Goal: Task Accomplishment & Management: Use online tool/utility

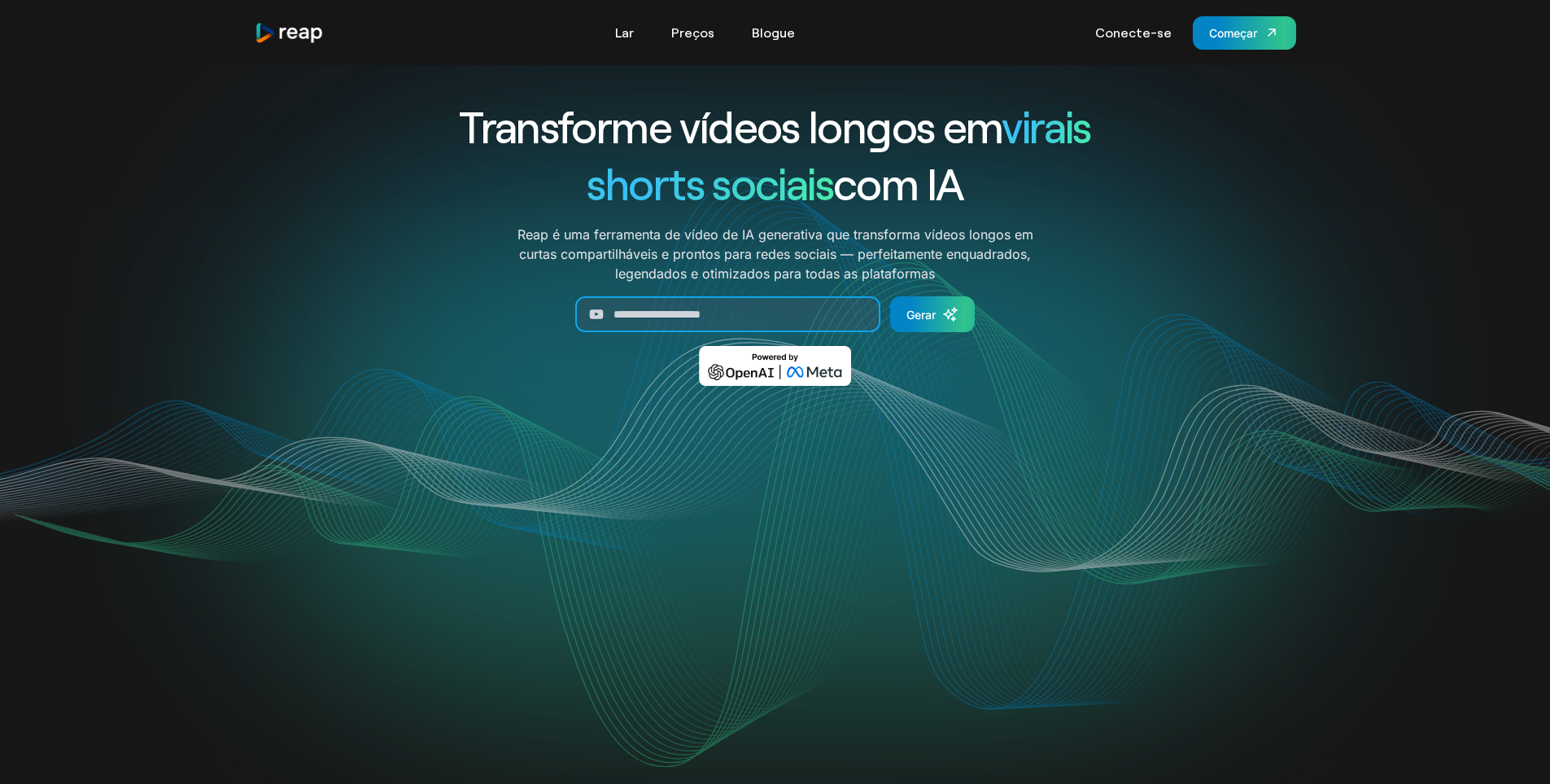
click at [743, 321] on input "Gerar formulário" at bounding box center [728, 313] width 306 height 36
click at [727, 316] on input "Gerar formulário" at bounding box center [728, 313] width 306 height 36
paste input "**********"
type input "**********"
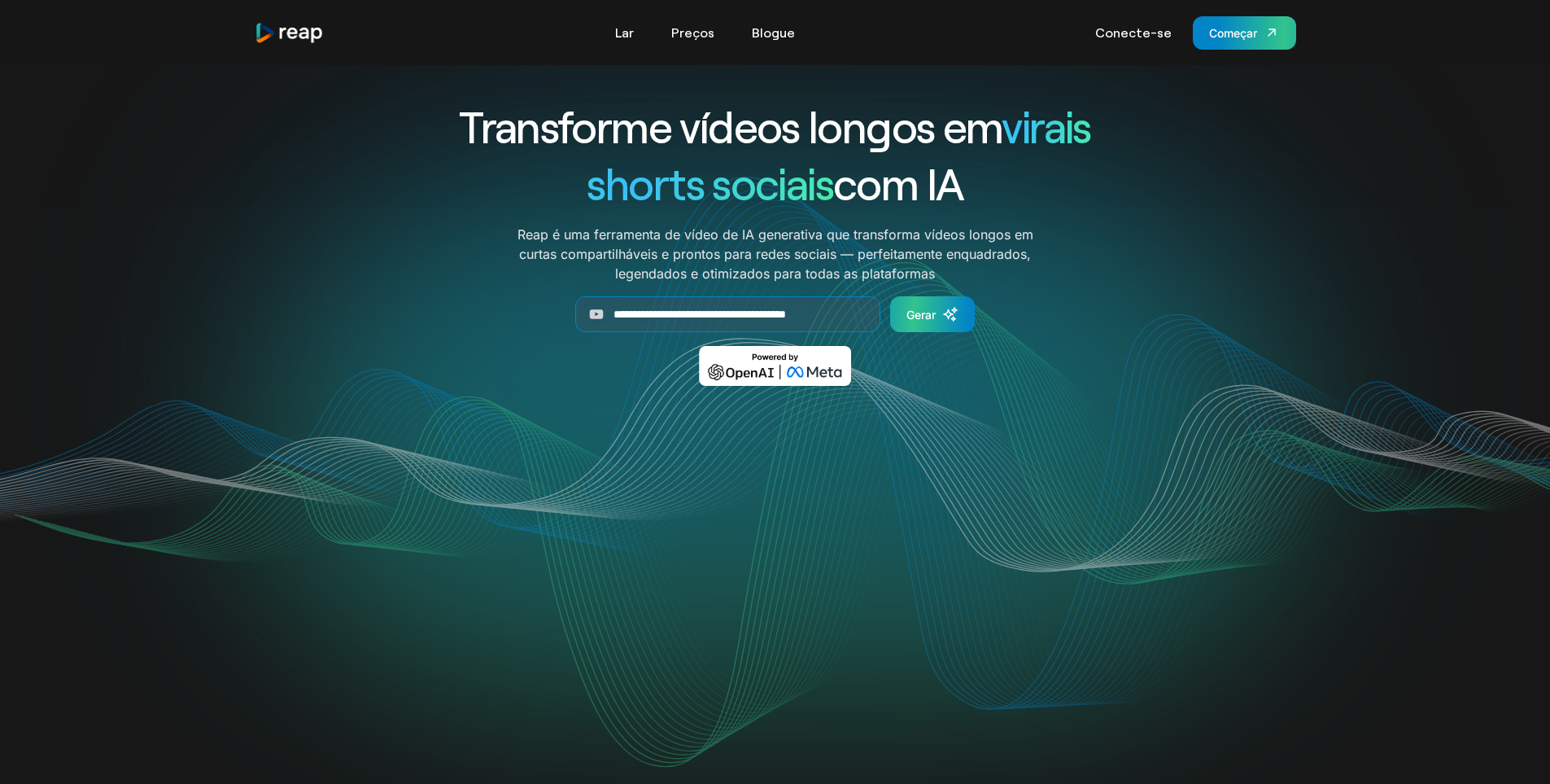
scroll to position [0, 0]
click at [926, 318] on font "Gerar" at bounding box center [921, 314] width 29 height 14
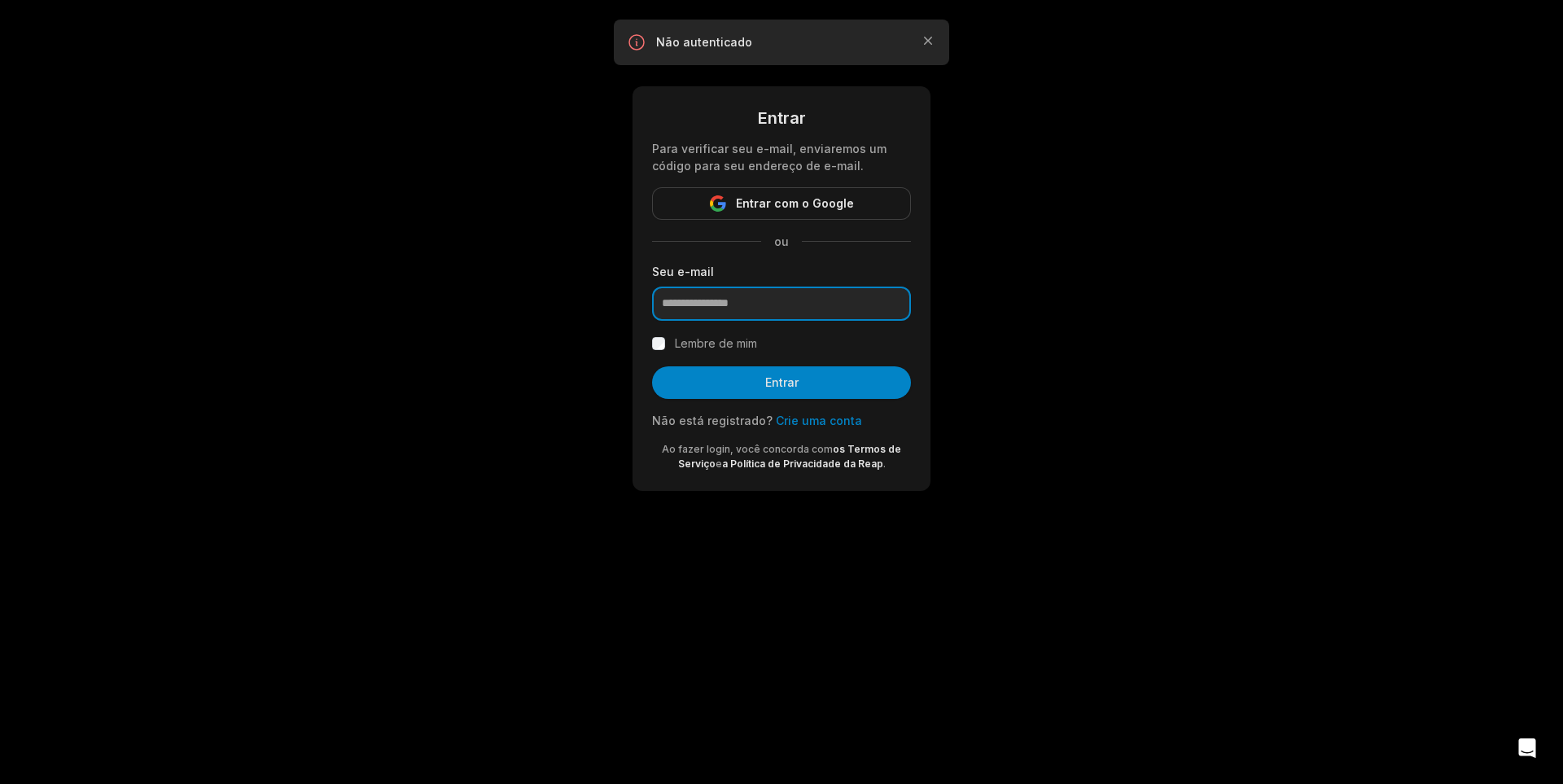
click at [775, 308] on input "email" at bounding box center [782, 303] width 259 height 34
click at [778, 208] on font "Entrar com o Google" at bounding box center [795, 203] width 118 height 14
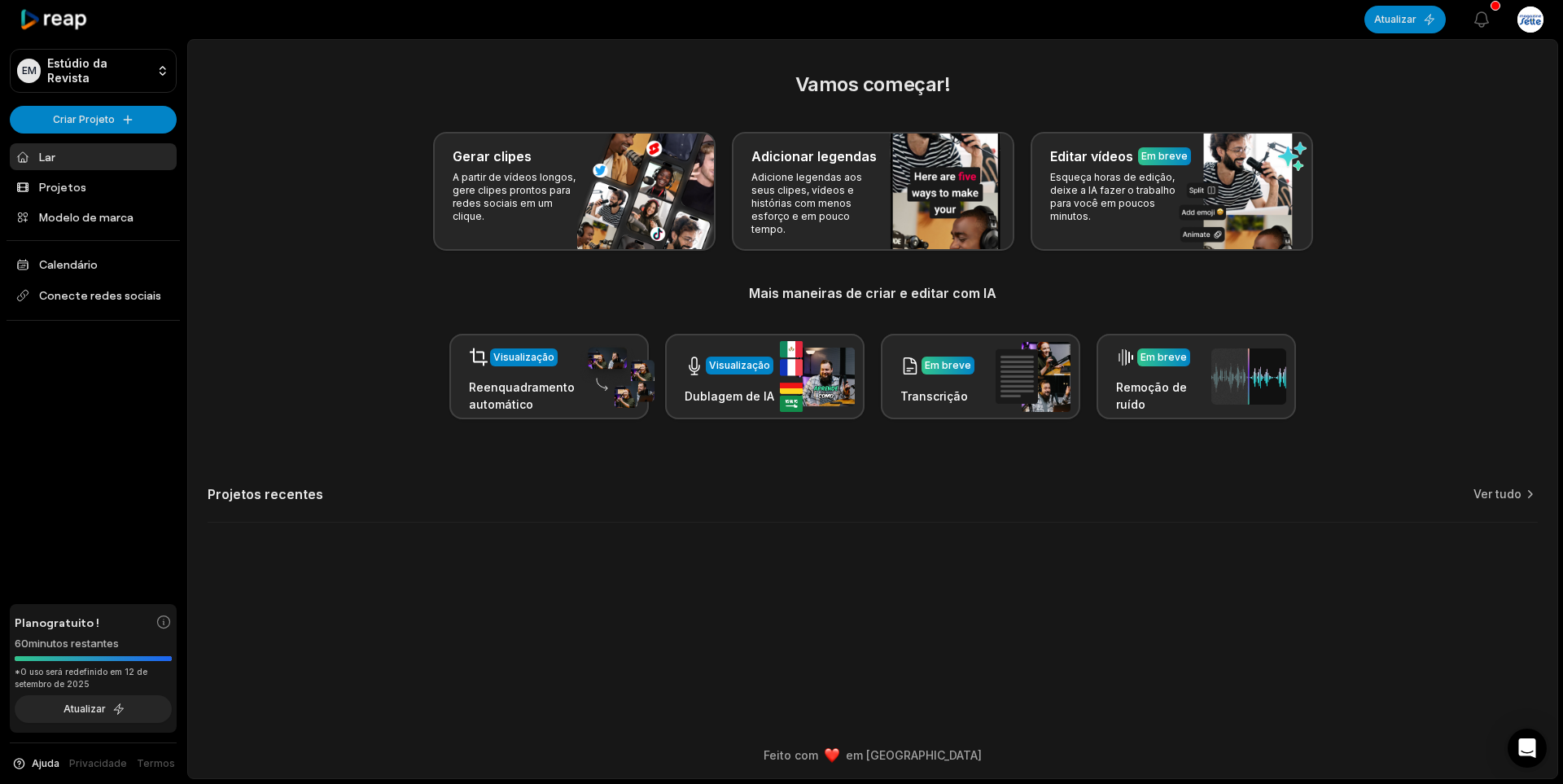
click at [1422, 247] on div "Gerar clipes A partir de vídeos longos, gere clipes prontos para redes sociais …" at bounding box center [872, 190] width 1330 height 119
click at [1489, 18] on icon "button" at bounding box center [1482, 19] width 19 height 19
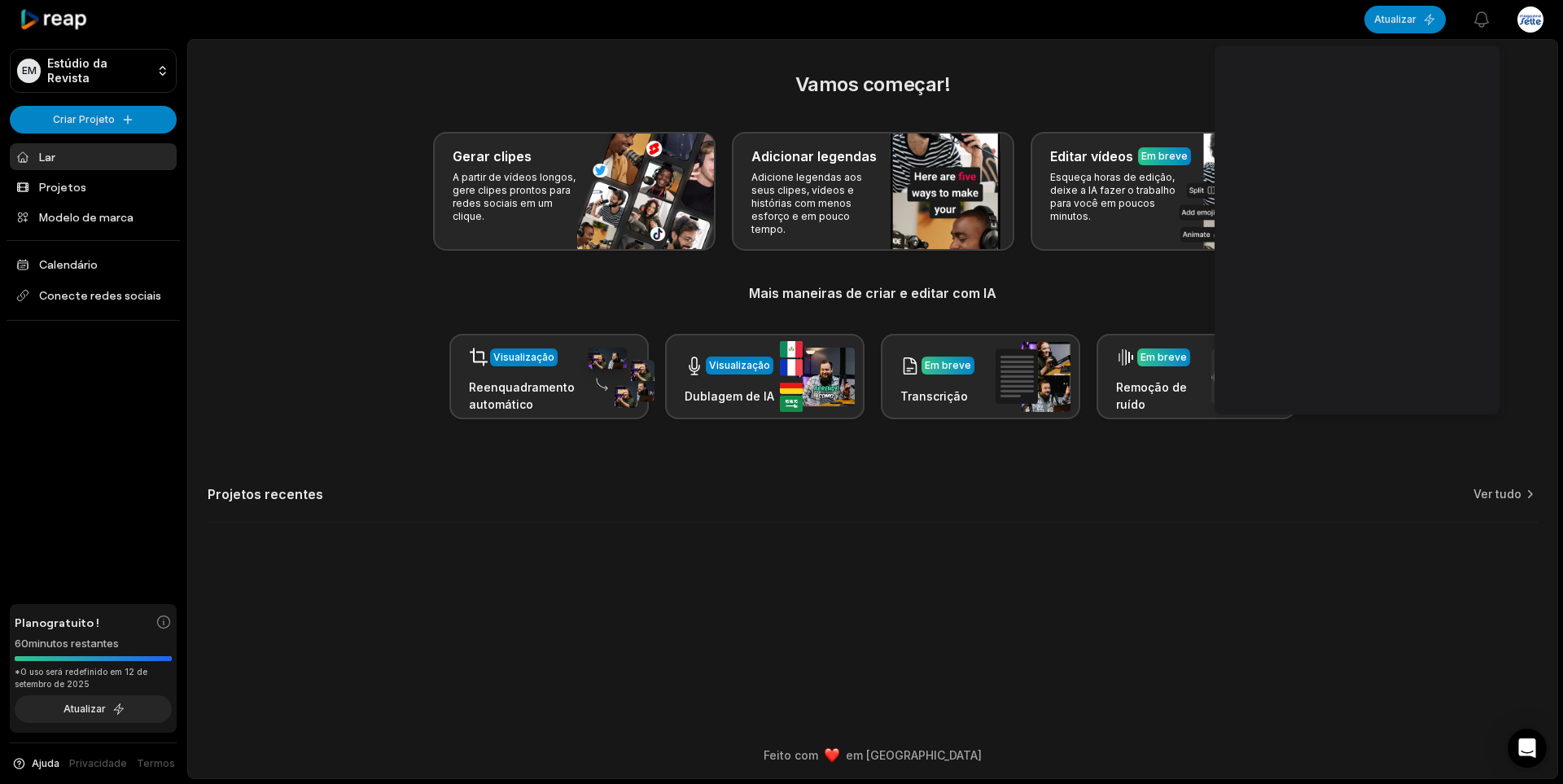
click at [63, 152] on link "Lar" at bounding box center [93, 157] width 167 height 27
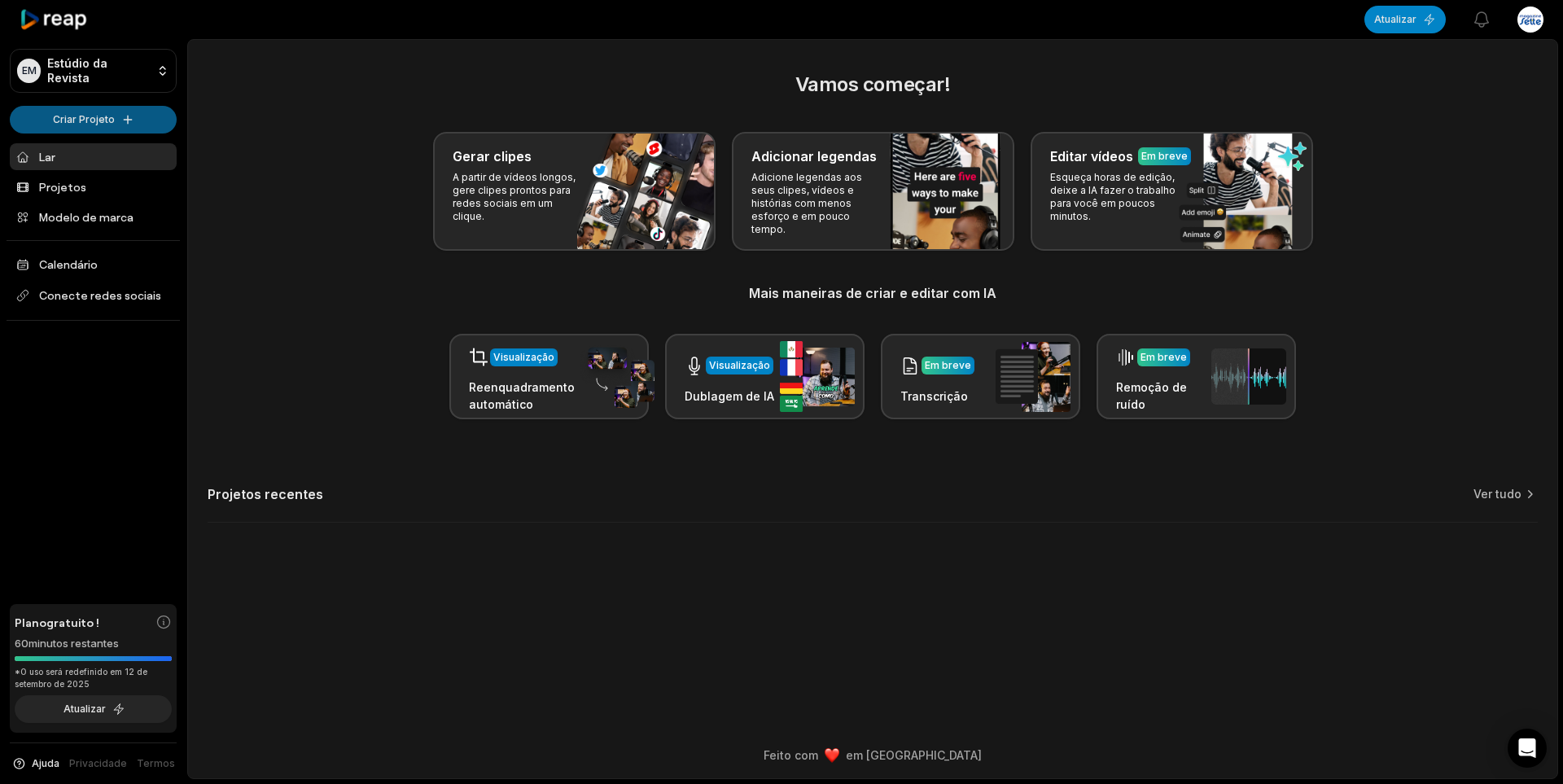
click at [80, 124] on html "EM Estúdio da Revista Criar Projeto Lar Projetos Modelo de marca Calendário Con…" at bounding box center [782, 392] width 1563 height 784
click at [78, 155] on font "Criar clipes" at bounding box center [81, 153] width 60 height 14
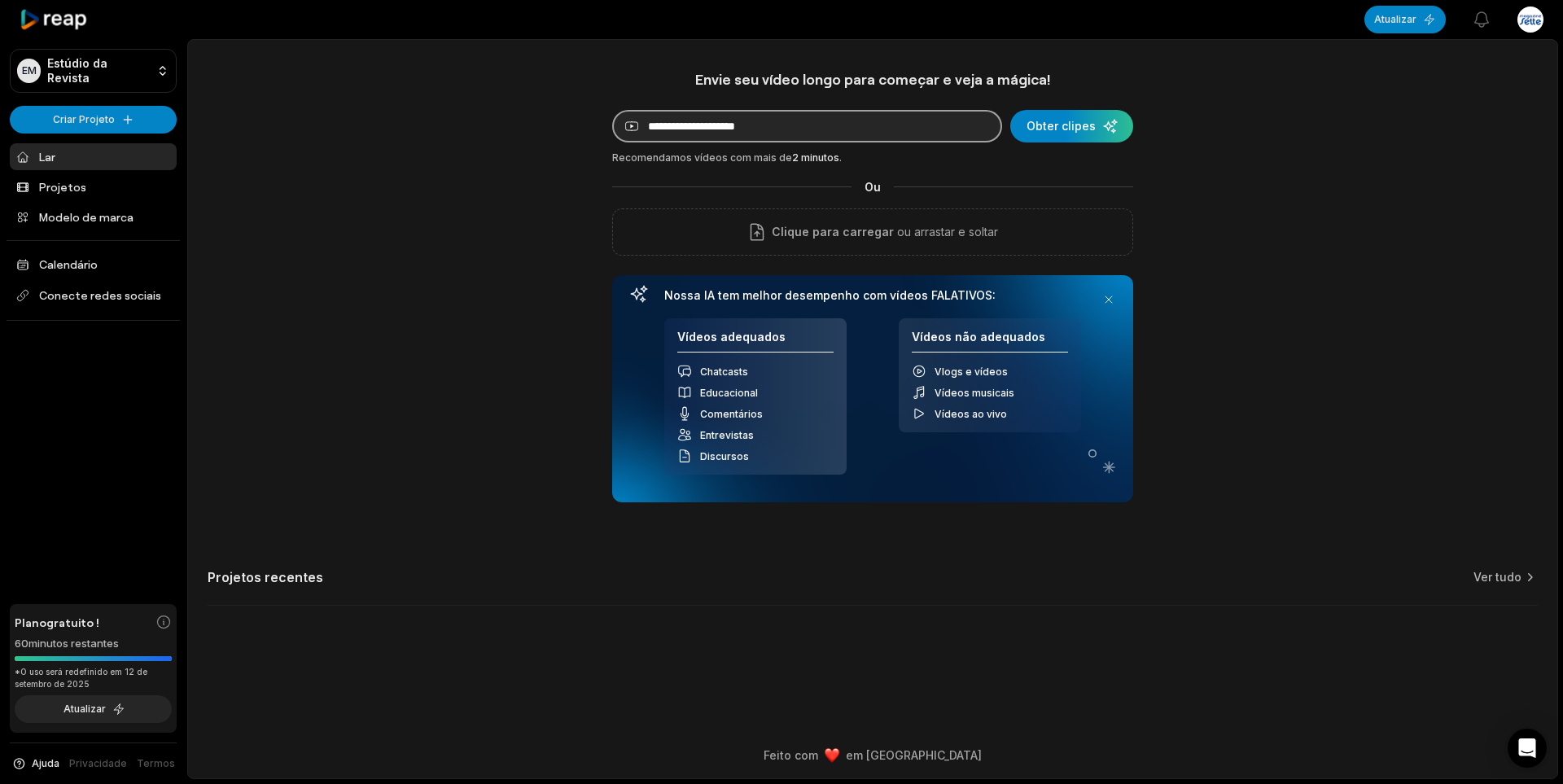
click at [795, 132] on input at bounding box center [807, 127] width 390 height 33
paste input "**********"
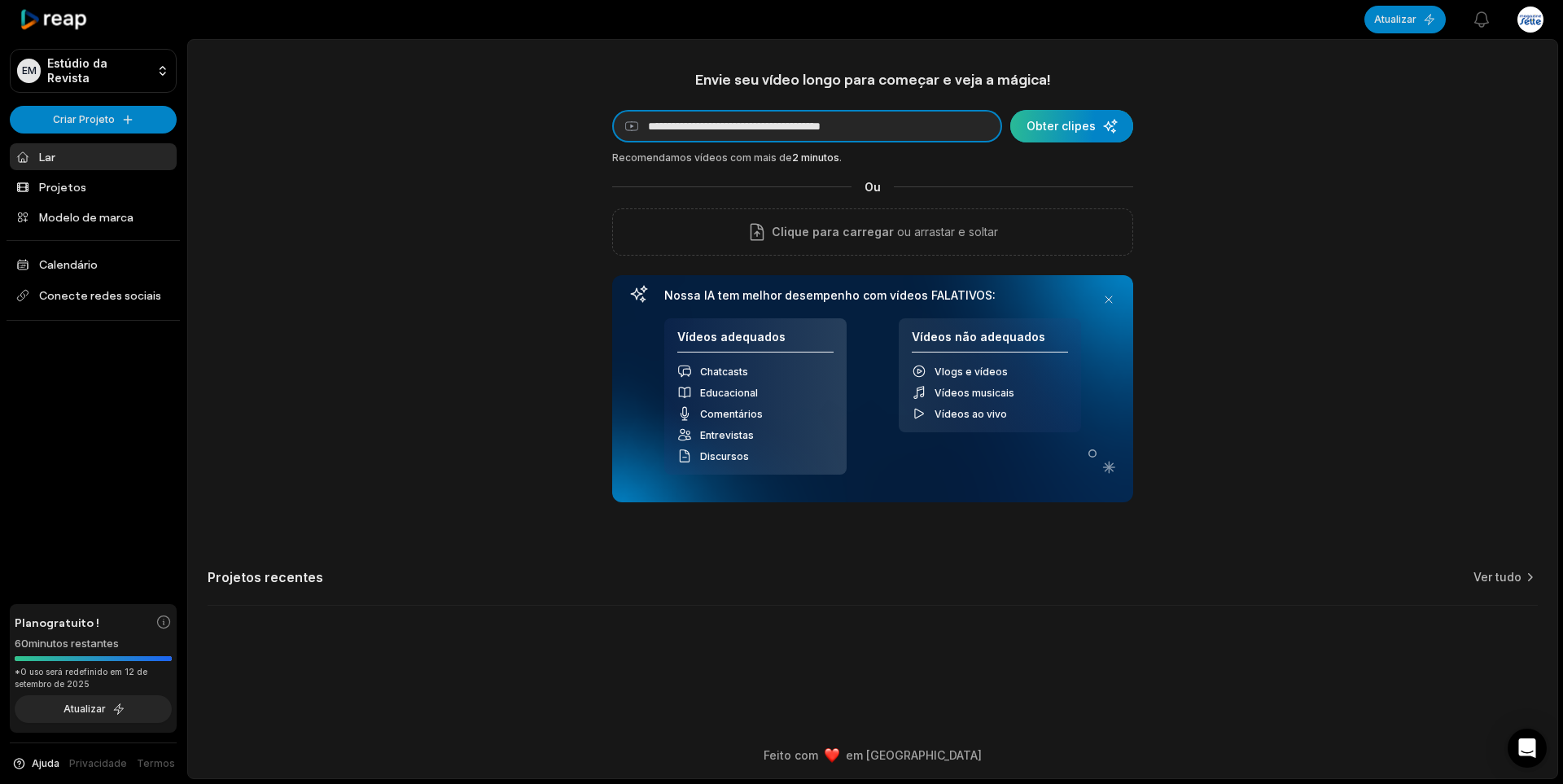
type input "**********"
click at [1066, 127] on div "submit" at bounding box center [1072, 127] width 123 height 33
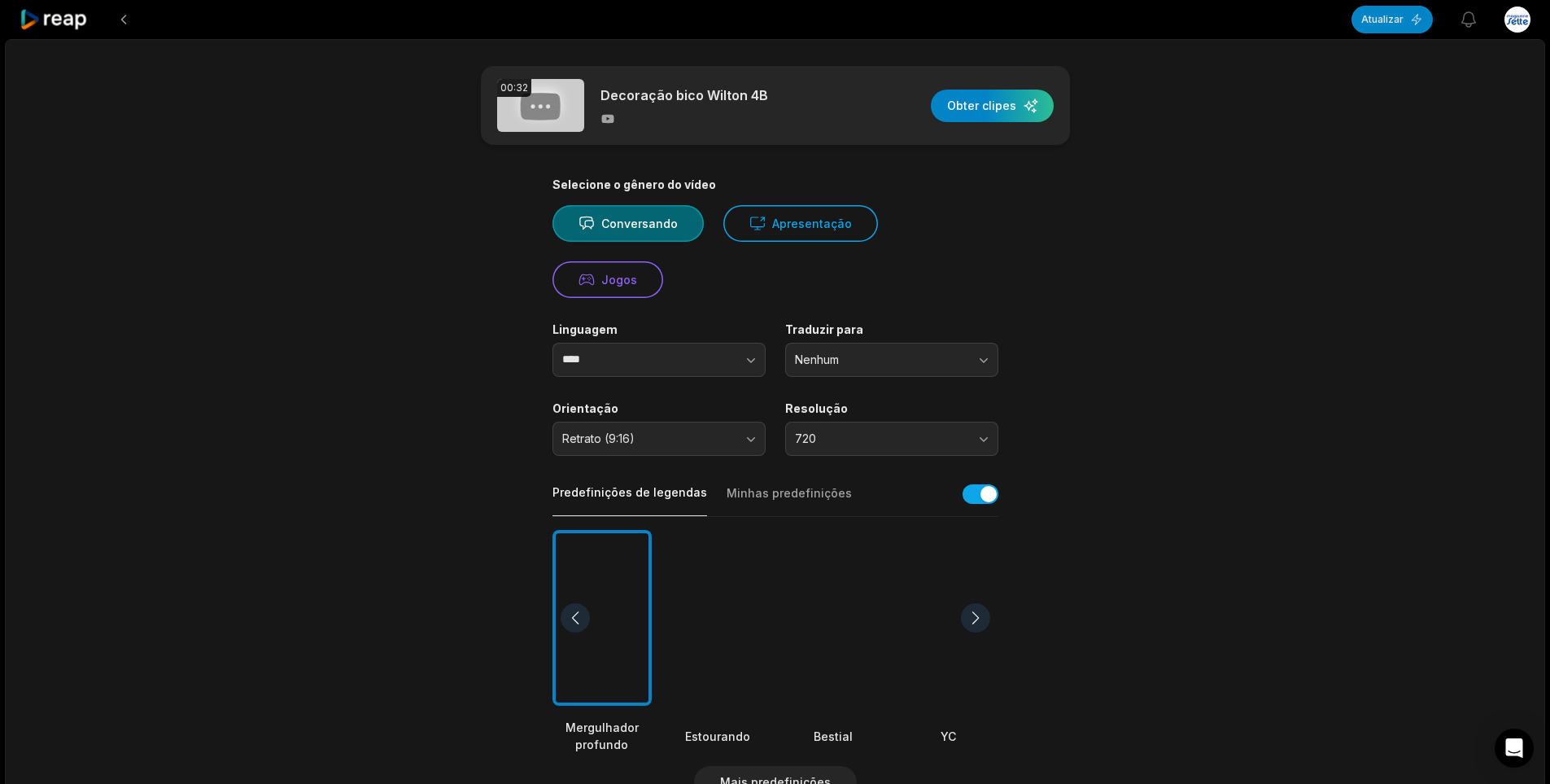
click at [846, 604] on div at bounding box center [833, 625] width 100 height 177
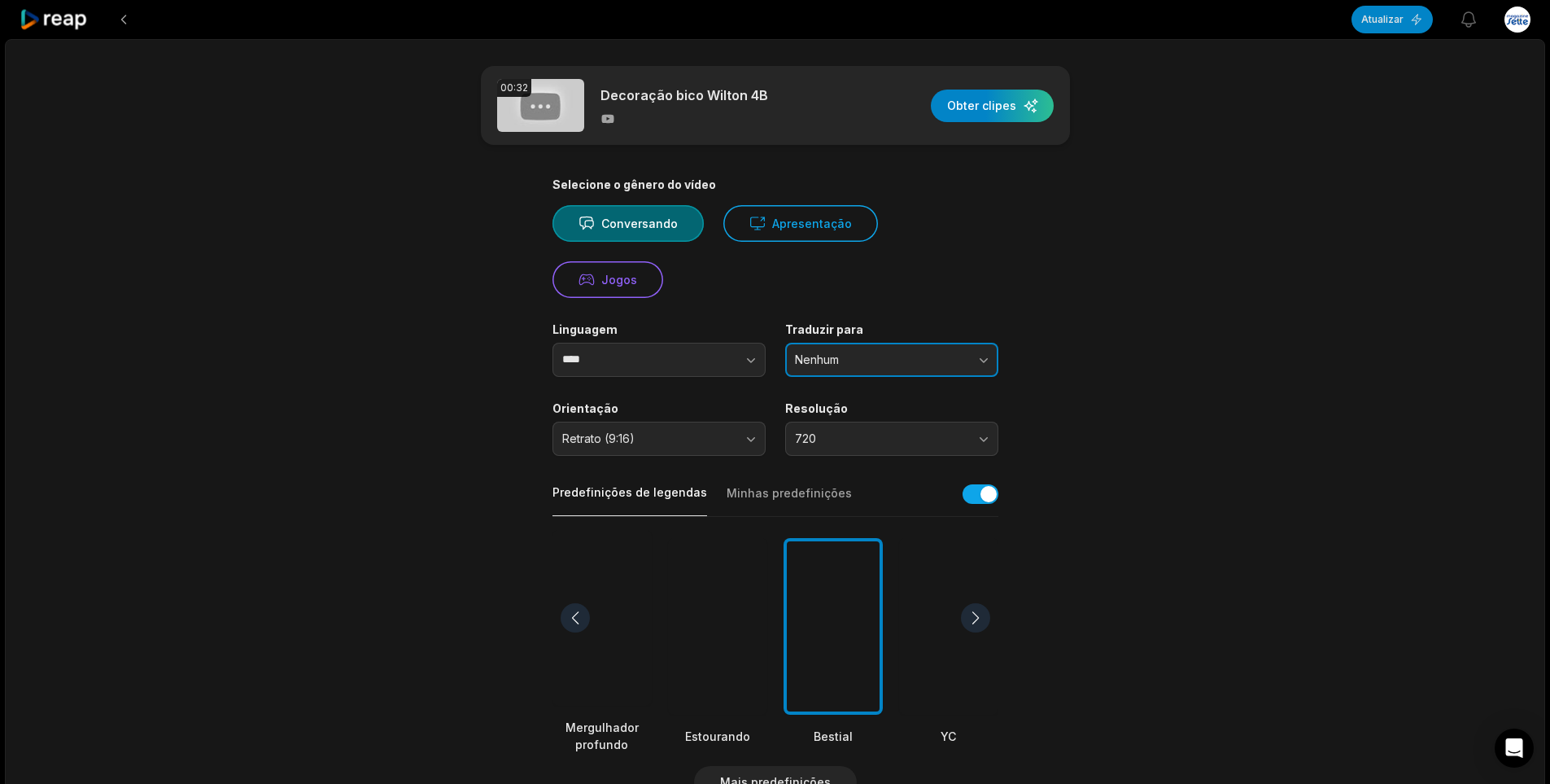
click at [886, 360] on span "Nenhum" at bounding box center [880, 359] width 171 height 15
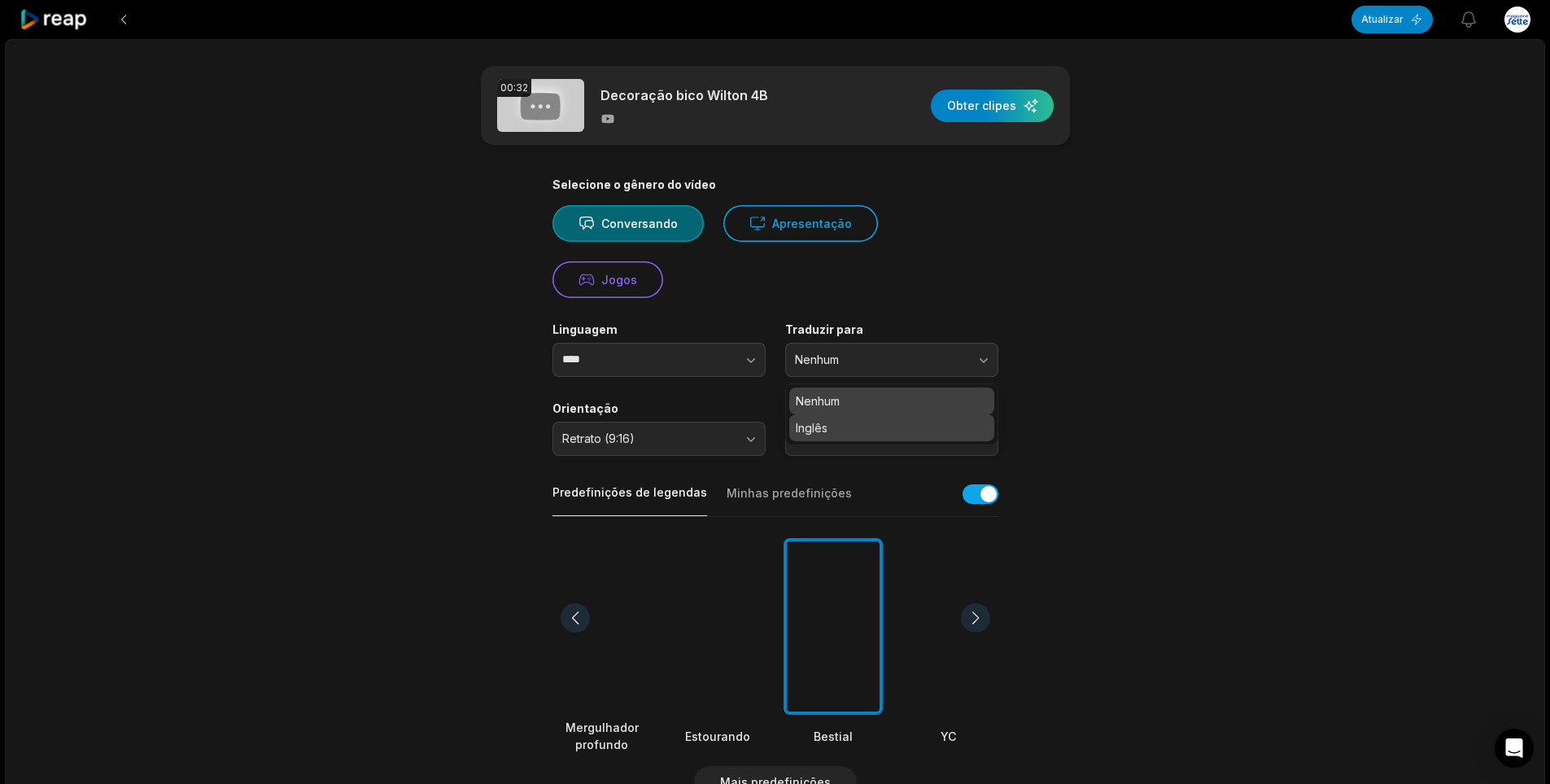
scroll to position [81, 0]
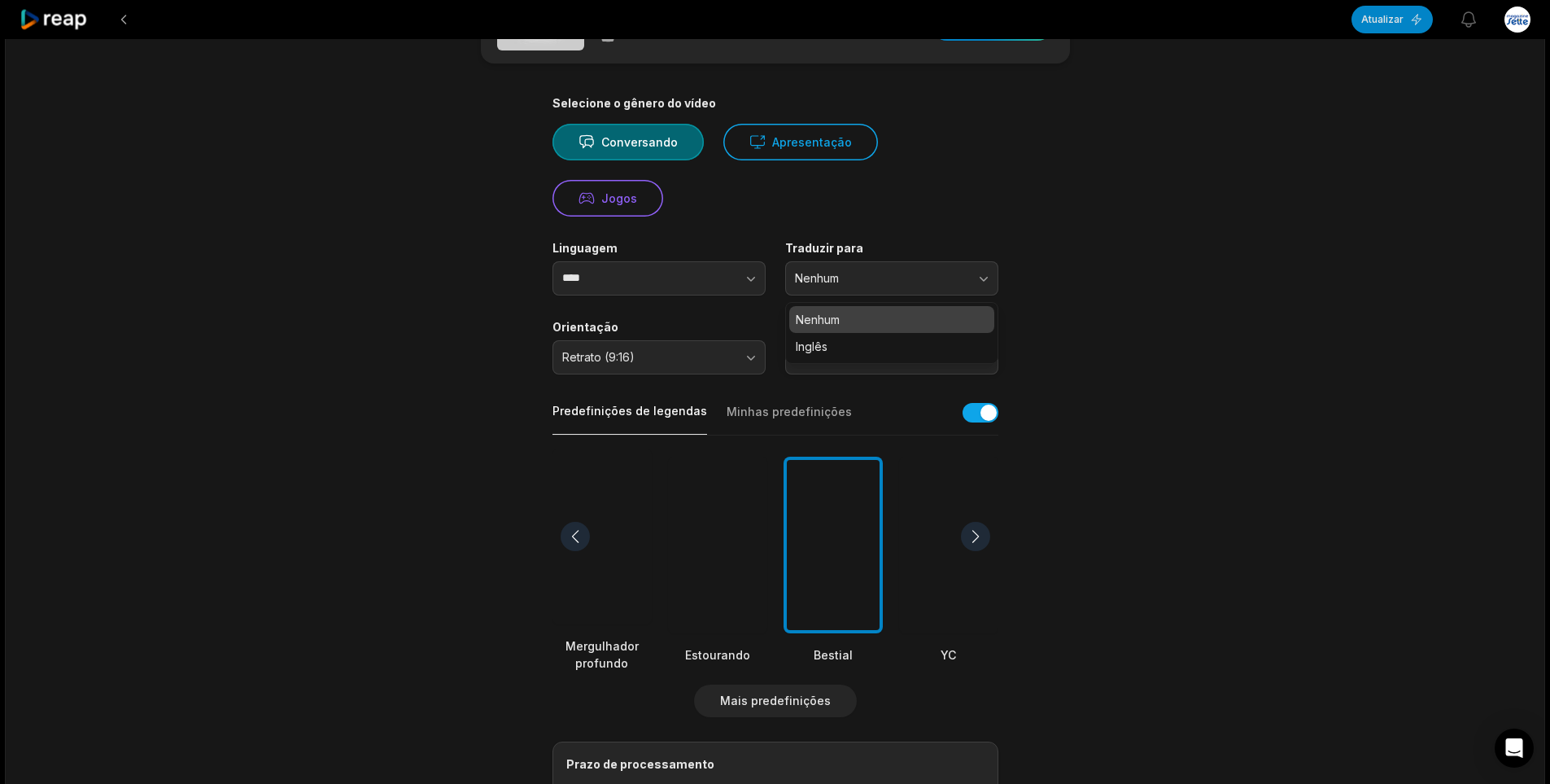
click at [838, 319] on font "Nenhum" at bounding box center [817, 319] width 44 height 14
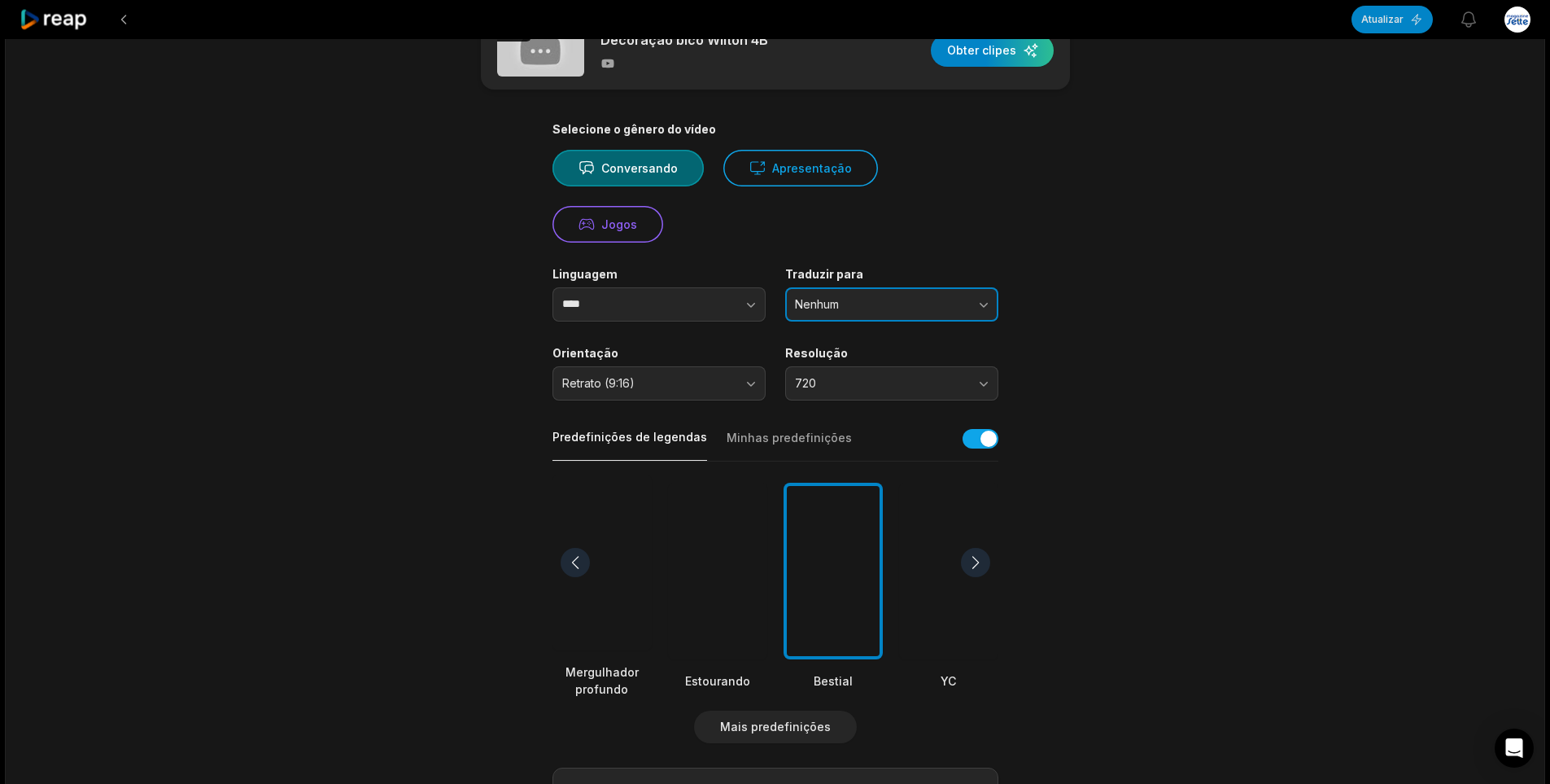
scroll to position [0, 0]
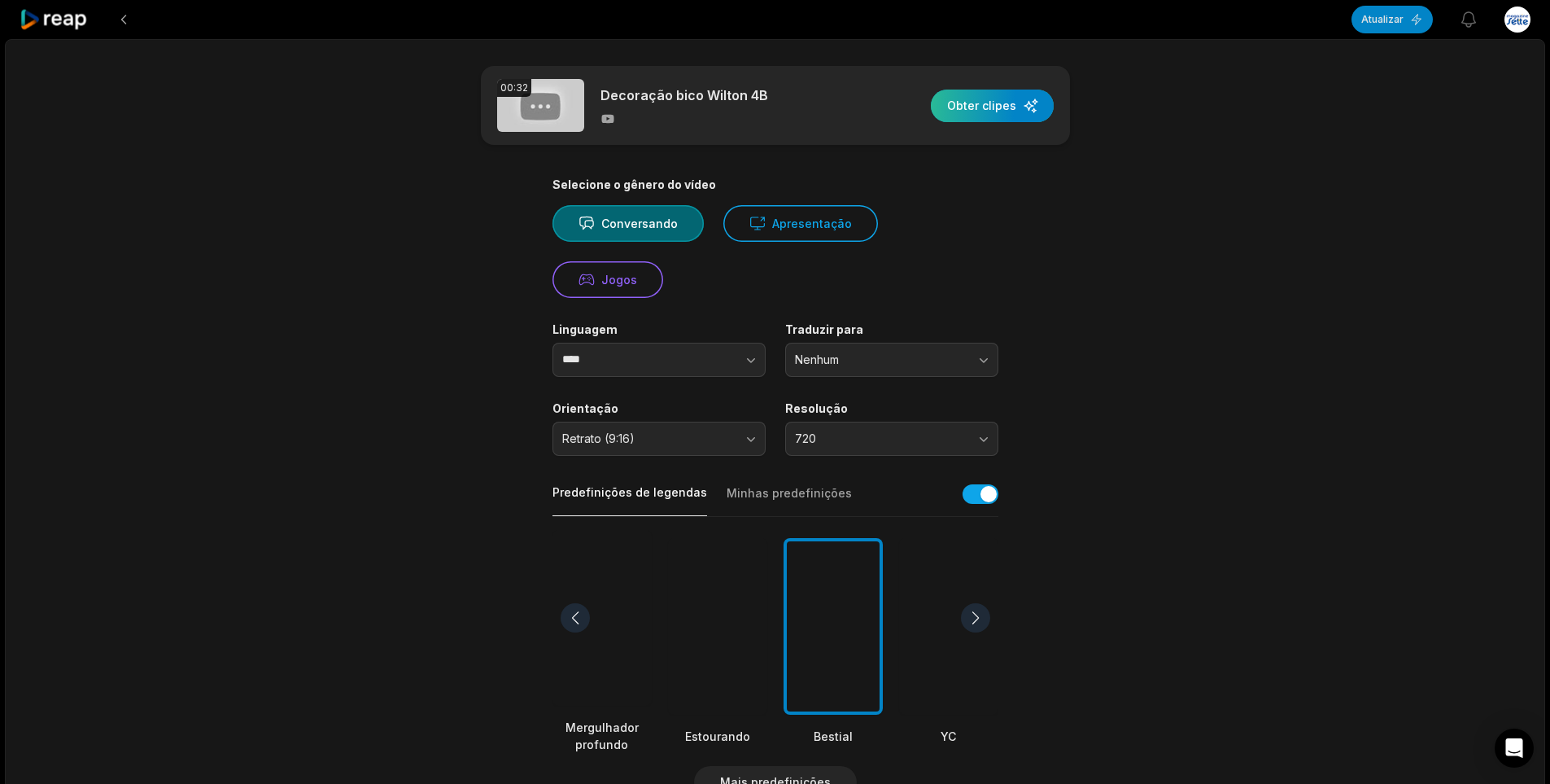
click at [972, 111] on div "button" at bounding box center [992, 106] width 123 height 33
click at [774, 218] on font "Apresentação" at bounding box center [812, 223] width 79 height 14
click at [594, 233] on button "Conversando" at bounding box center [629, 223] width 152 height 37
click at [118, 24] on button at bounding box center [124, 19] width 29 height 29
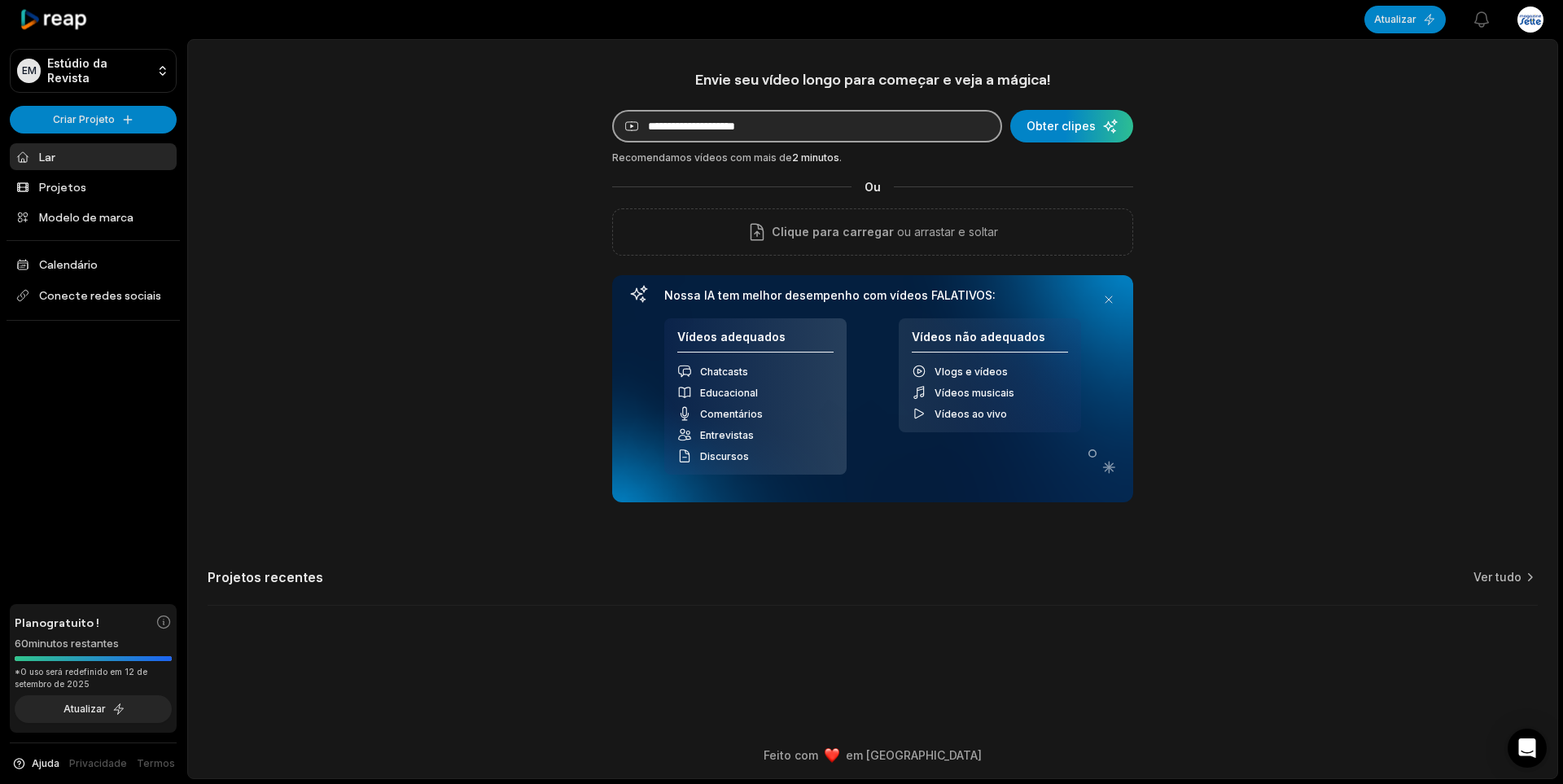
click at [786, 129] on input at bounding box center [807, 127] width 390 height 33
paste input "**********"
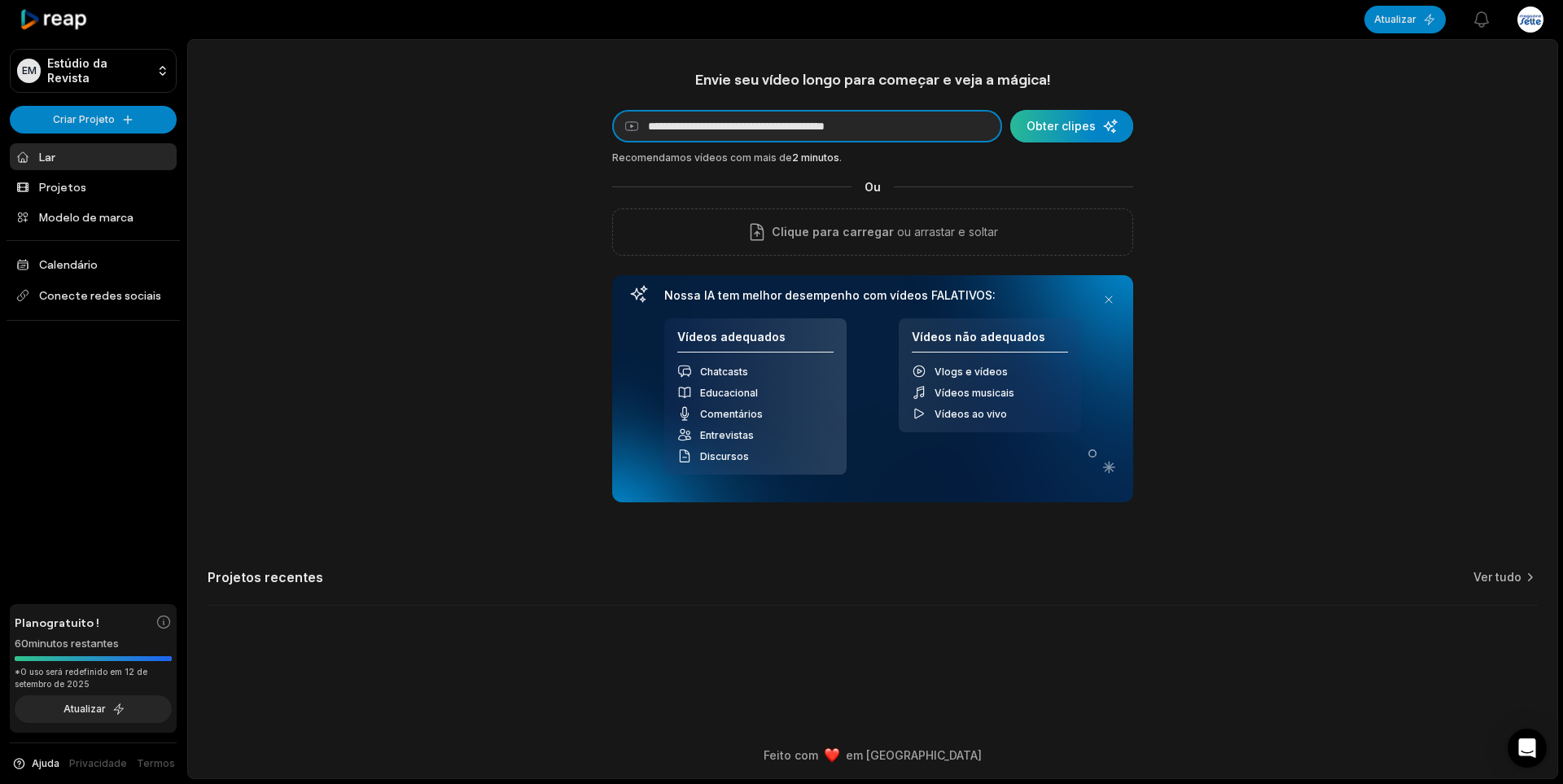
type input "**********"
click at [1071, 119] on div "submit" at bounding box center [1072, 127] width 123 height 33
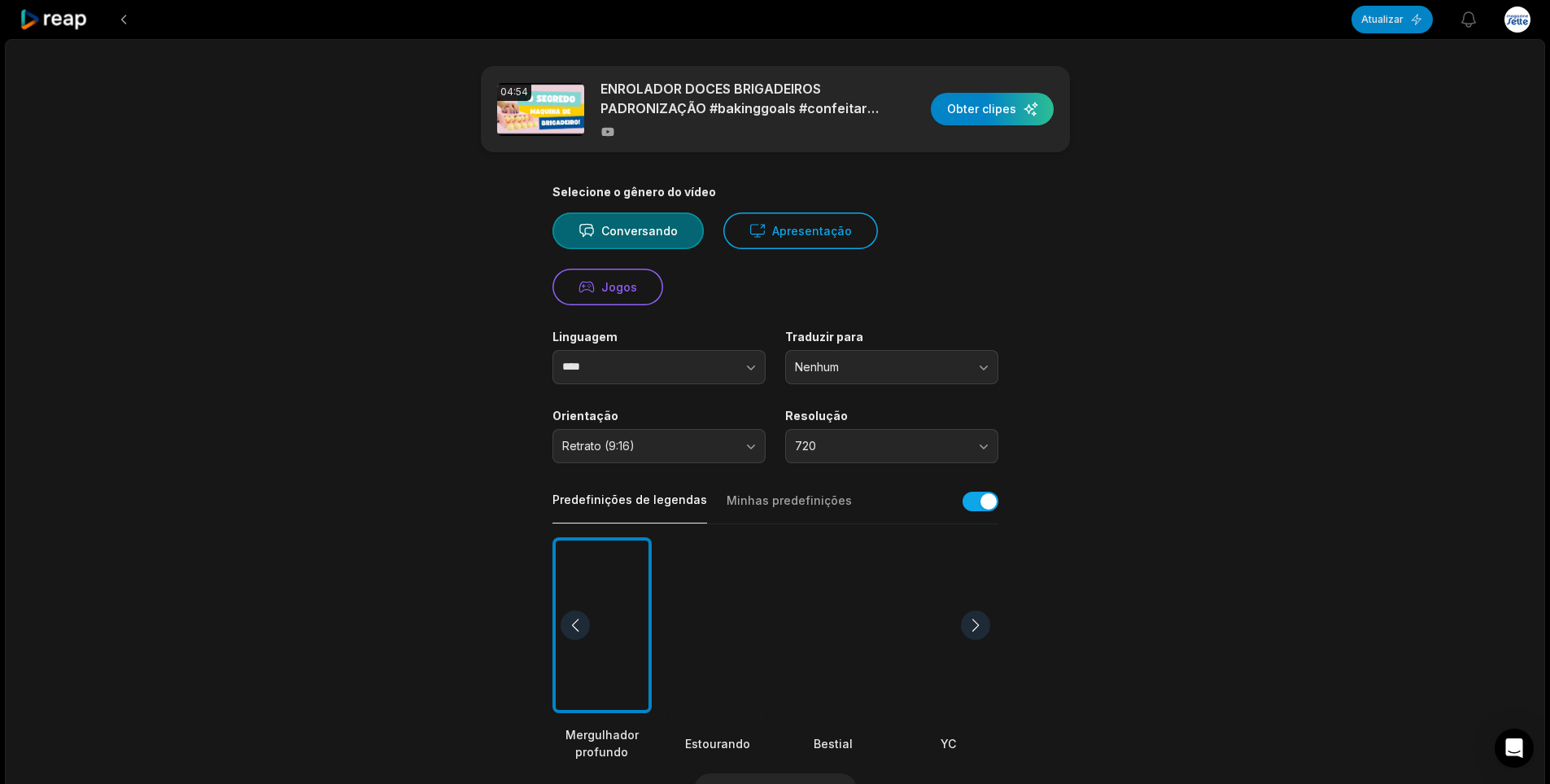
click at [857, 619] on div at bounding box center [833, 633] width 100 height 177
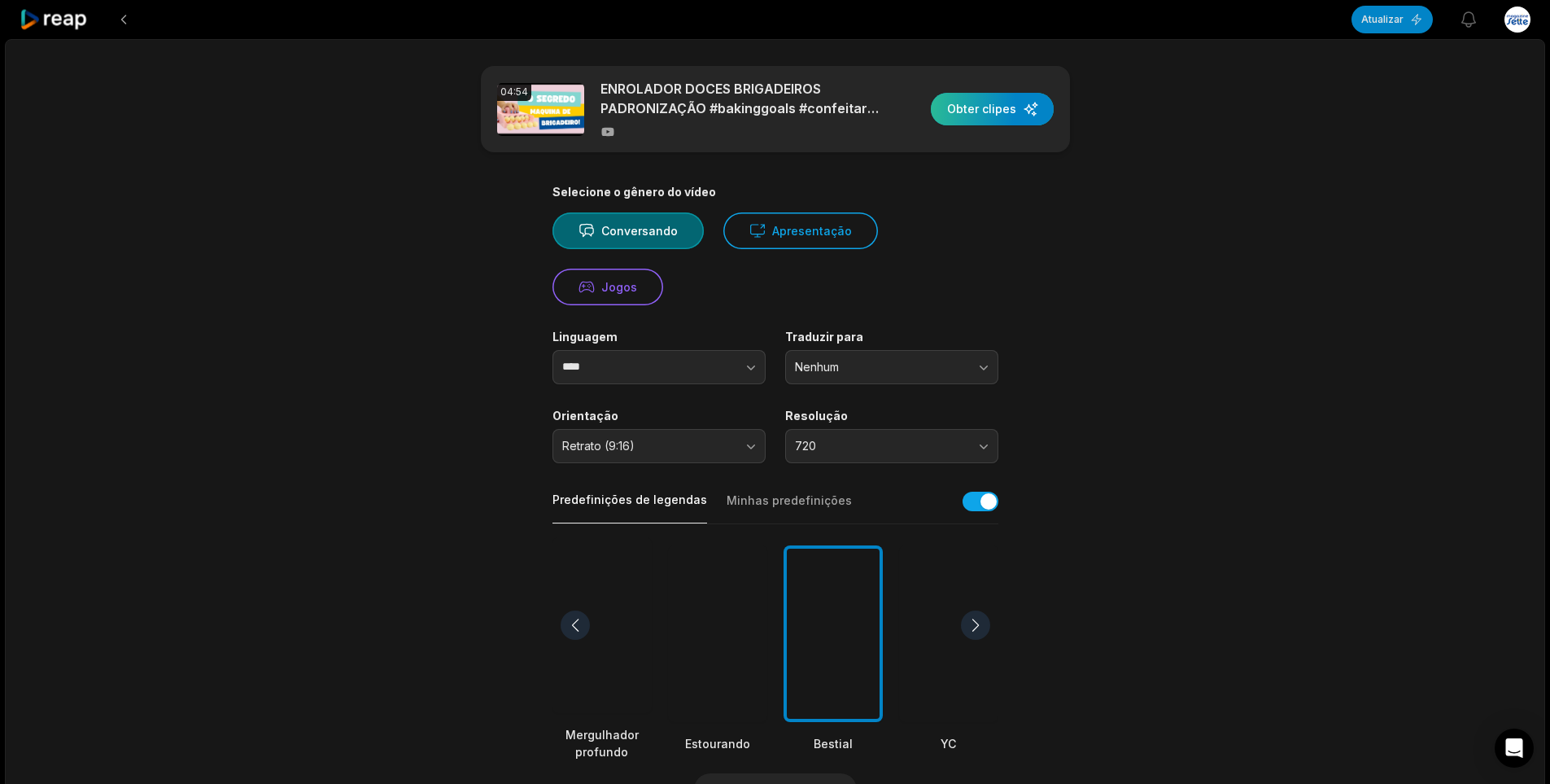
click at [981, 101] on div "button" at bounding box center [992, 109] width 123 height 33
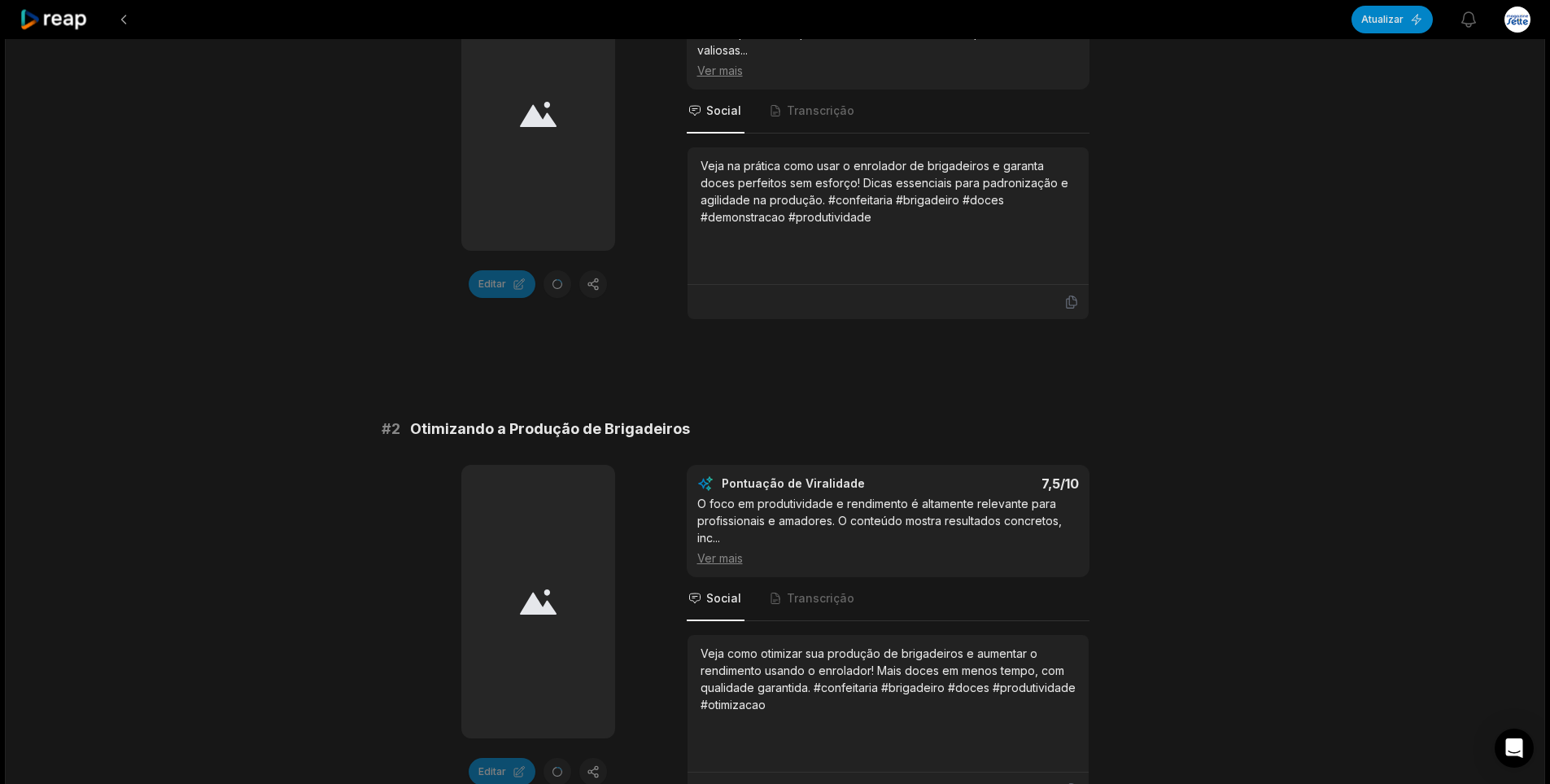
scroll to position [407, 0]
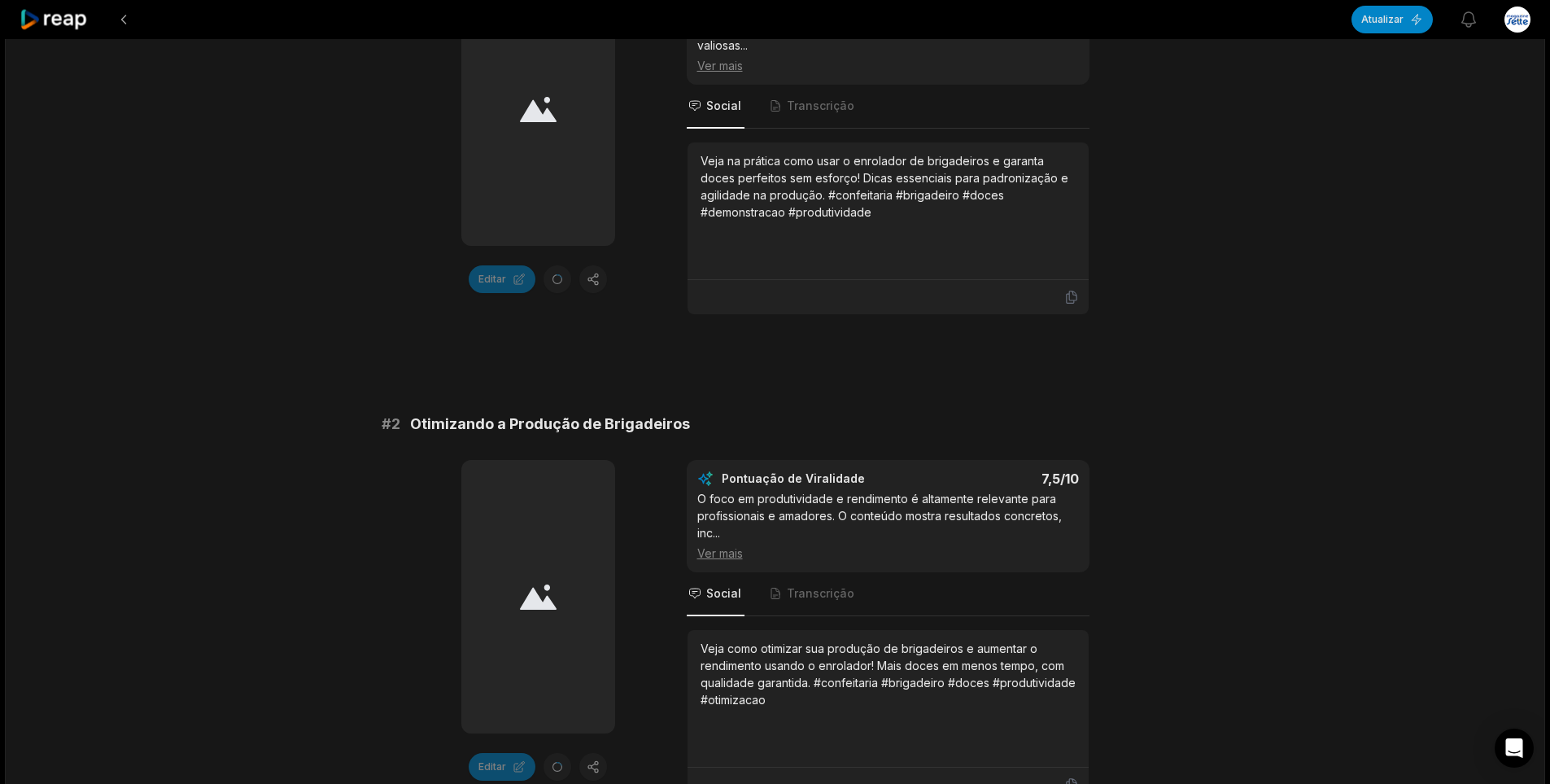
click at [735, 553] on font "Ver mais" at bounding box center [719, 553] width 45 height 14
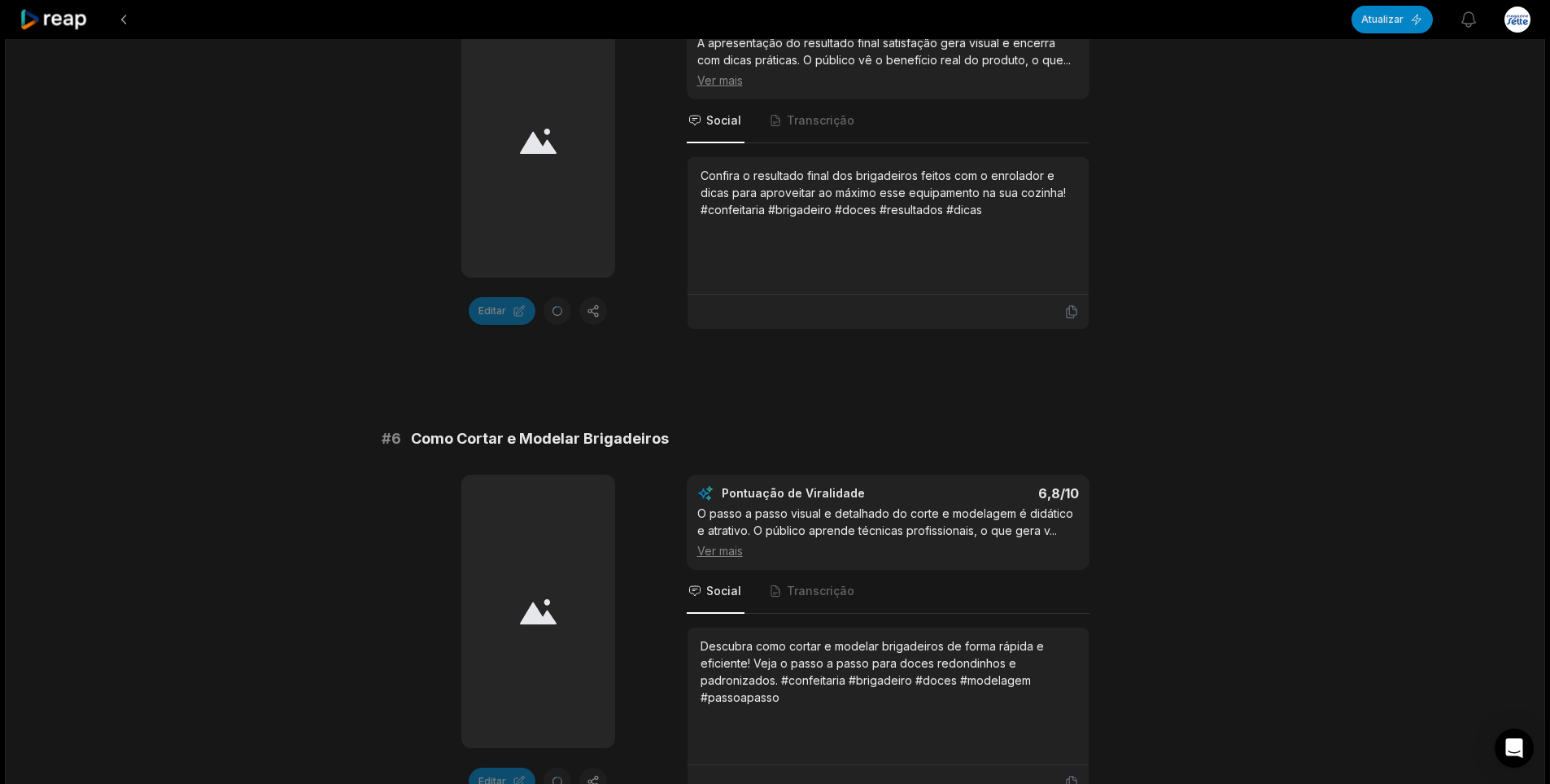
scroll to position [2429, 0]
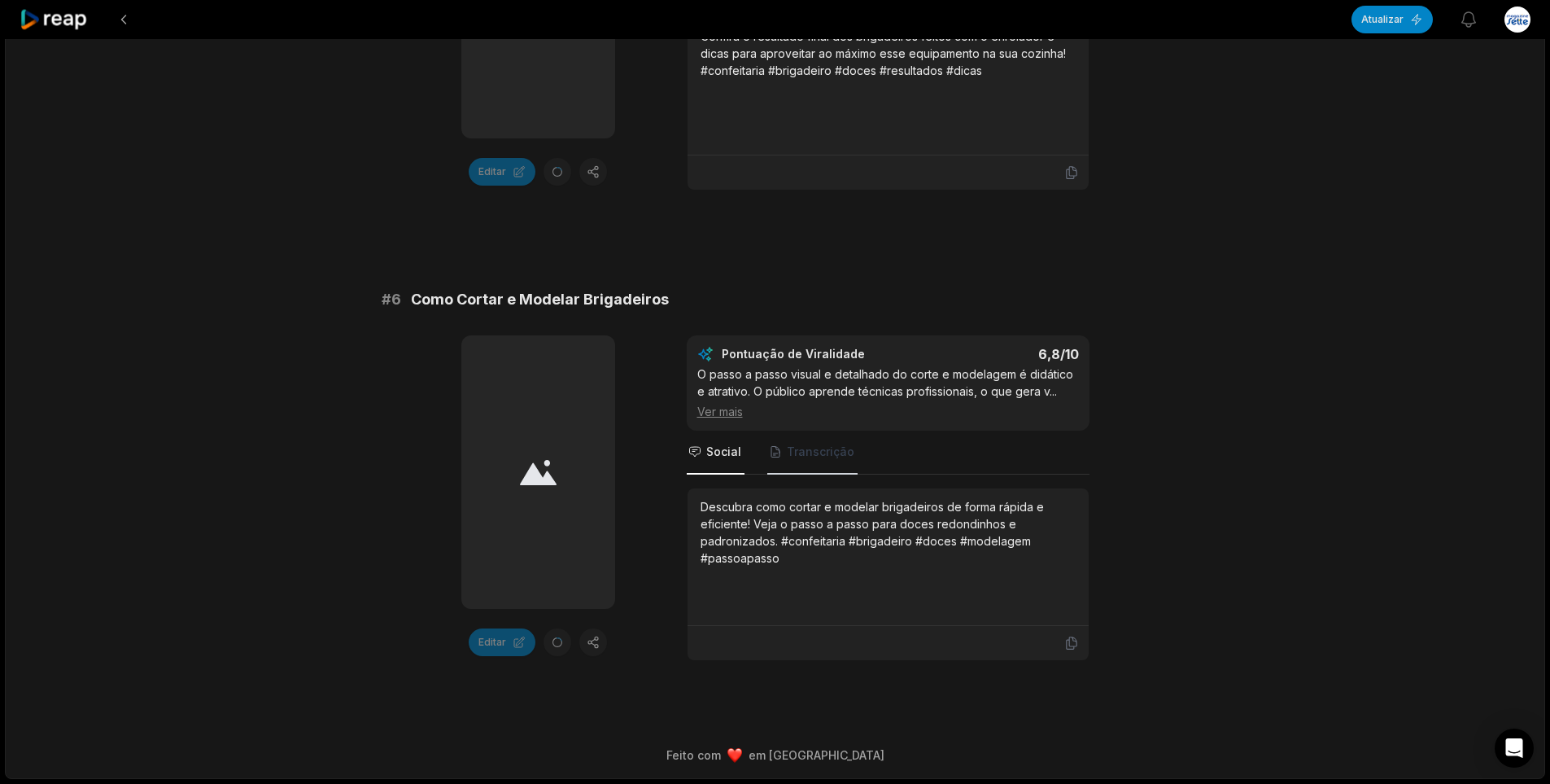
click at [807, 460] on span "Transcrição" at bounding box center [812, 451] width 90 height 44
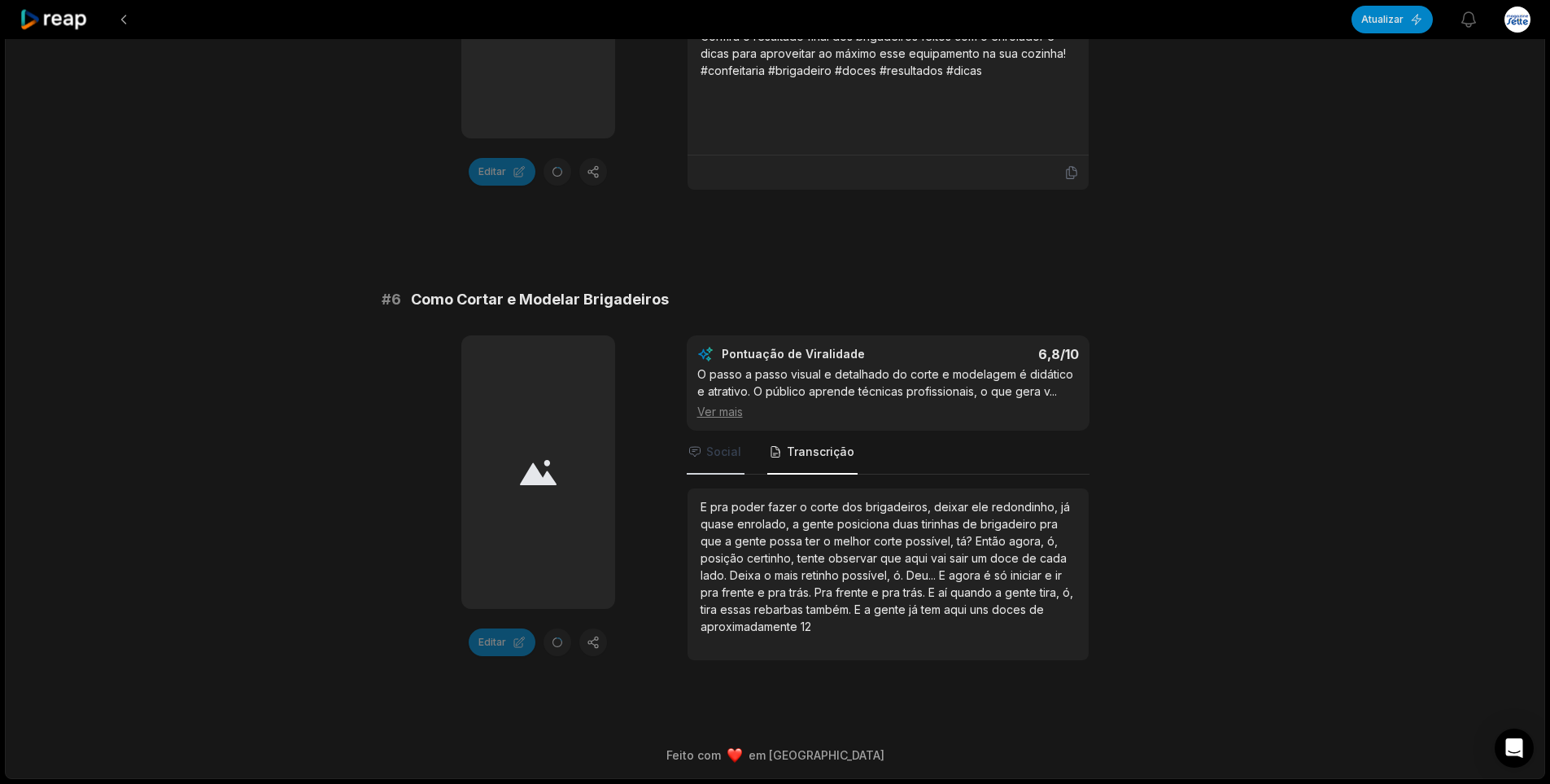
click at [731, 447] on font "Social" at bounding box center [724, 451] width 35 height 14
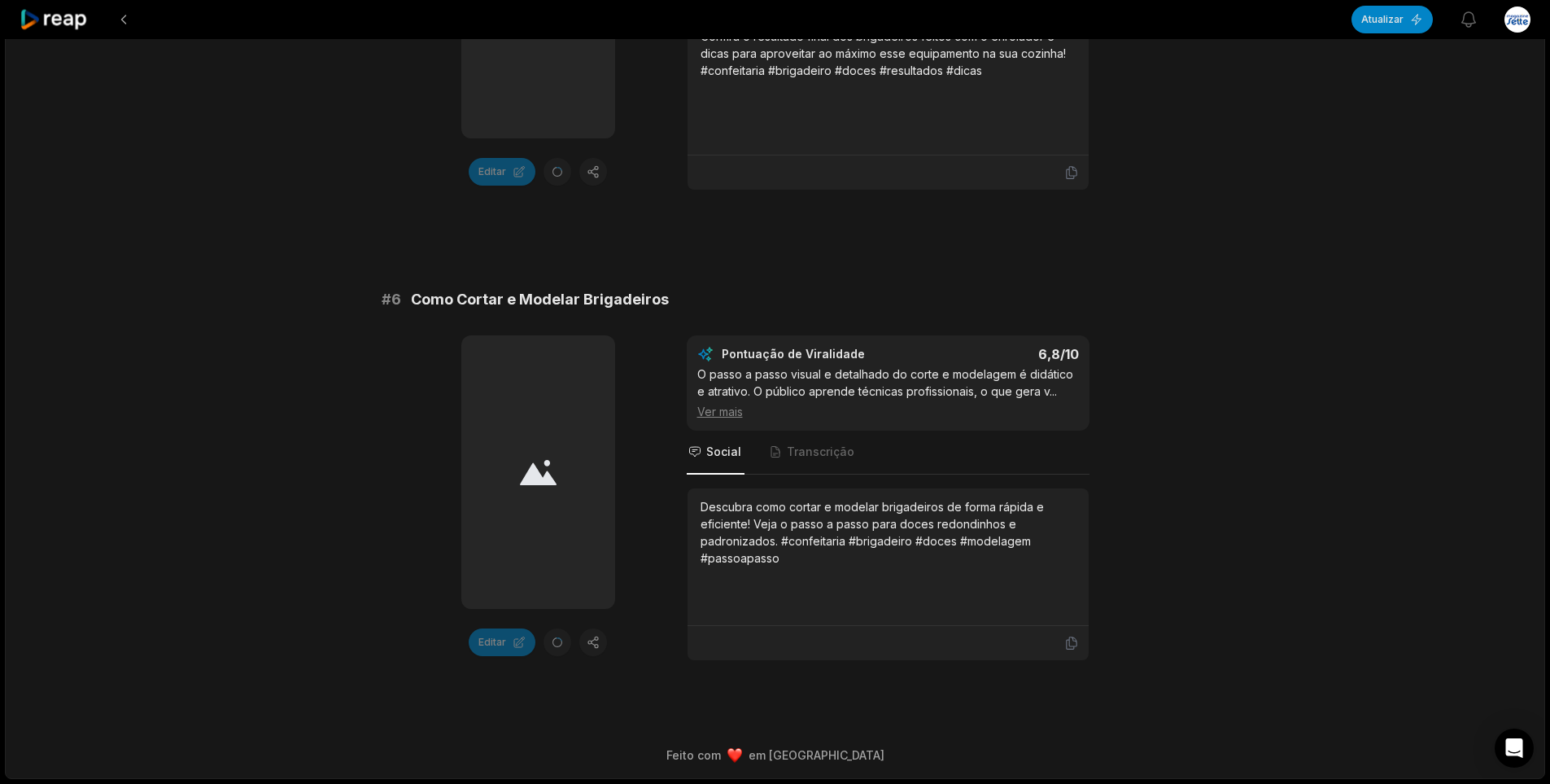
click at [531, 467] on icon at bounding box center [539, 473] width 37 height 25
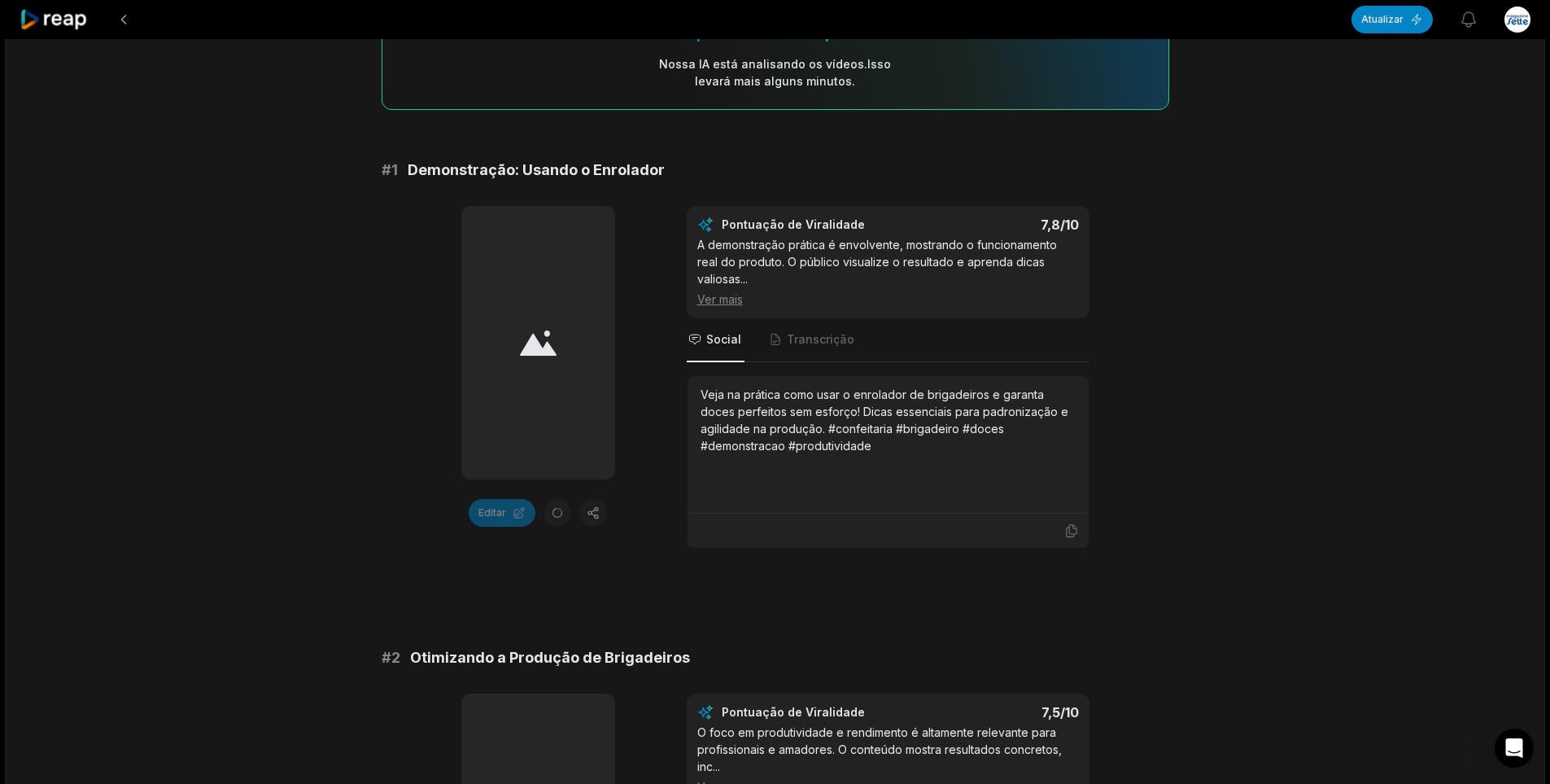
scroll to position [0, 0]
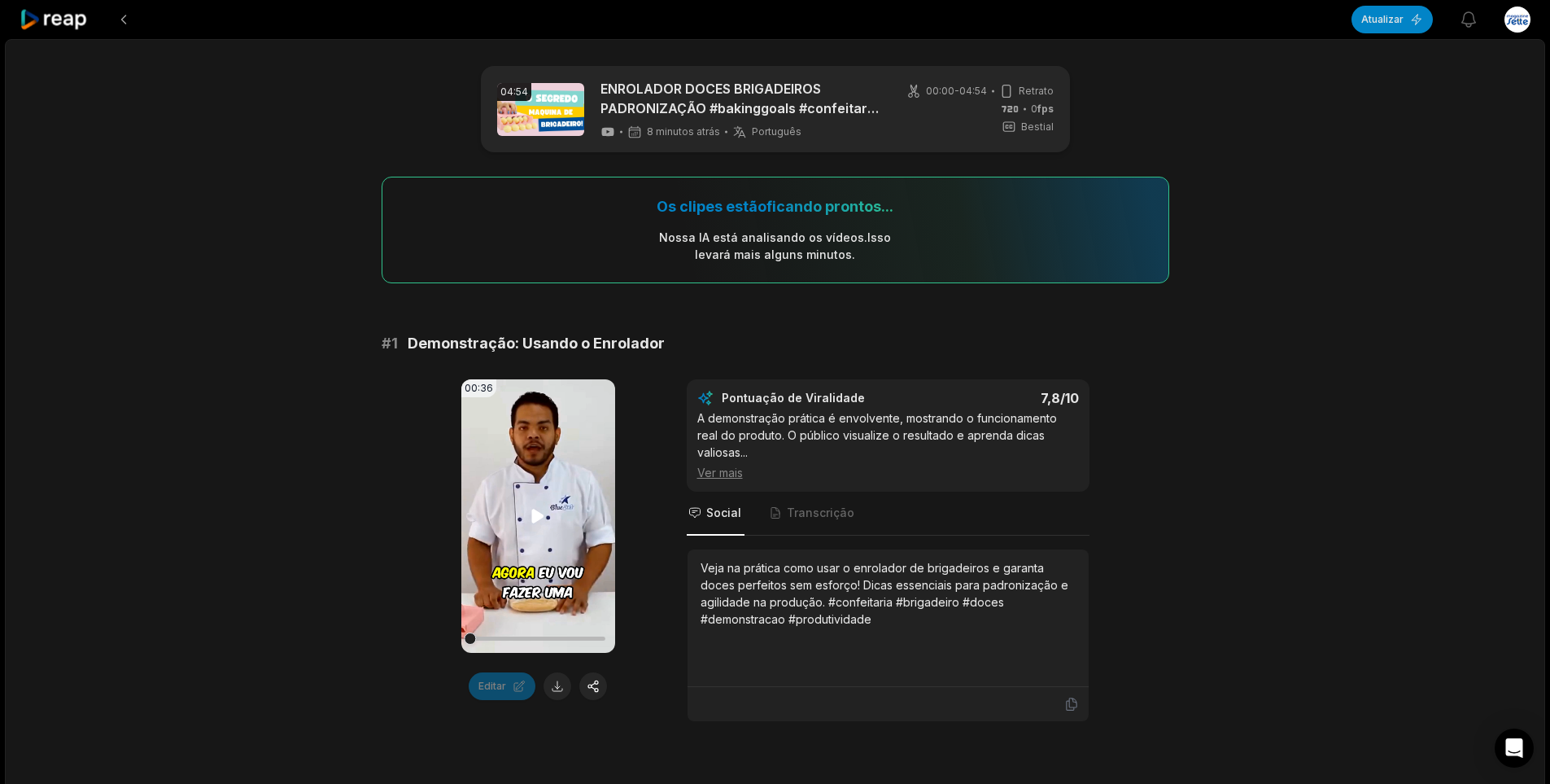
click at [513, 487] on video "Seu navegador não suporta o formato mp4." at bounding box center [538, 515] width 154 height 274
click at [543, 514] on icon at bounding box center [538, 516] width 19 height 19
click at [538, 516] on icon at bounding box center [538, 516] width 13 height 14
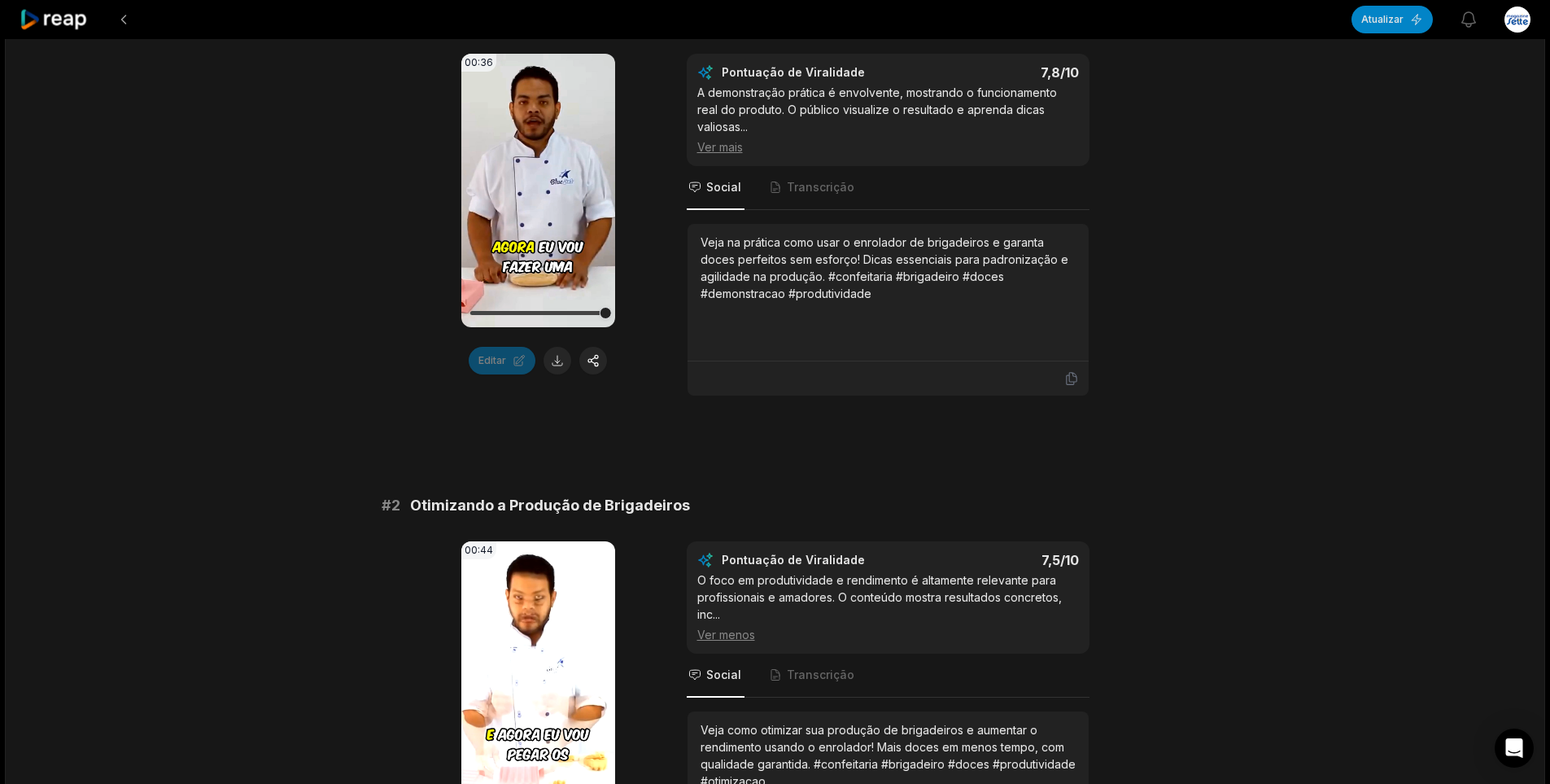
scroll to position [407, 0]
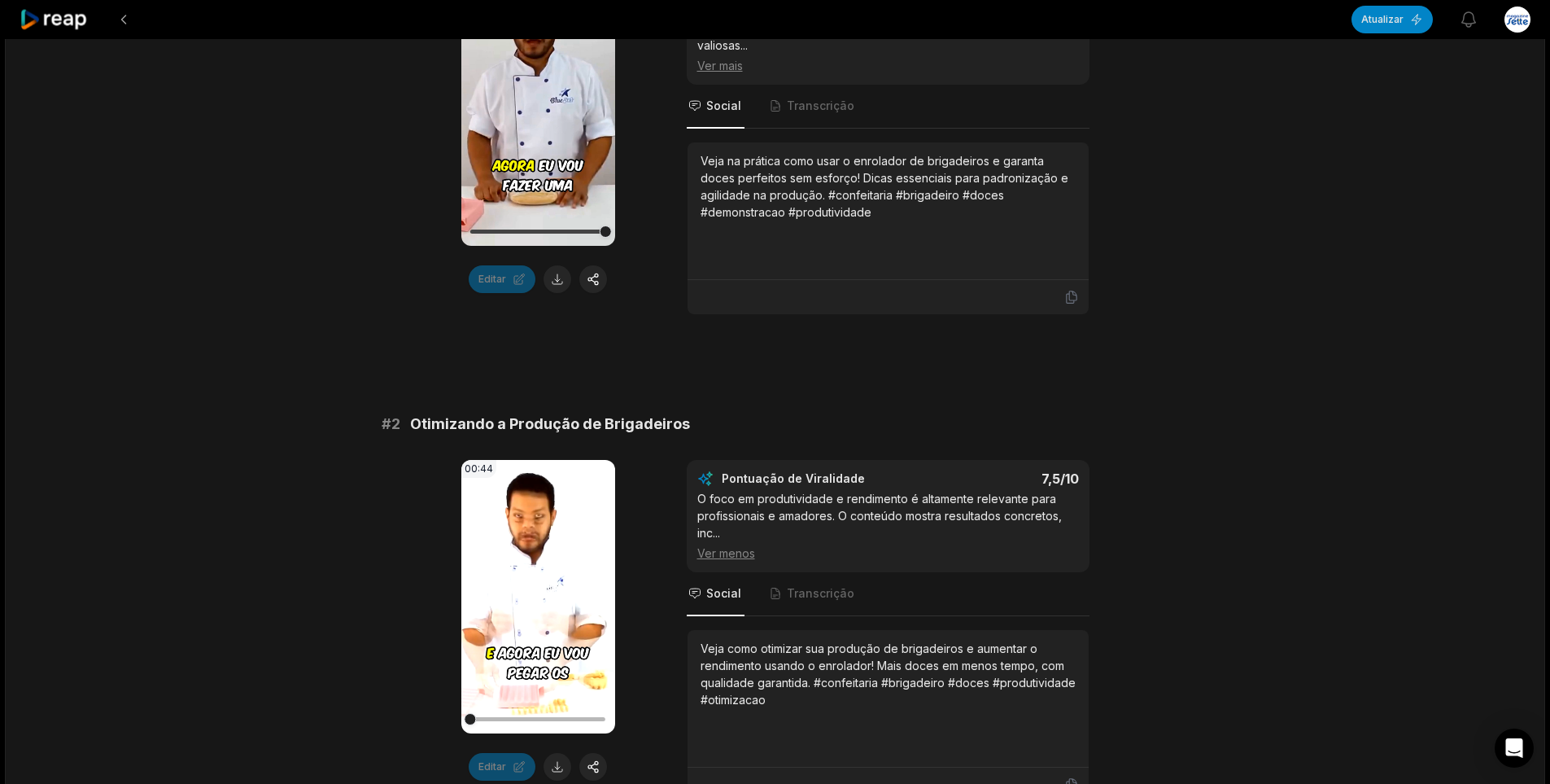
click at [529, 593] on icon at bounding box center [538, 596] width 19 height 19
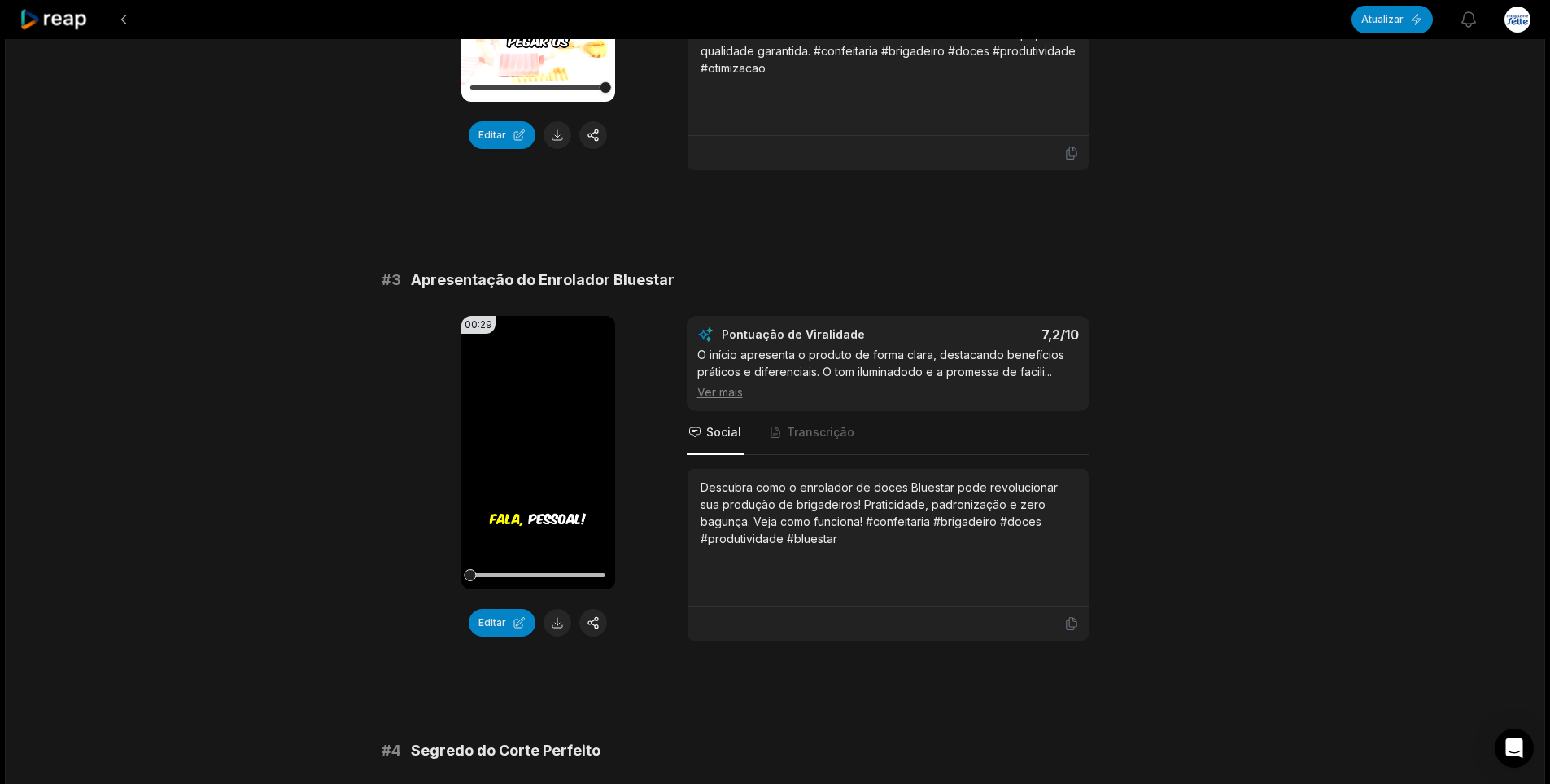
scroll to position [1008, 0]
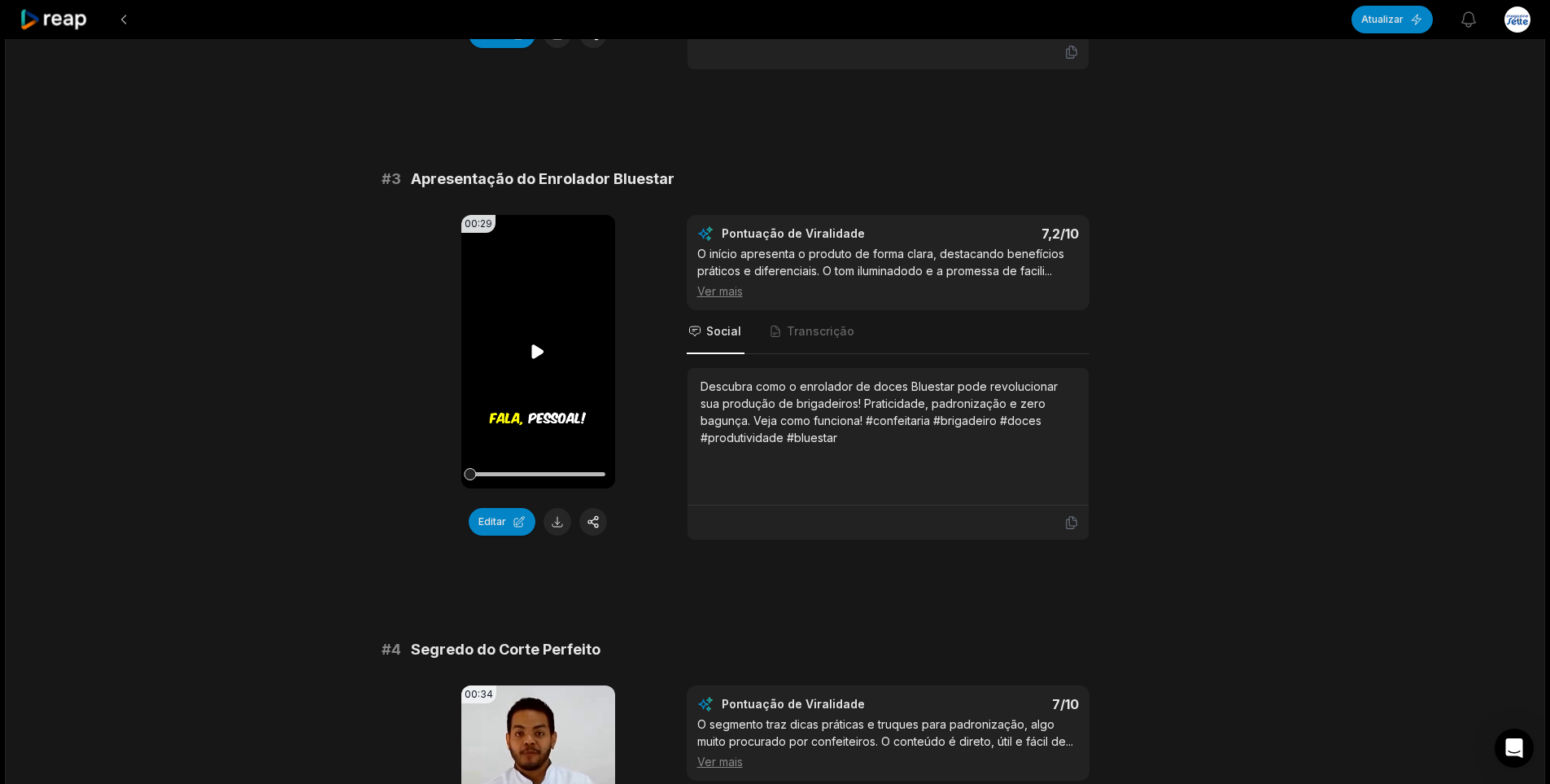
click at [538, 348] on icon at bounding box center [538, 351] width 13 height 14
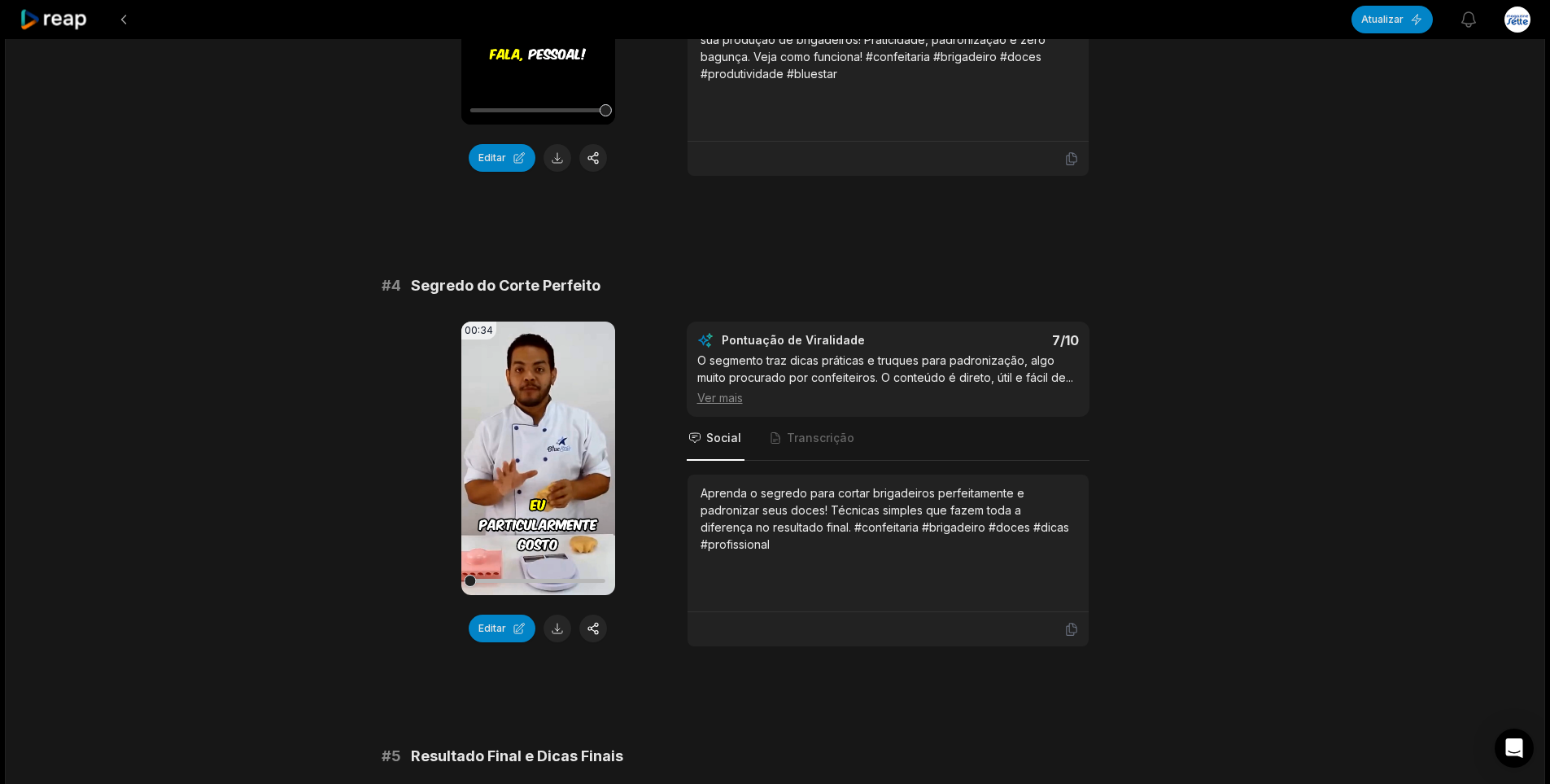
scroll to position [1415, 0]
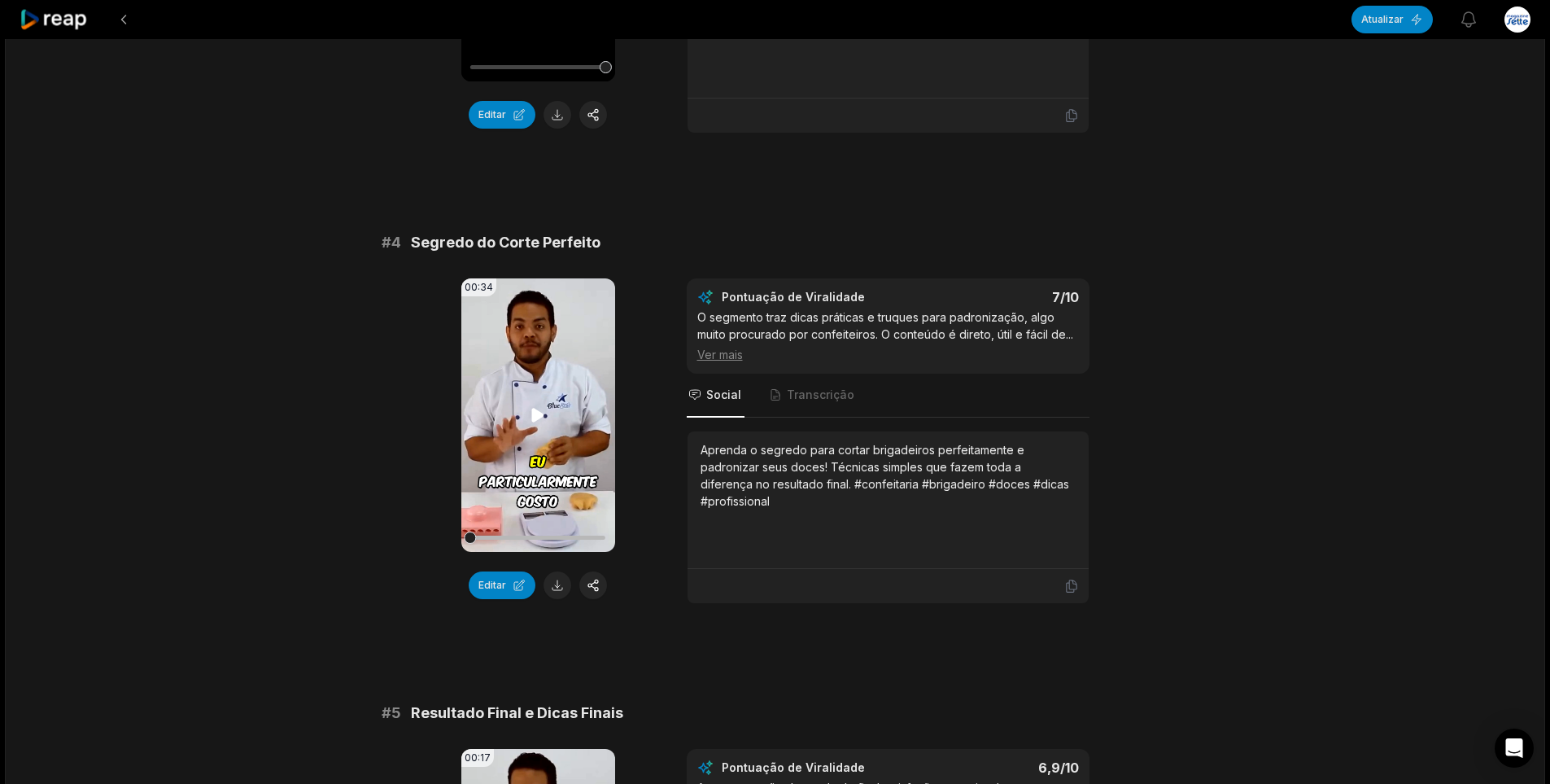
click at [539, 410] on icon at bounding box center [538, 415] width 19 height 19
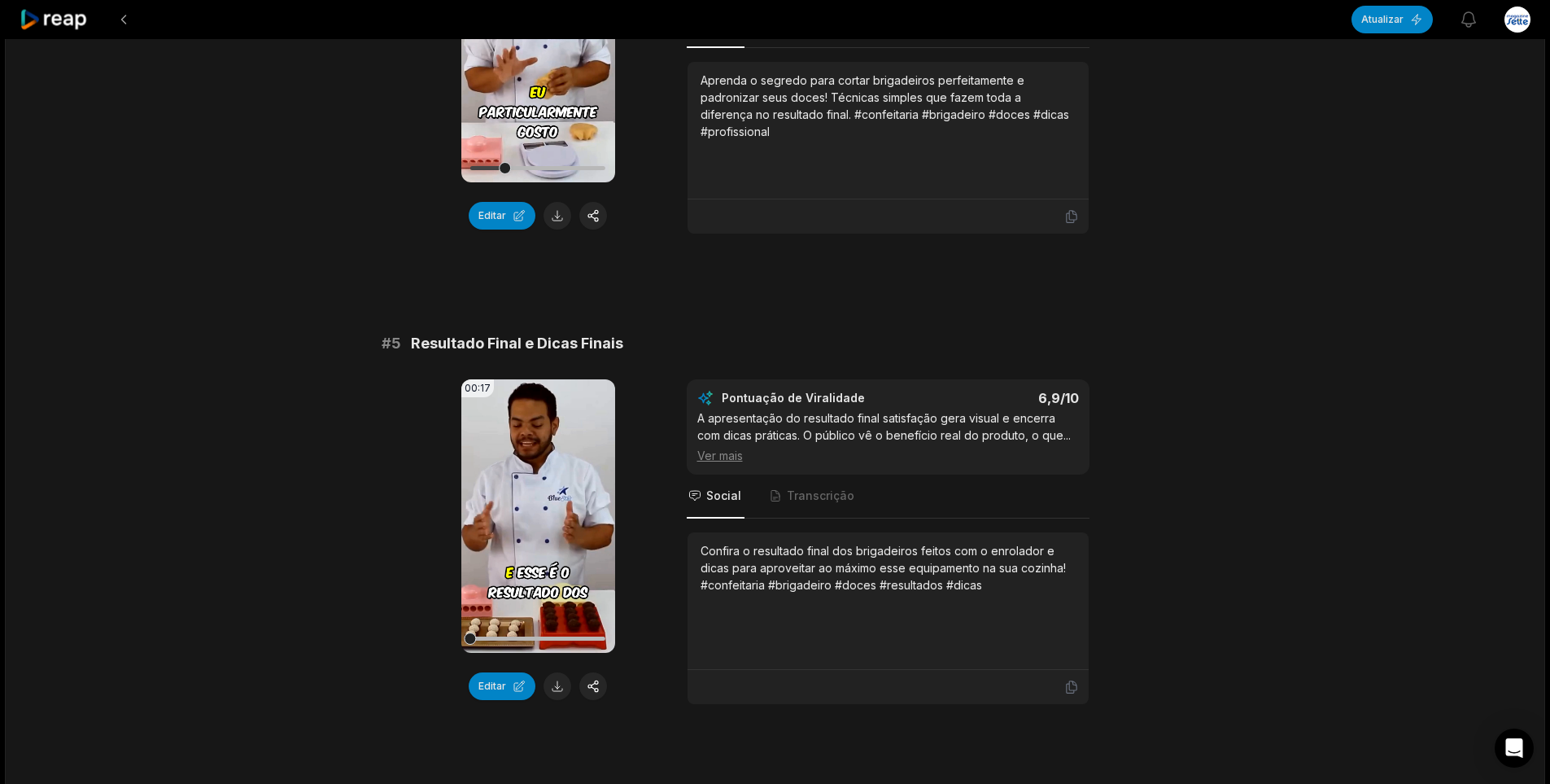
scroll to position [1822, 0]
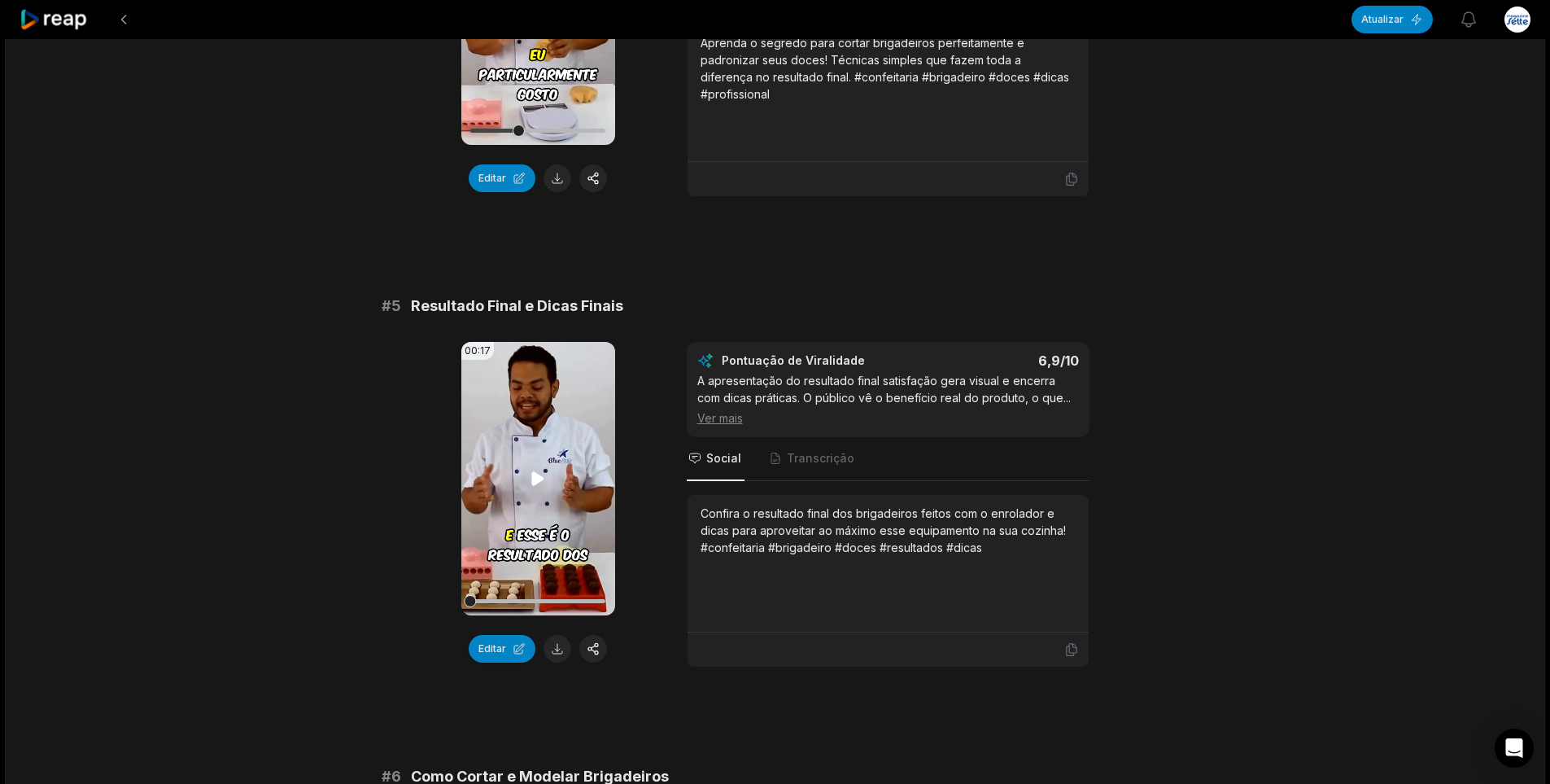
click at [535, 476] on icon at bounding box center [538, 478] width 13 height 14
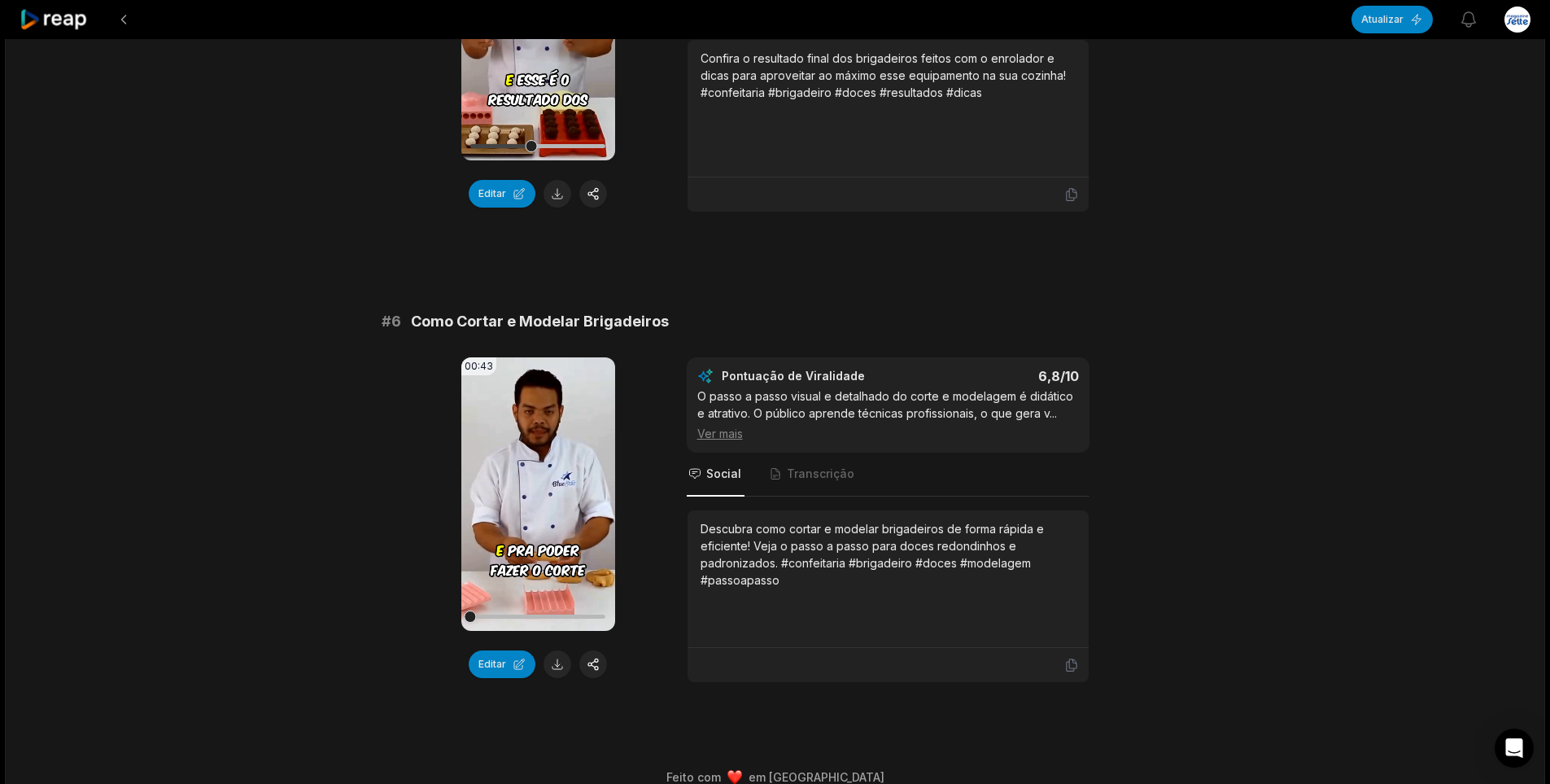
scroll to position [2299, 0]
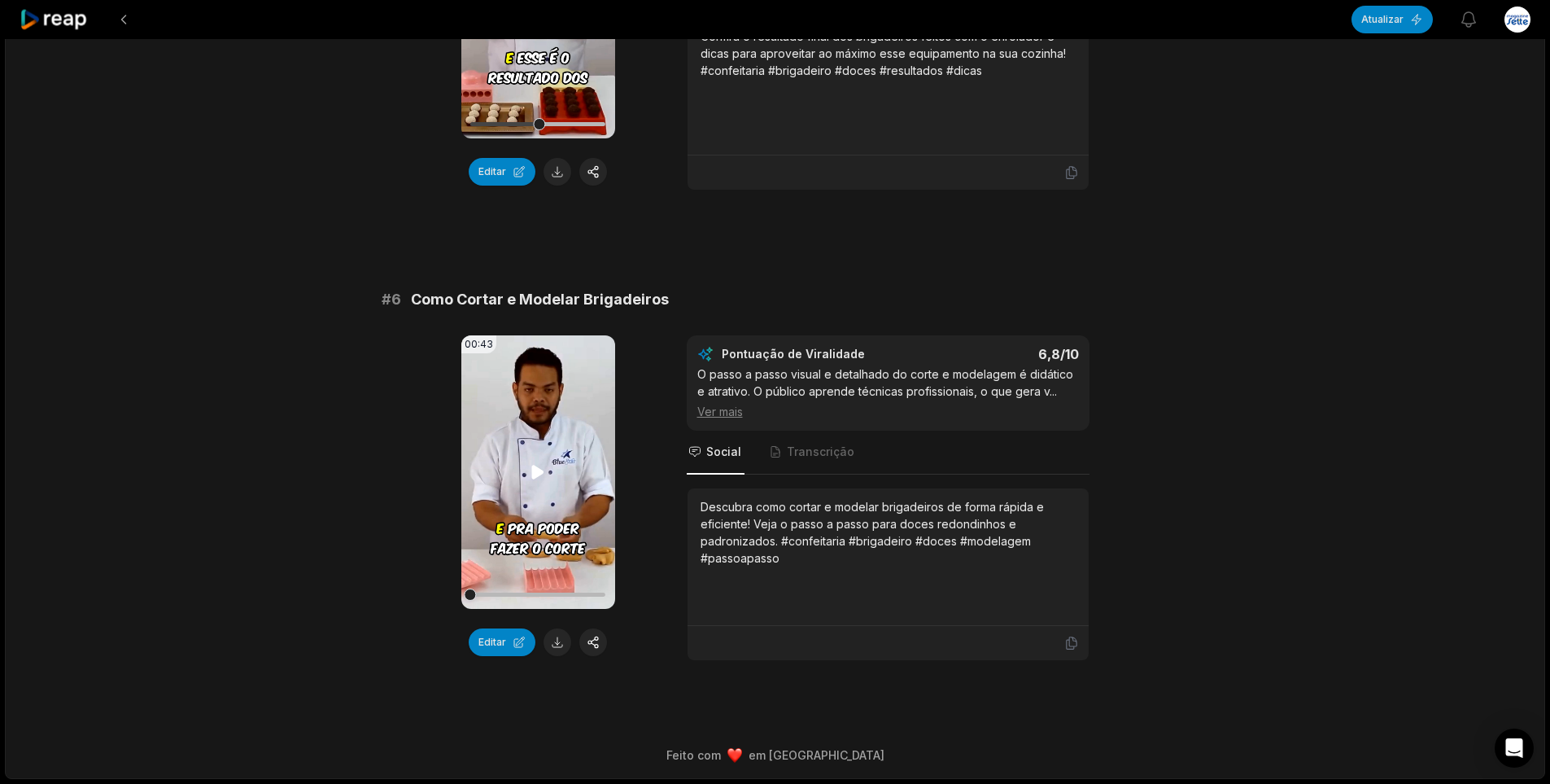
click at [538, 471] on icon at bounding box center [538, 472] width 13 height 14
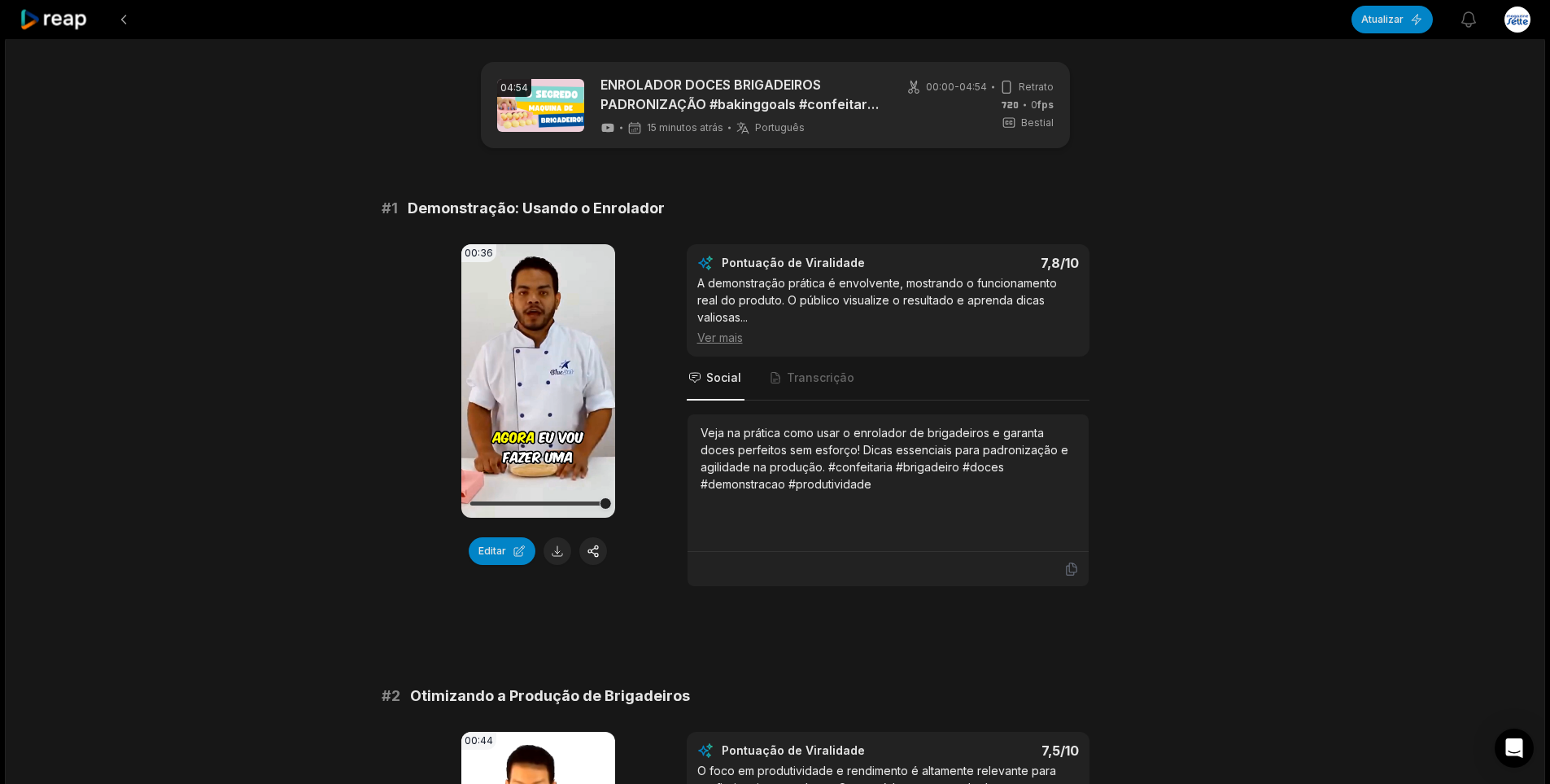
scroll to position [0, 0]
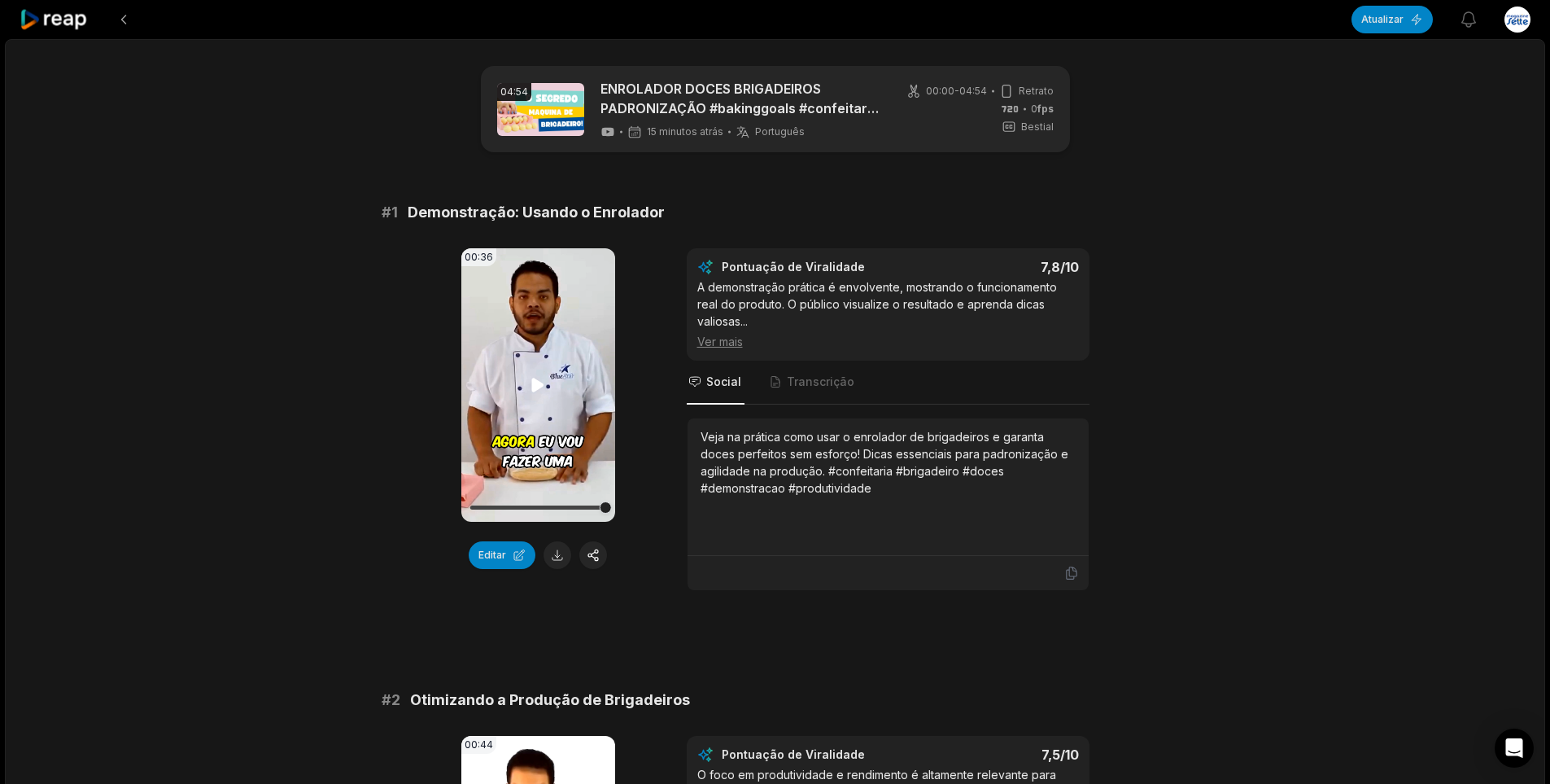
click at [531, 393] on icon at bounding box center [538, 385] width 19 height 19
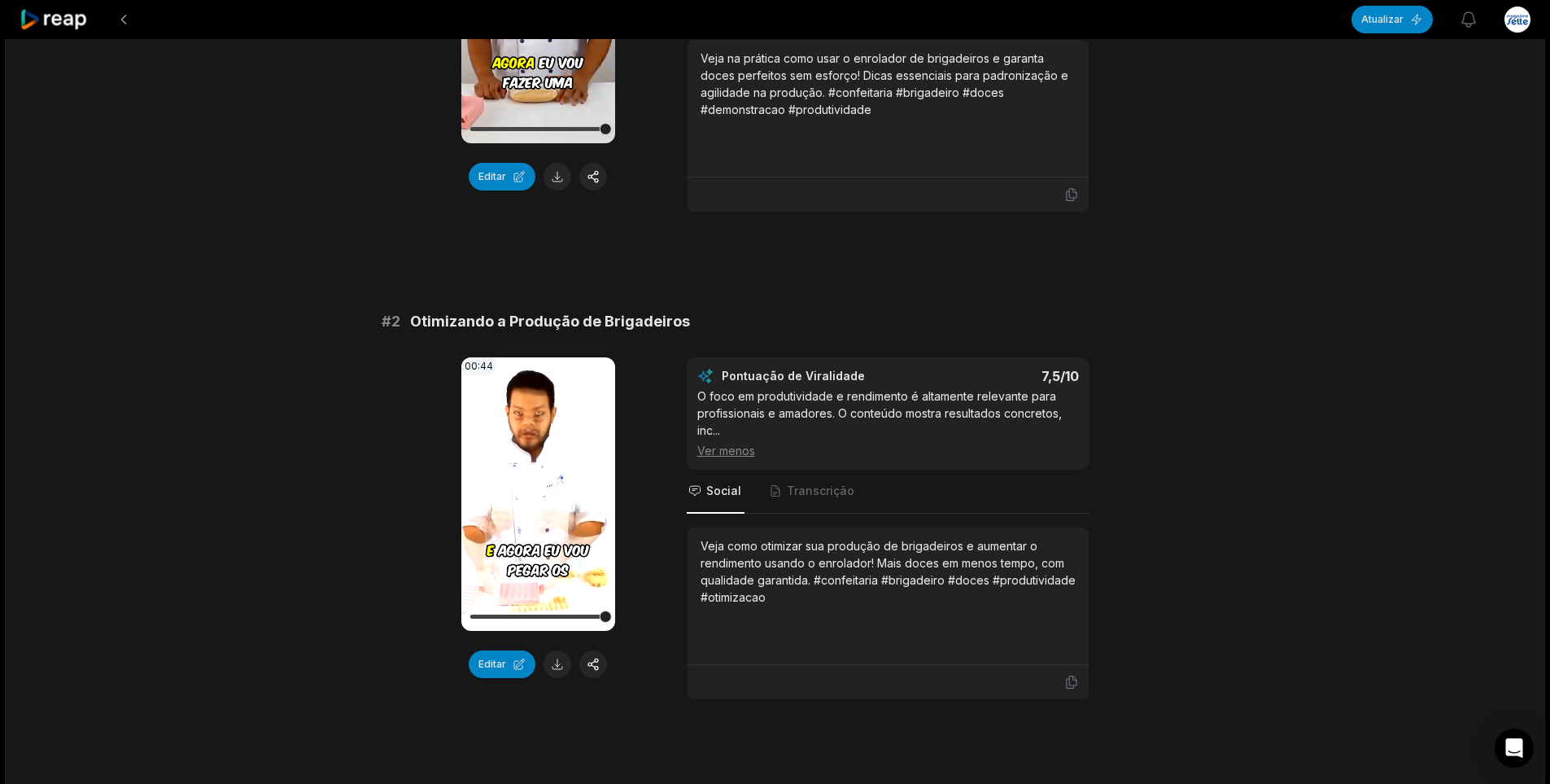
scroll to position [407, 0]
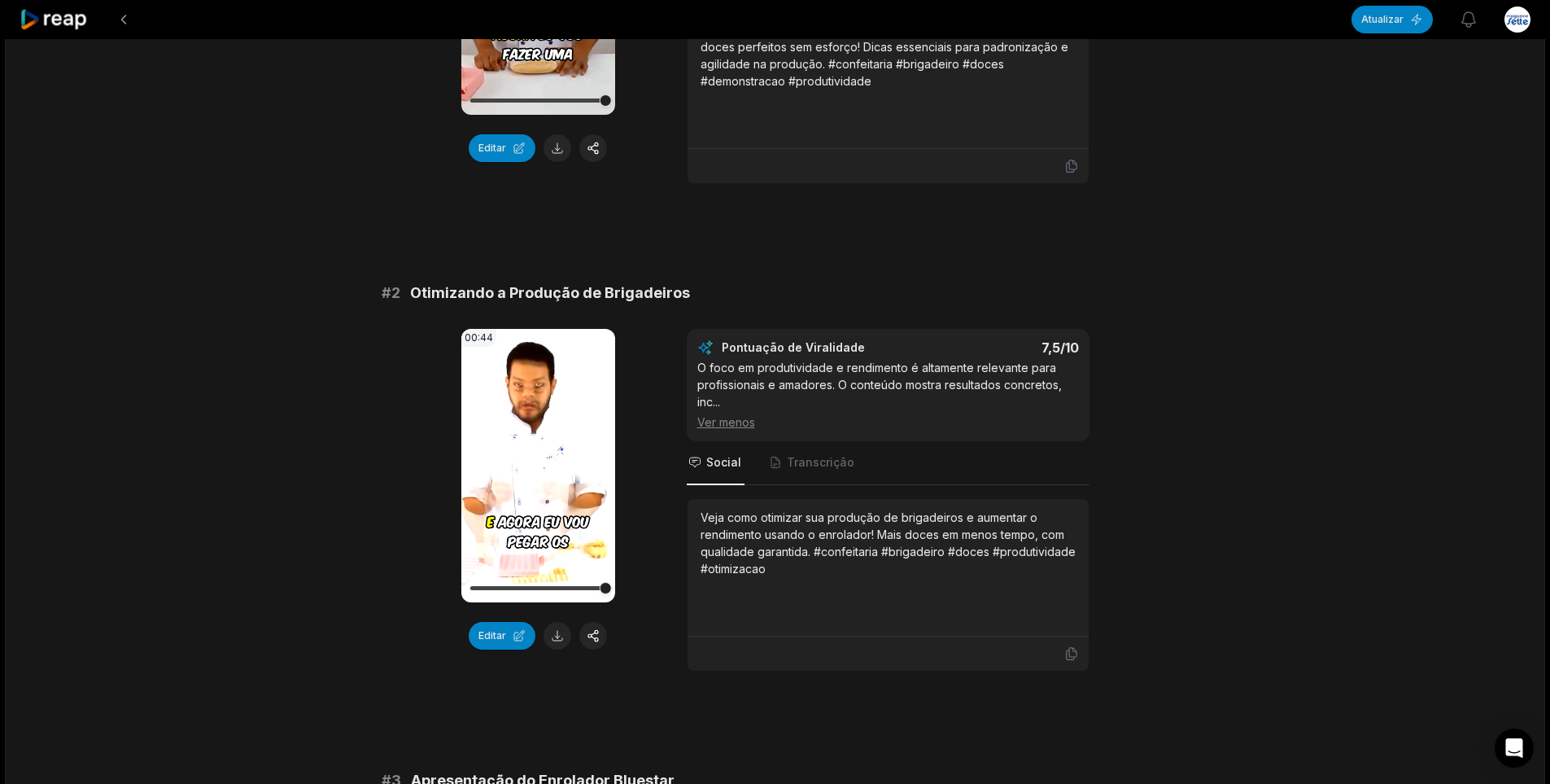
click at [514, 385] on video "Seu navegador não suporta o formato mp4." at bounding box center [538, 465] width 154 height 274
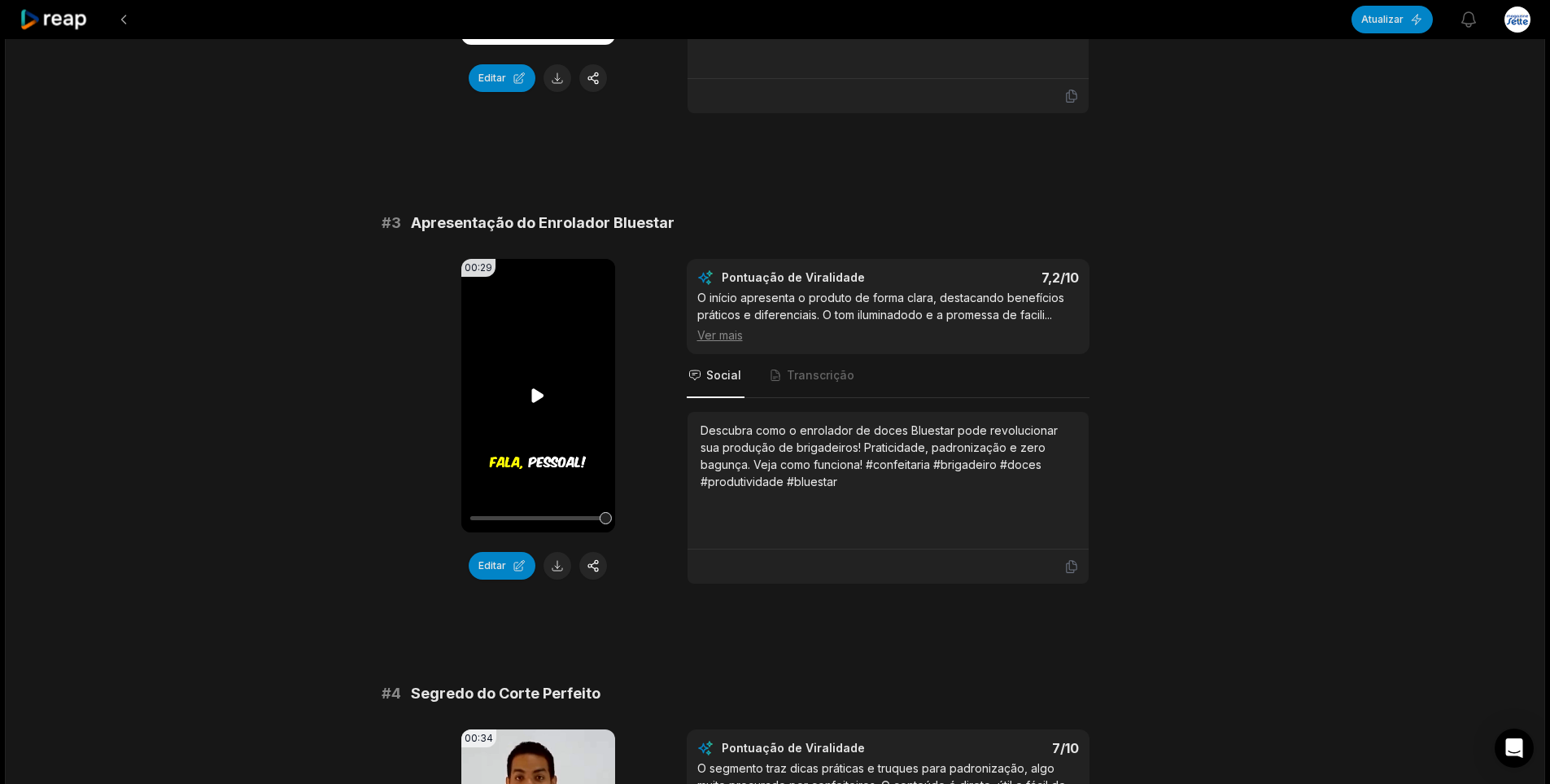
scroll to position [976, 0]
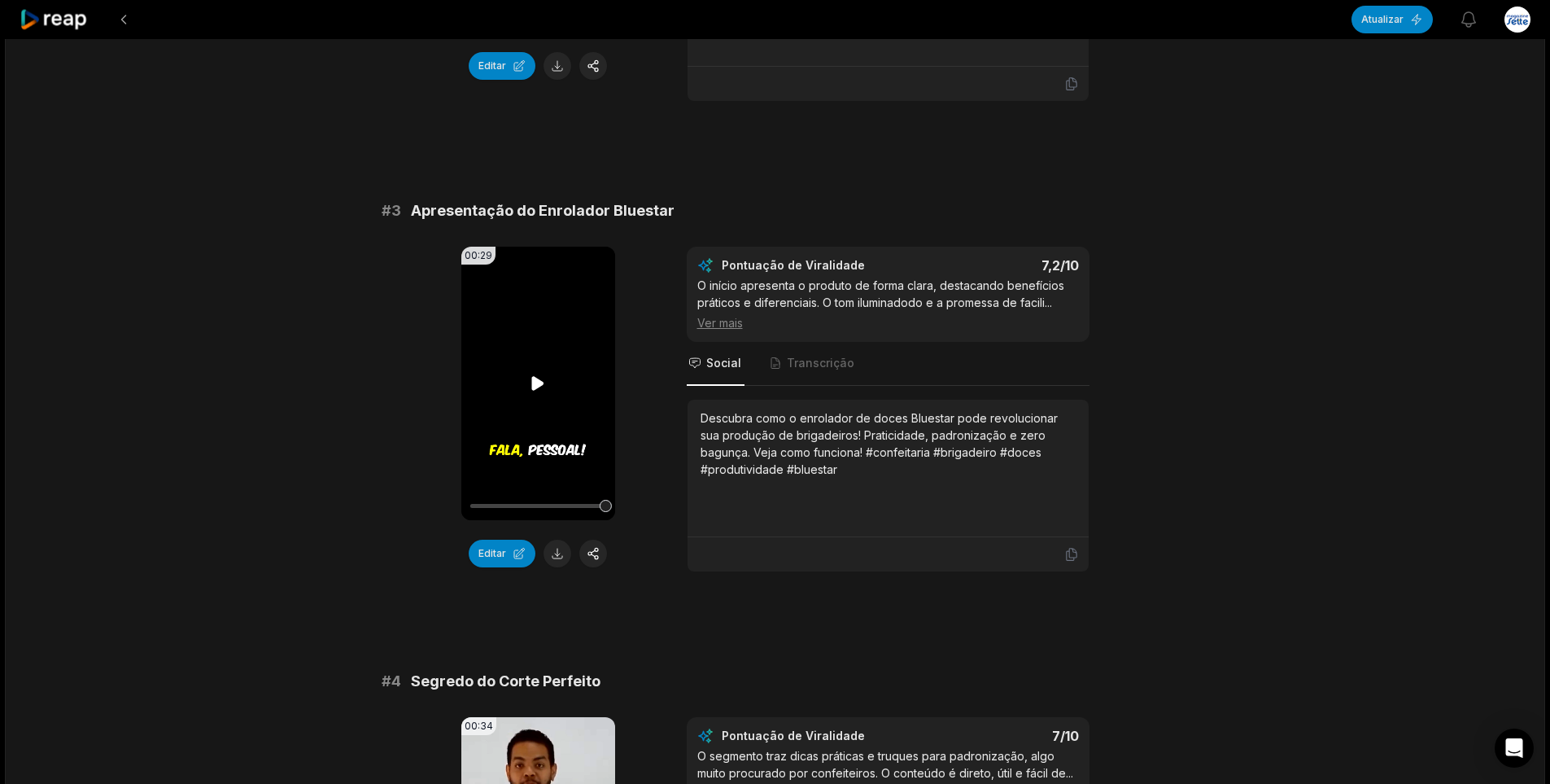
click at [556, 373] on video "Seu navegador não suporta o formato mp4." at bounding box center [538, 383] width 154 height 274
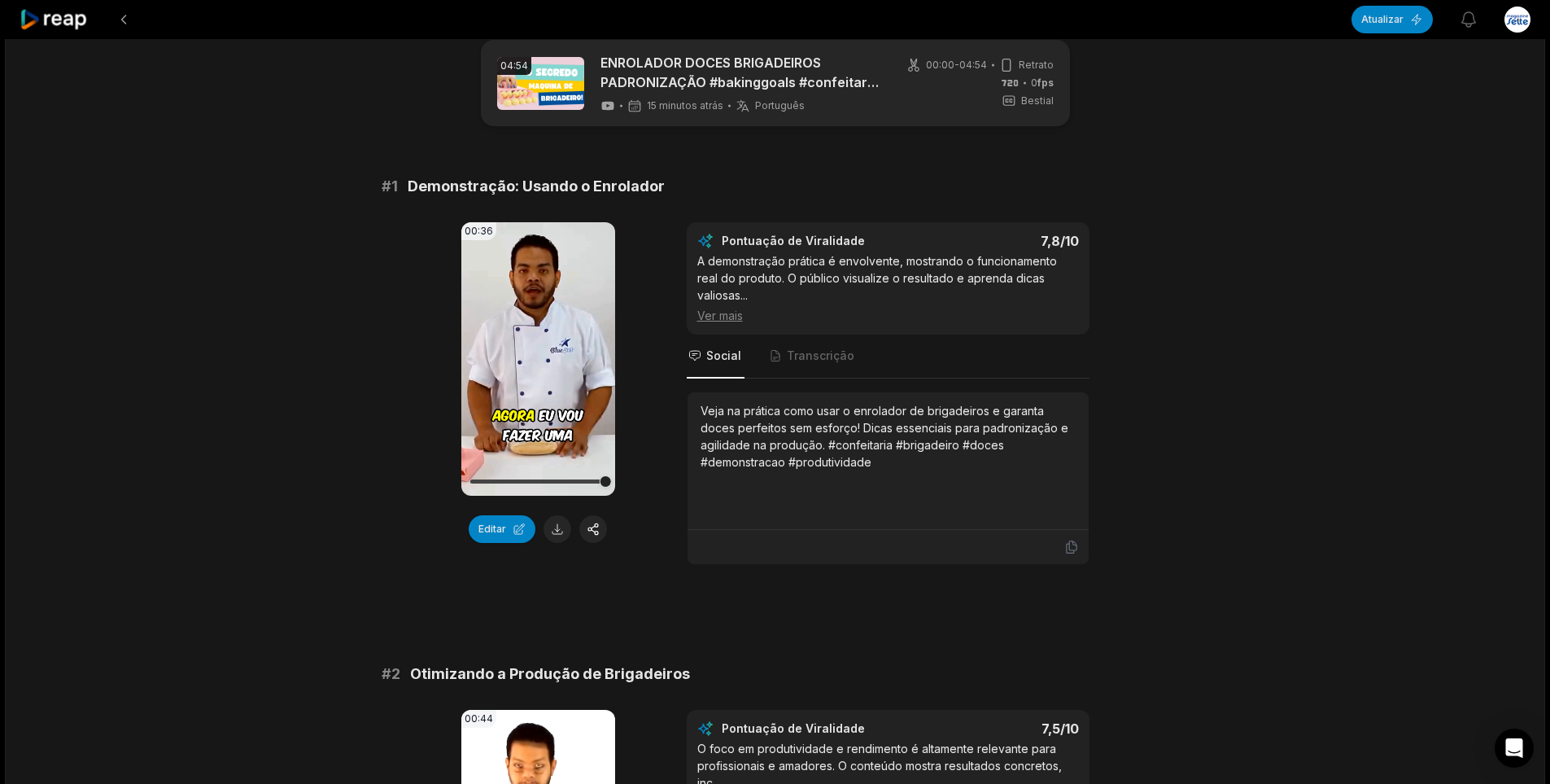
scroll to position [0, 0]
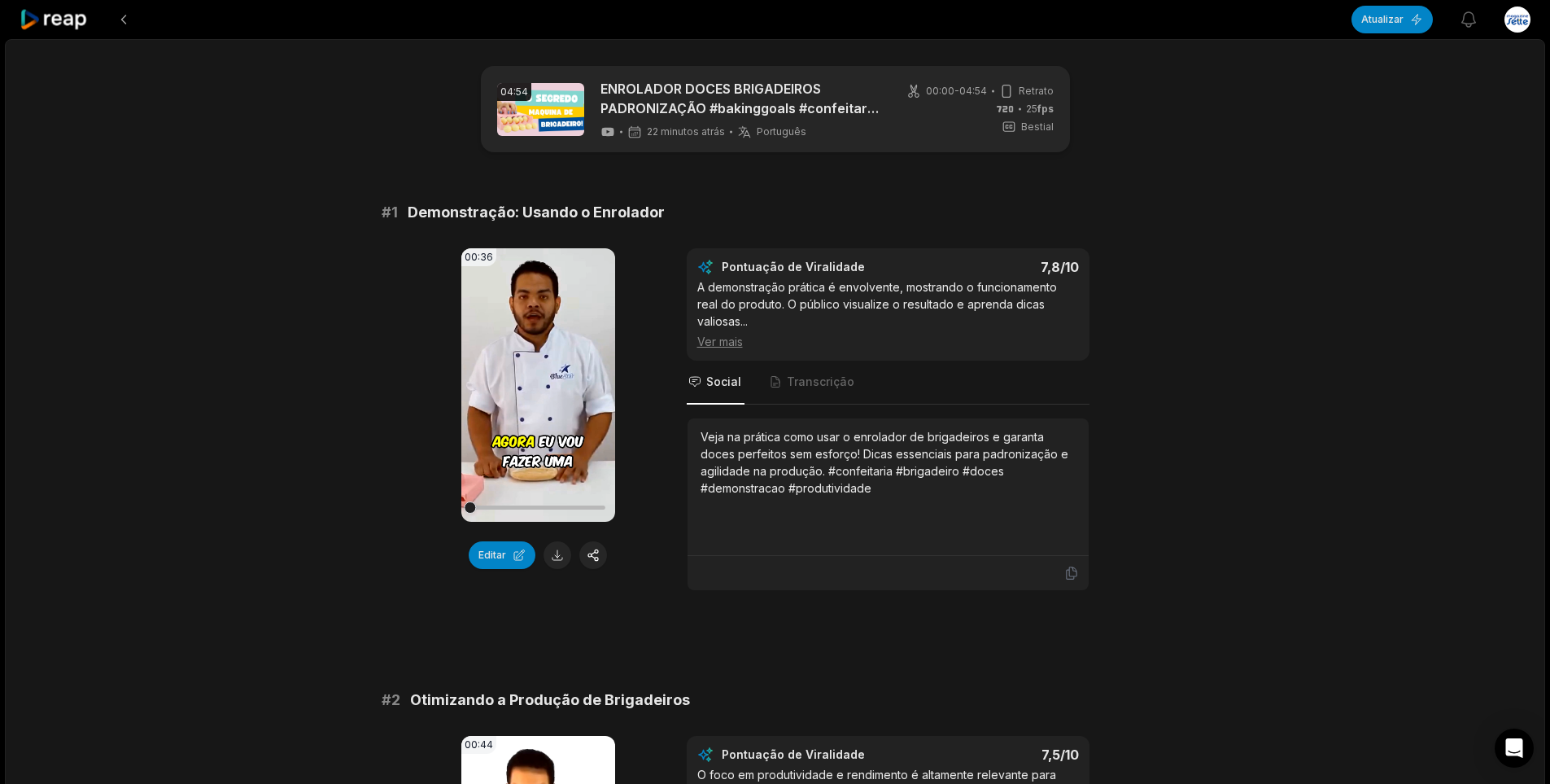
click at [494, 553] on font "Editar" at bounding box center [492, 554] width 28 height 13
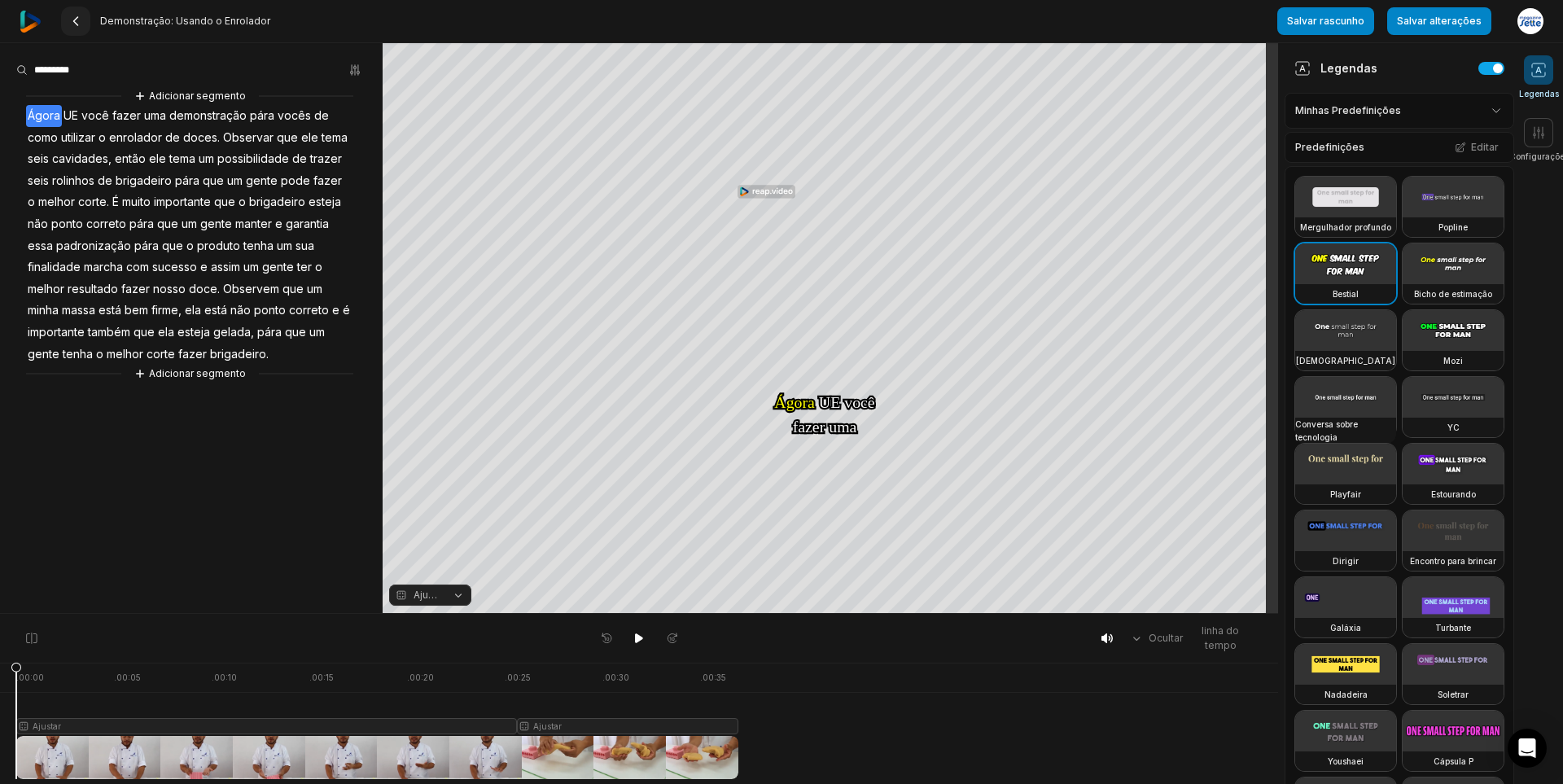
click at [72, 23] on icon at bounding box center [75, 20] width 13 height 13
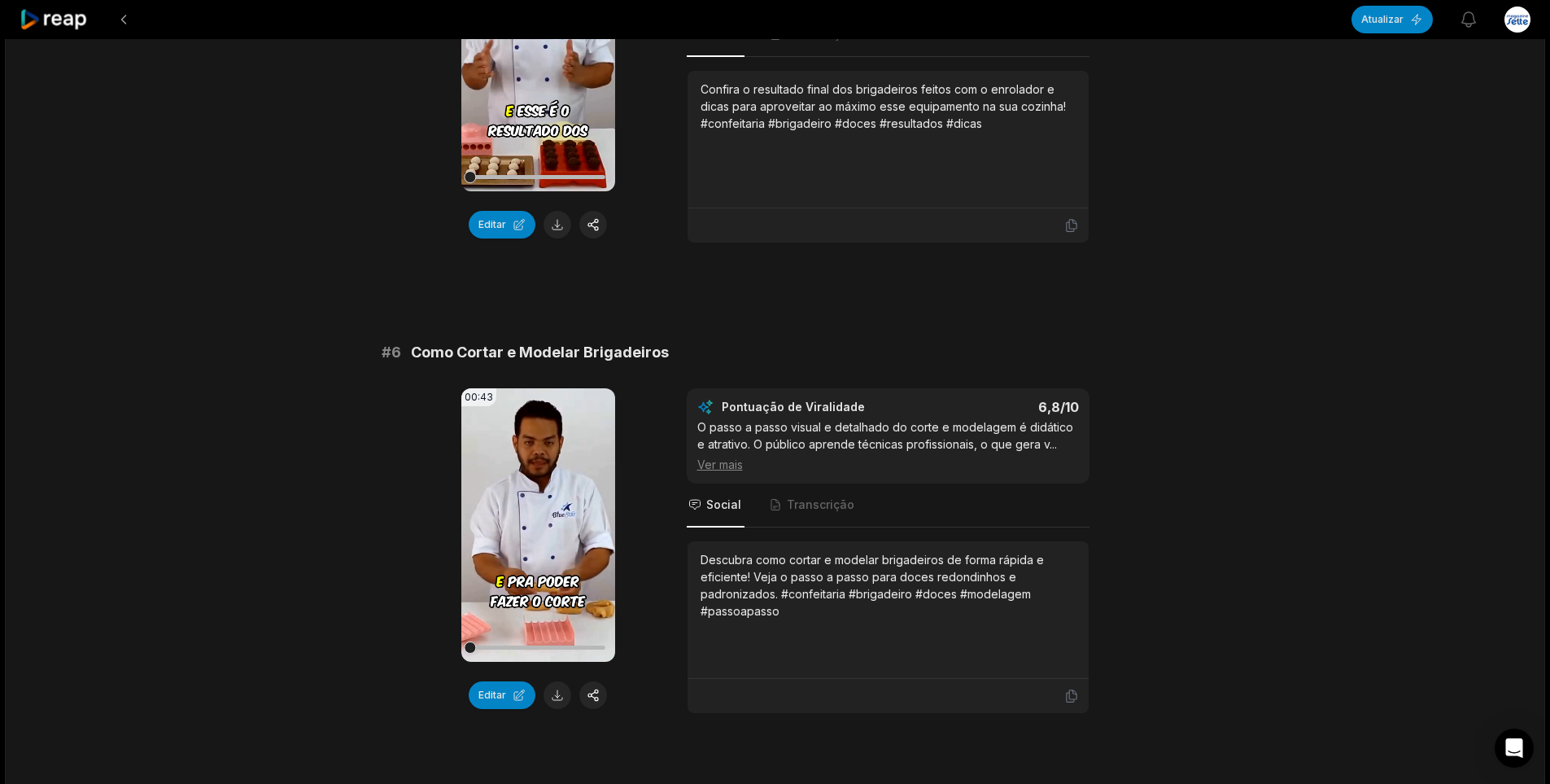
scroll to position [2054, 0]
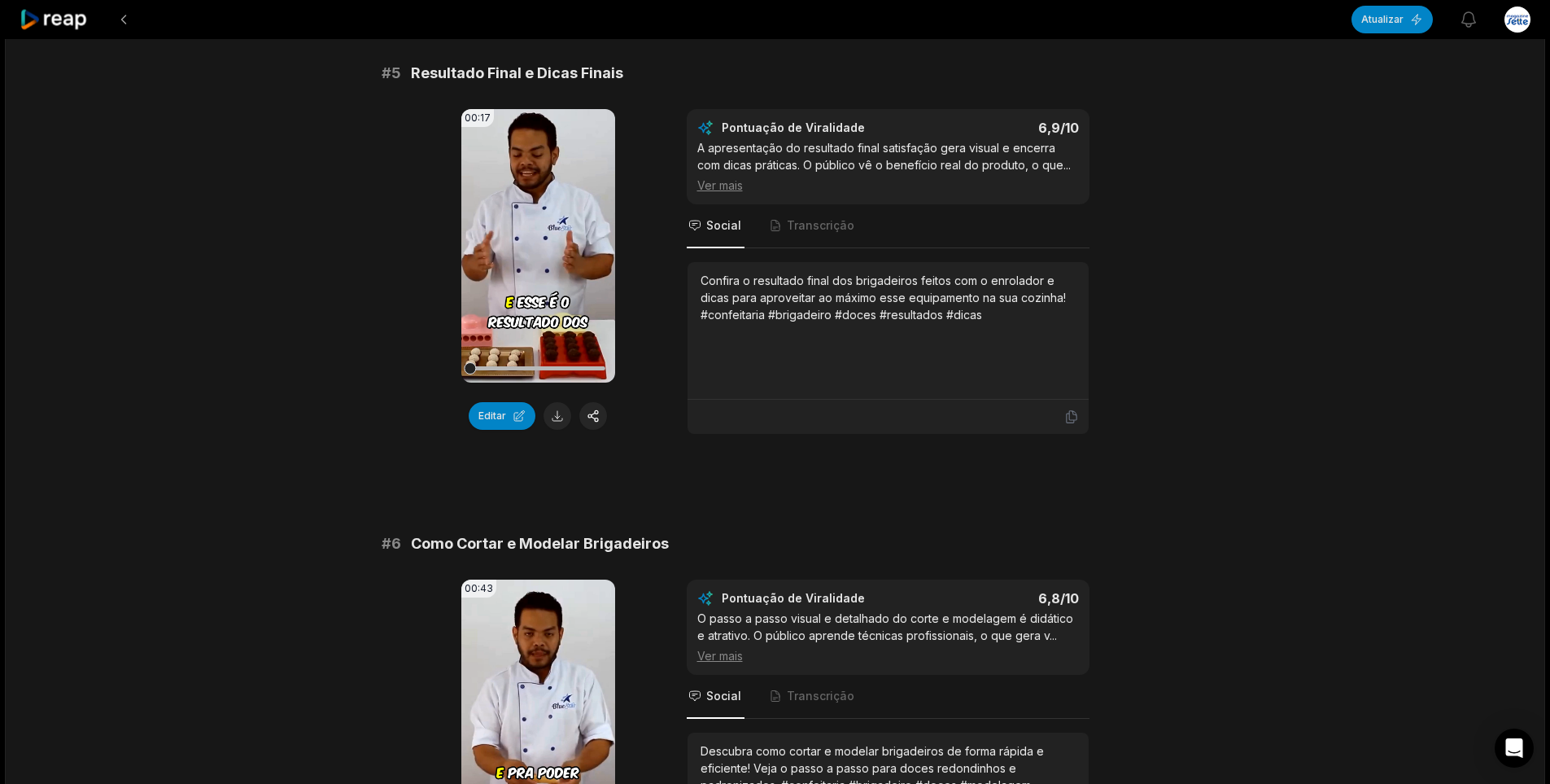
click at [79, 18] on icon at bounding box center [54, 19] width 70 height 22
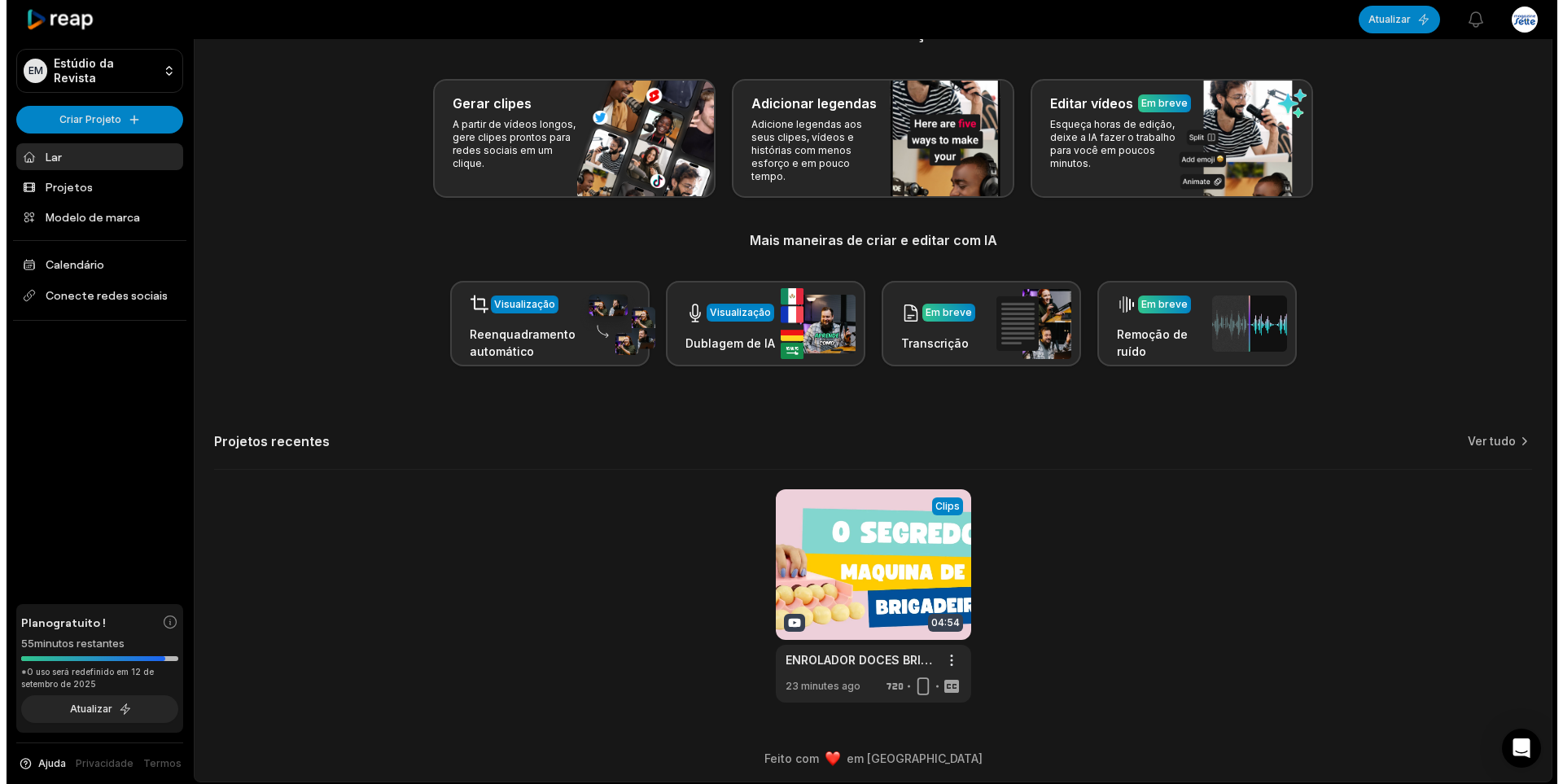
scroll to position [56, 0]
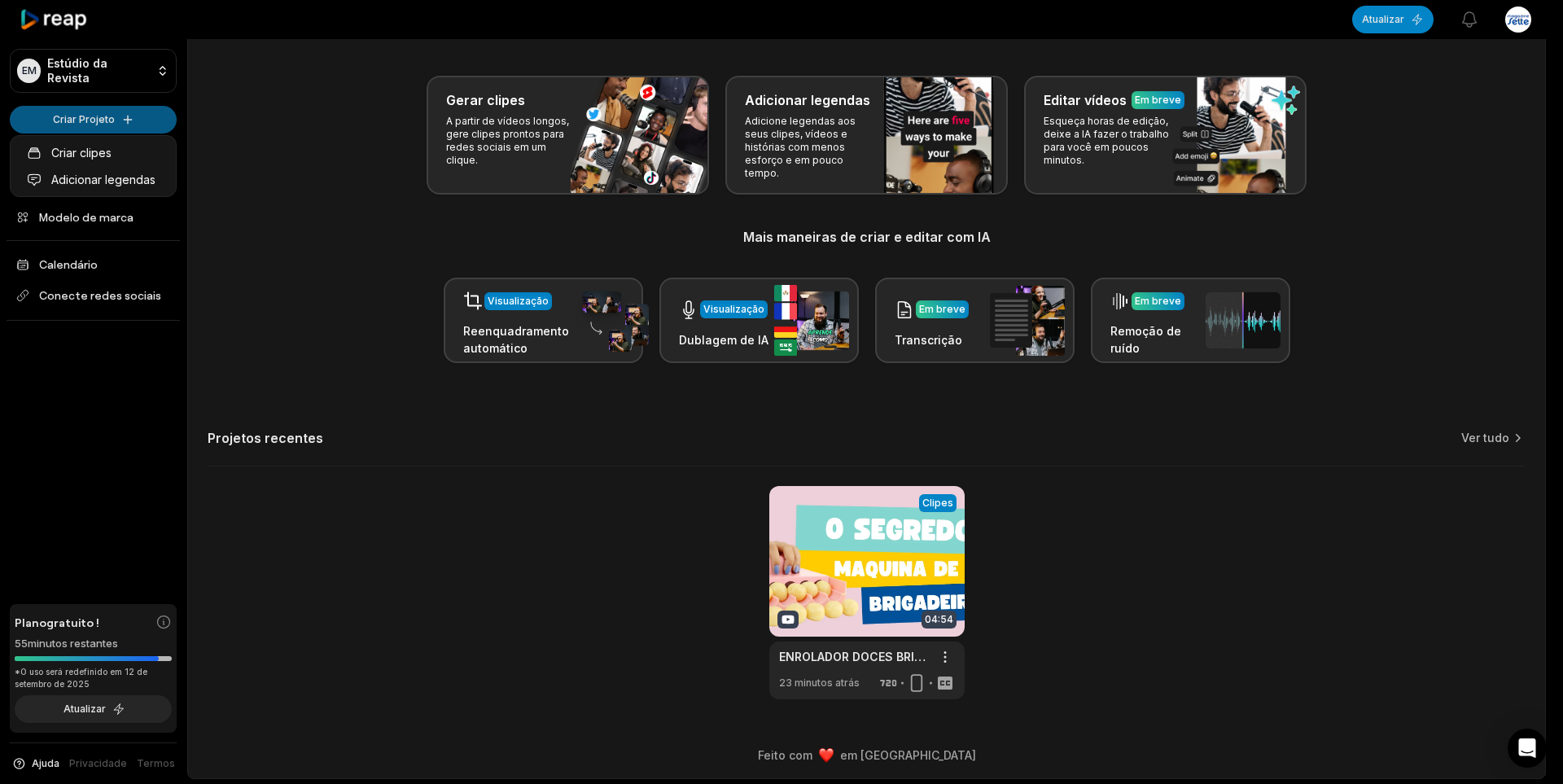
click at [74, 119] on html "EM Estúdio da Revista Criar Projeto Lar Projetos Modelo de marca Calendário Con…" at bounding box center [782, 335] width 1563 height 784
click at [83, 120] on html "EM Estúdio da Revista Criar Projeto Lar Projetos Modelo de marca Calendário Con…" at bounding box center [782, 335] width 1563 height 784
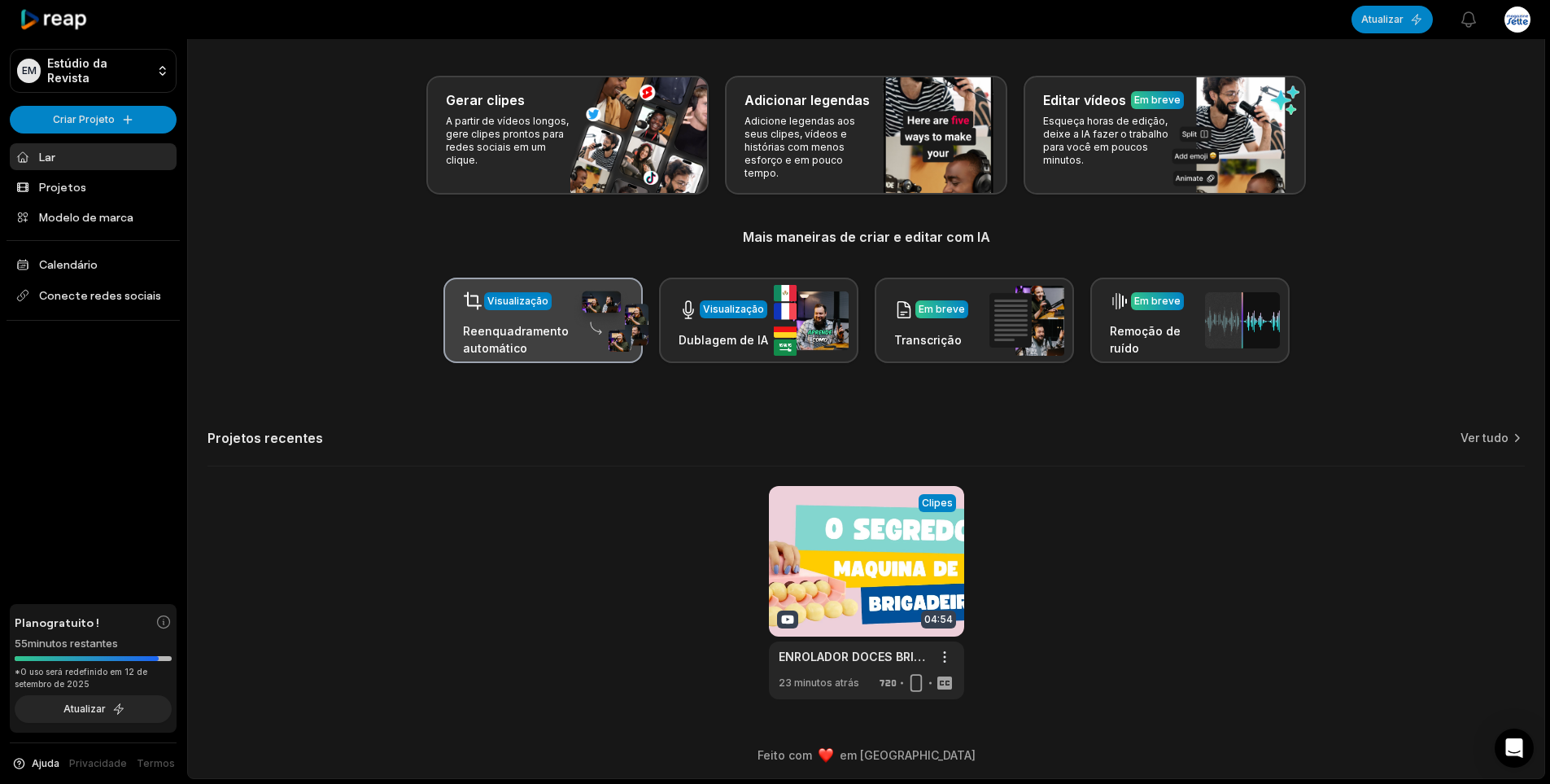
click at [515, 319] on div "Visualização Reenquadramento automático" at bounding box center [515, 320] width 105 height 73
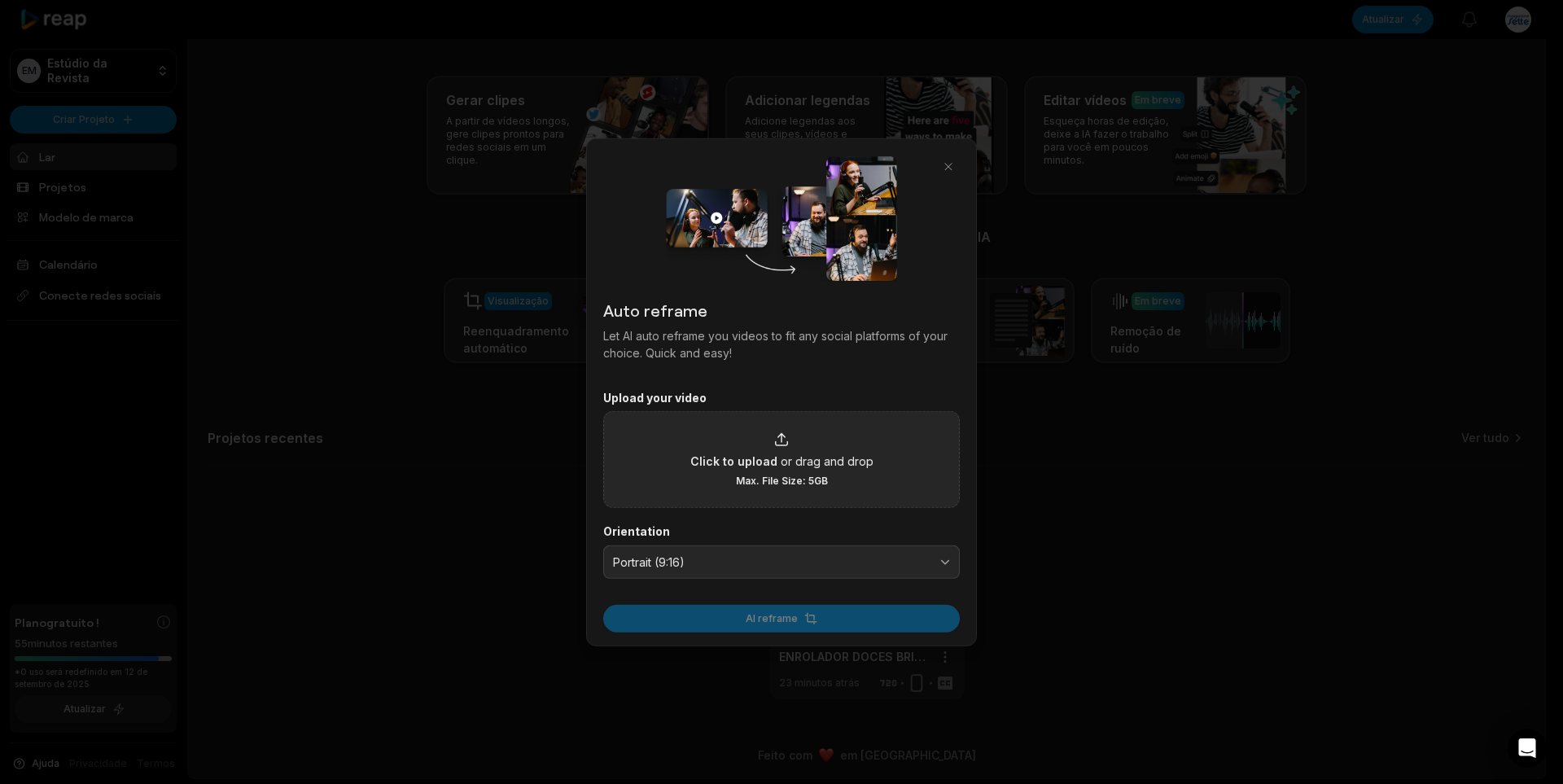
click at [740, 452] on div "Click to upload or drag and drop Max. File Size: 5GB" at bounding box center [782, 459] width 183 height 56
click at [0, 0] on input "Click to upload or drag and drop Max. File Size: 5GB" at bounding box center [0, 0] width 0 height 0
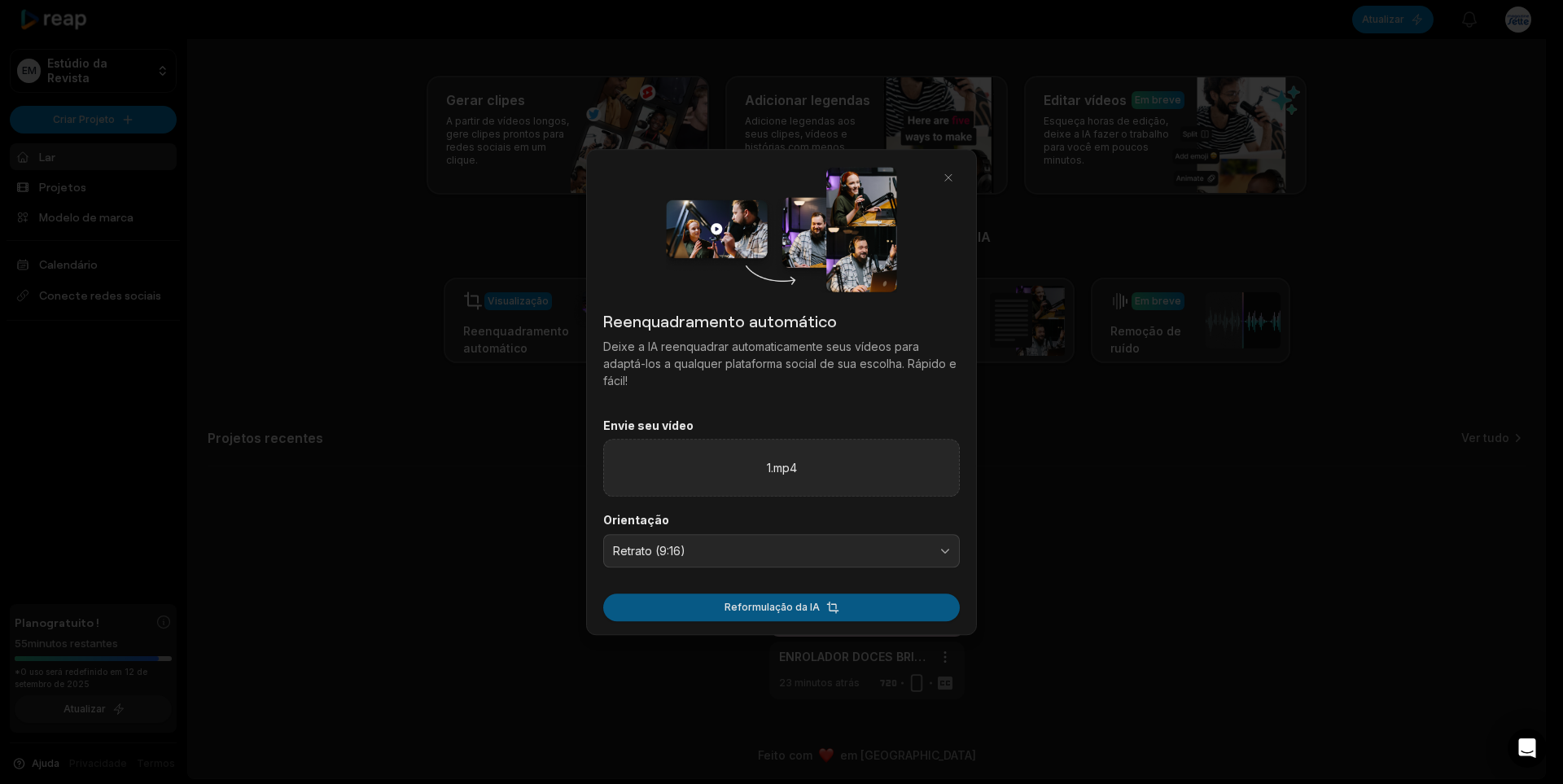
click at [774, 612] on font "Reformulação da IA" at bounding box center [772, 606] width 95 height 13
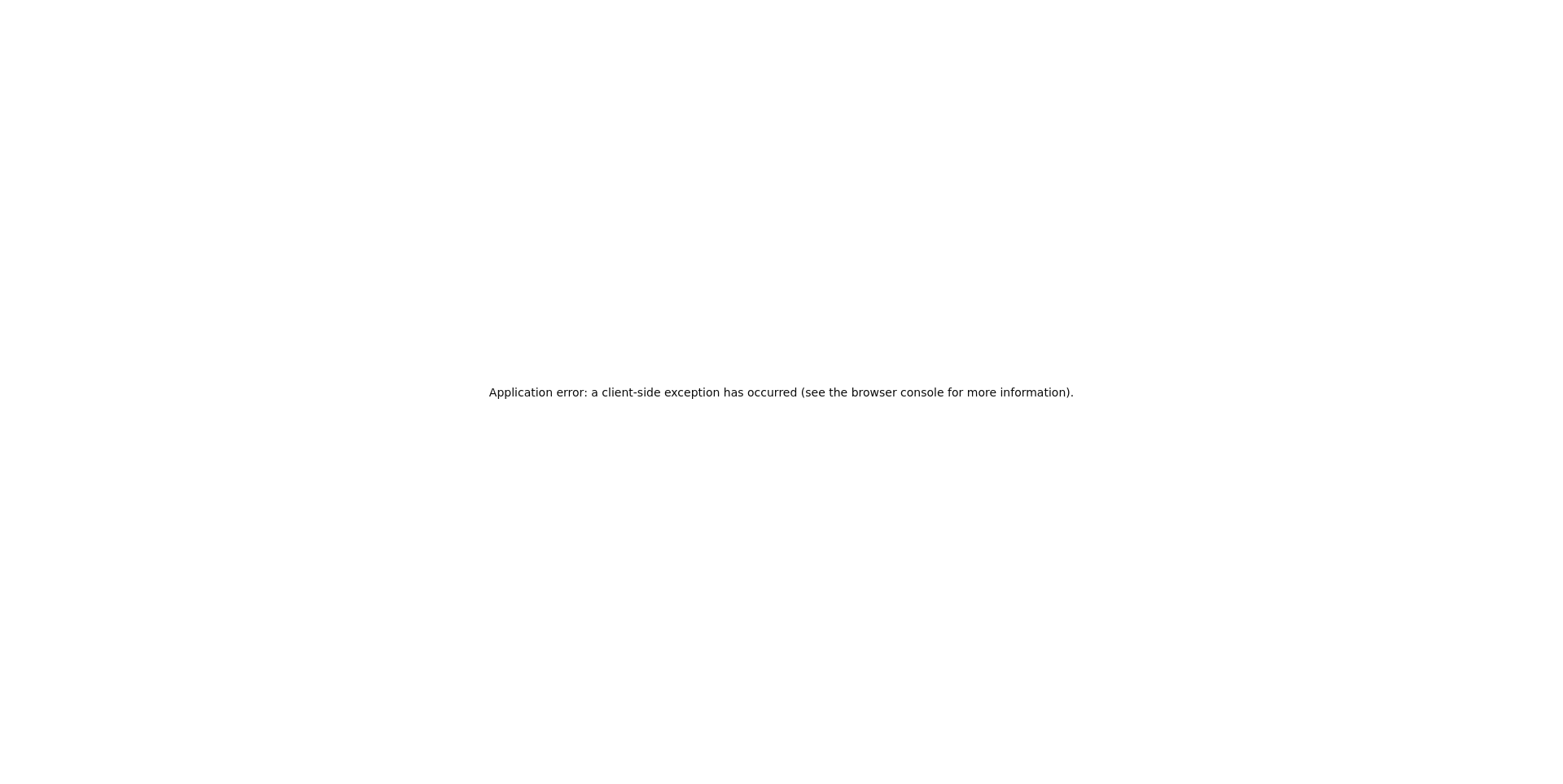
scroll to position [0, 0]
click at [847, 399] on h2 "Application error: a client-side exception has occurred (see the browser consol…" at bounding box center [782, 392] width 584 height 23
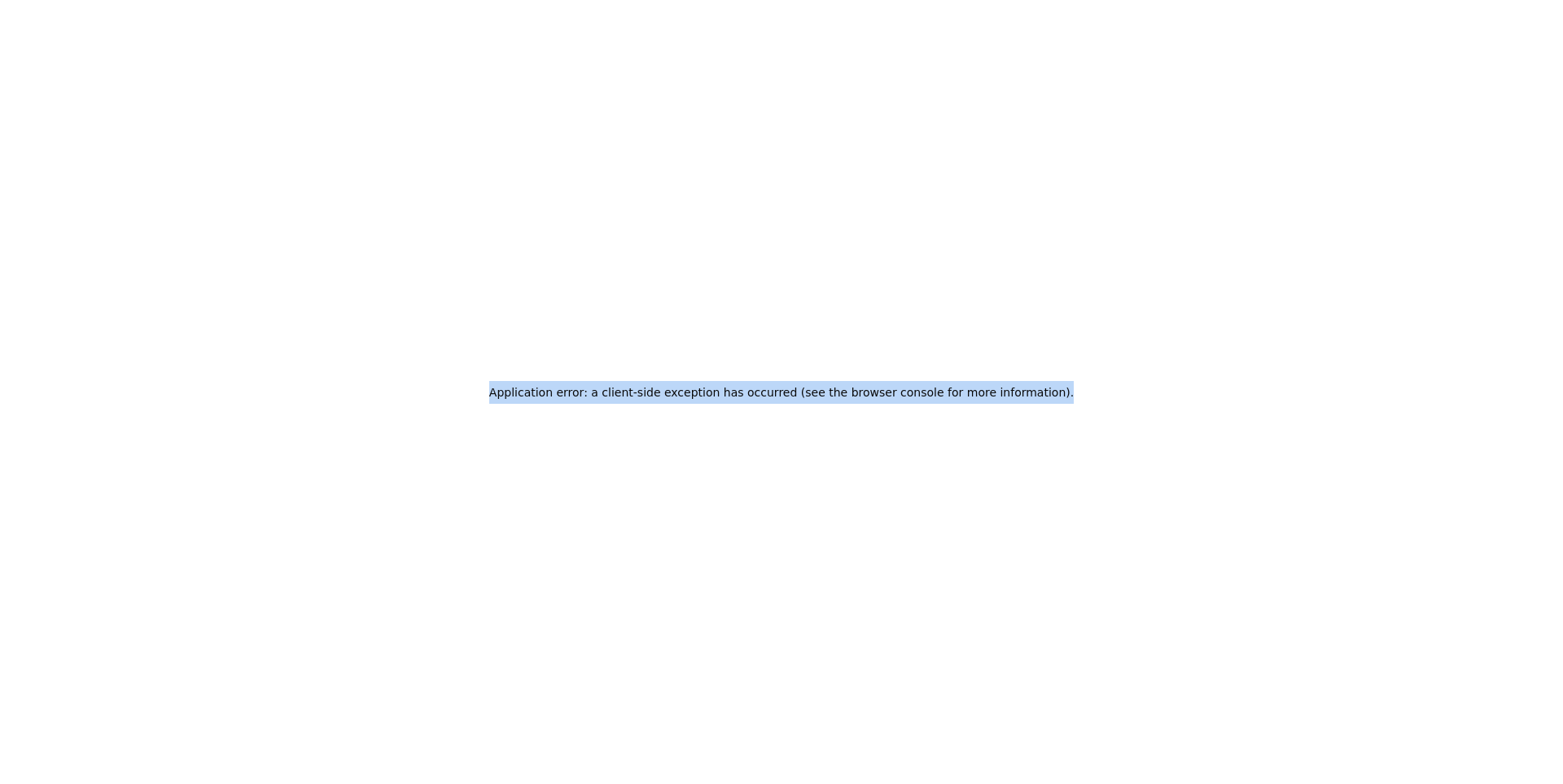
drag, startPoint x: 522, startPoint y: 392, endPoint x: 1038, endPoint y: 391, distance: 516.0
click at [1038, 391] on div "Application error: a client-side exception has occurred (see the browser consol…" at bounding box center [782, 392] width 598 height 23
copy h2 "Application error: a client-side exception has occurred (see the browser consol…"
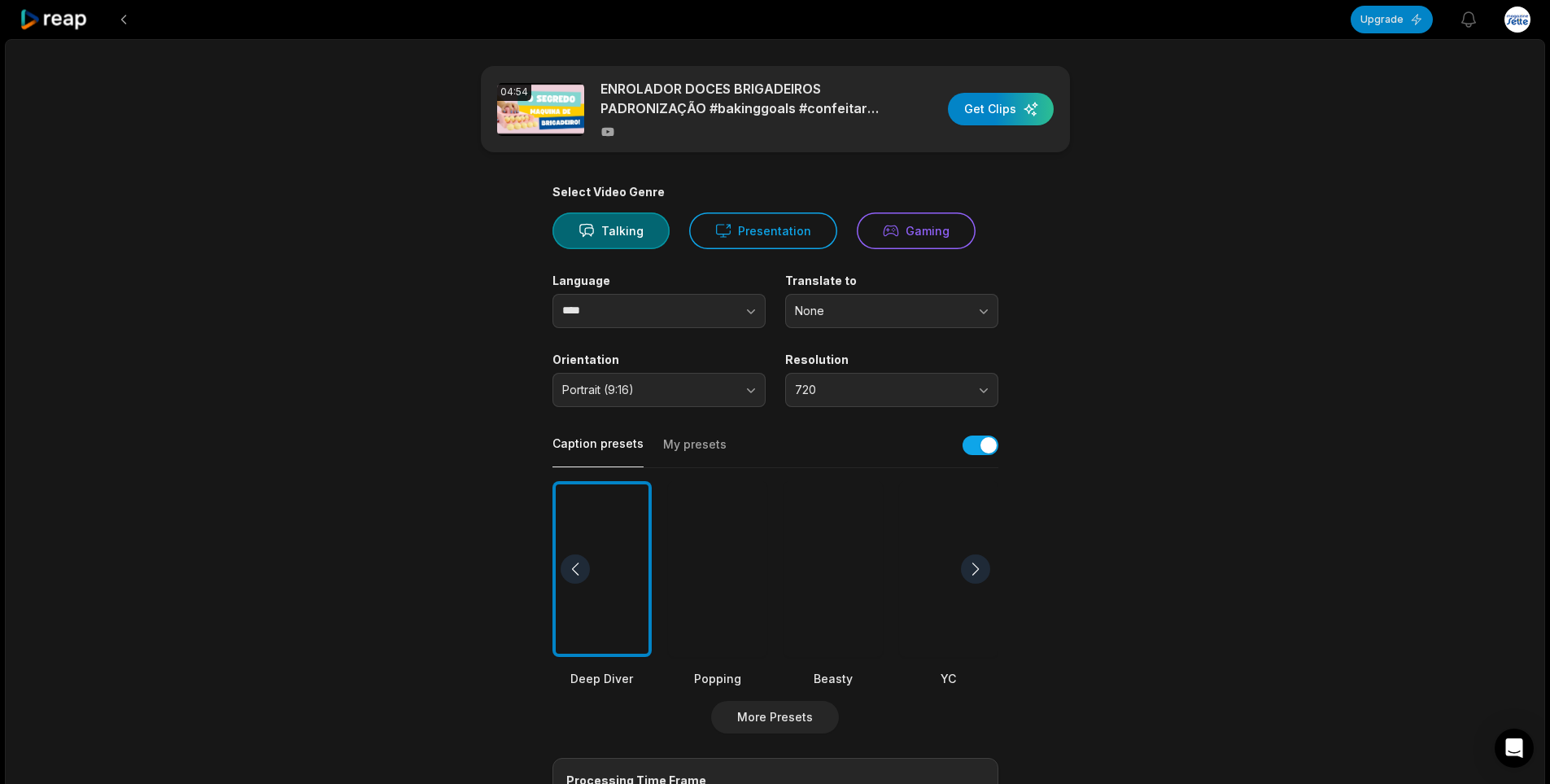
click at [83, 23] on icon at bounding box center [54, 19] width 70 height 22
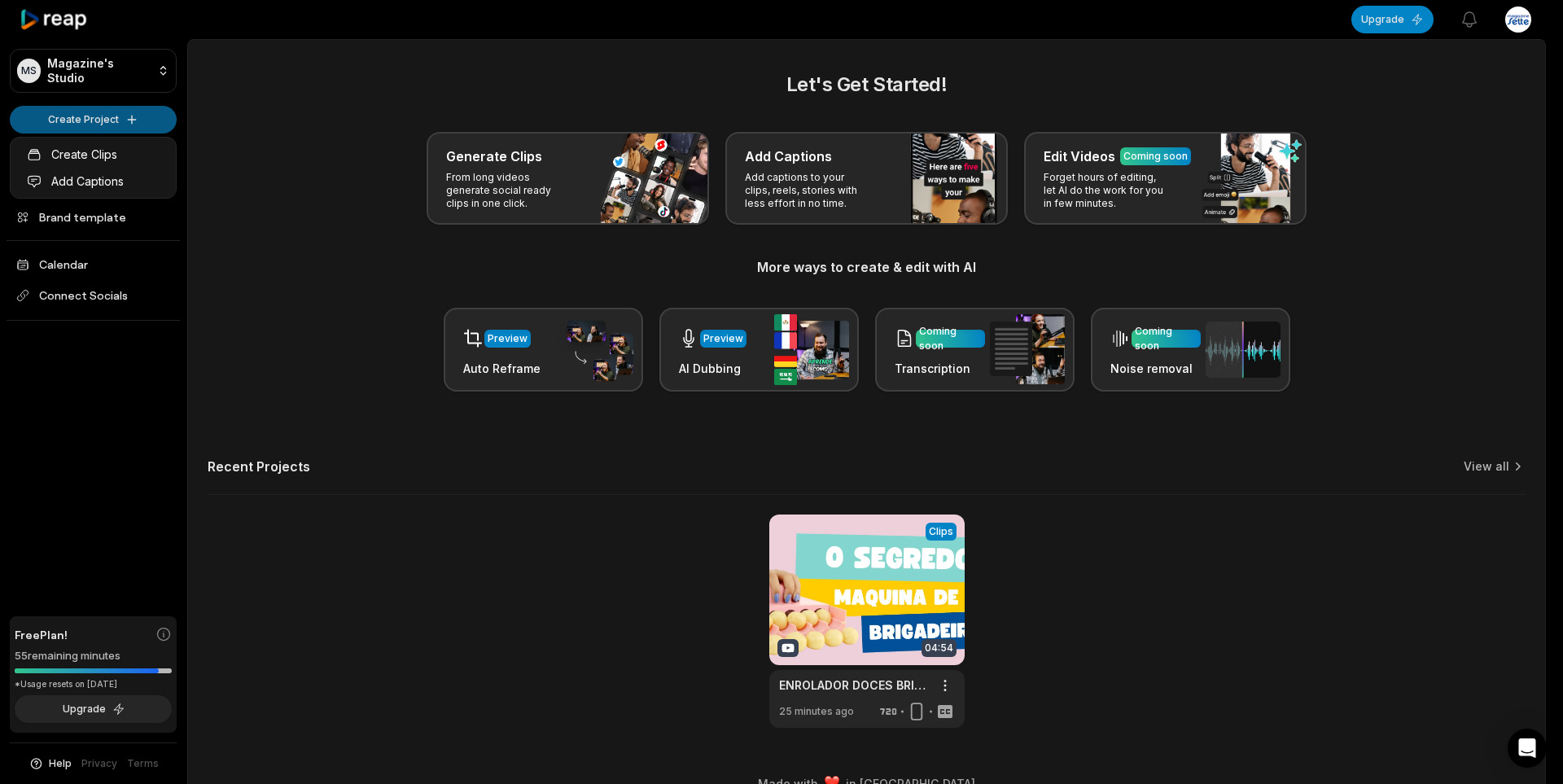
click at [166, 239] on html "MS Magazine's Studio Create Project Home Projects Brand template Calendar Conne…" at bounding box center [782, 392] width 1563 height 784
click at [98, 119] on html "MS Magazine's Studio Create Project Home Projects Brand template Calendar Conne…" at bounding box center [782, 392] width 1563 height 784
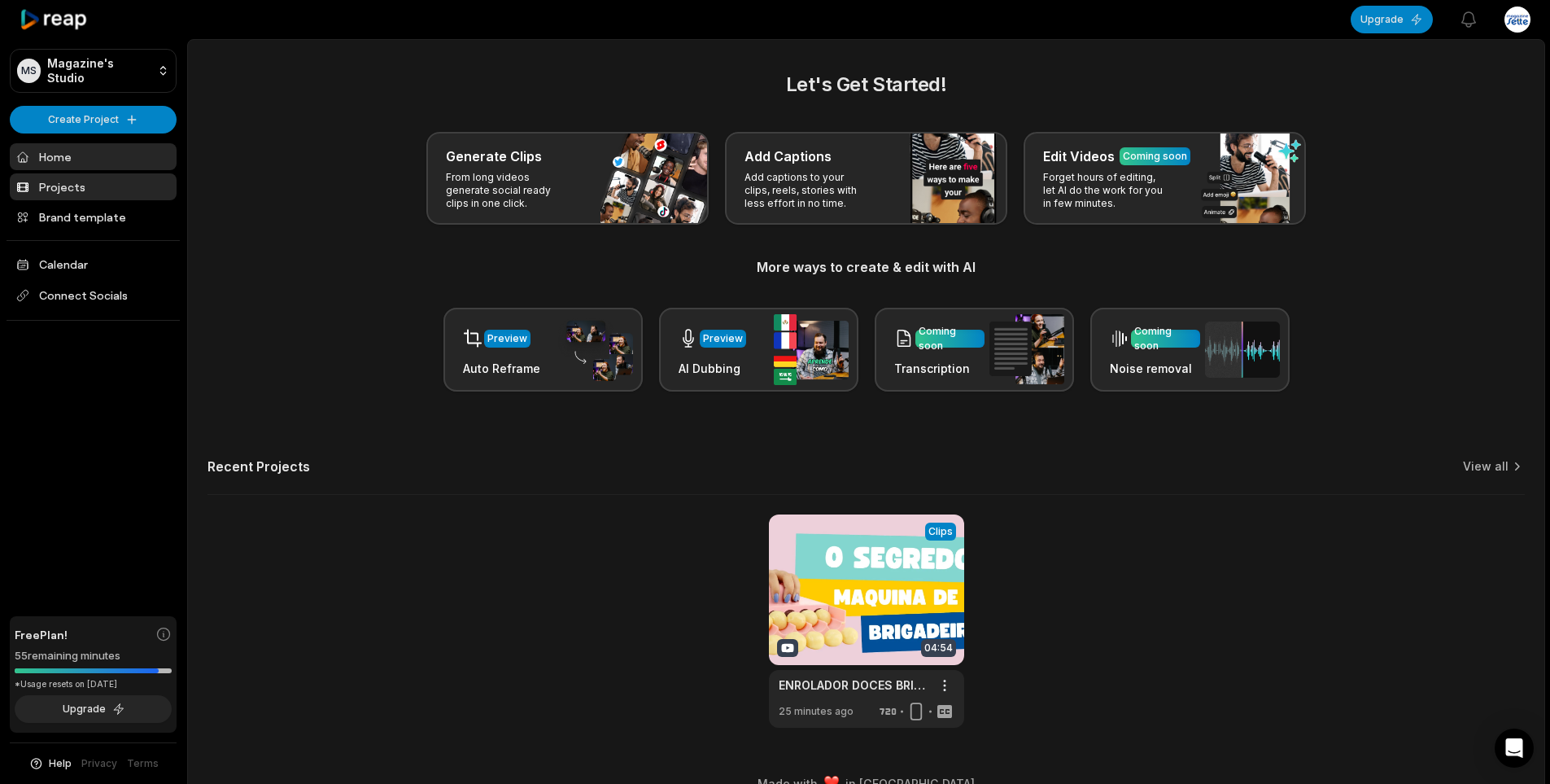
click at [59, 185] on link "Projects" at bounding box center [93, 187] width 167 height 27
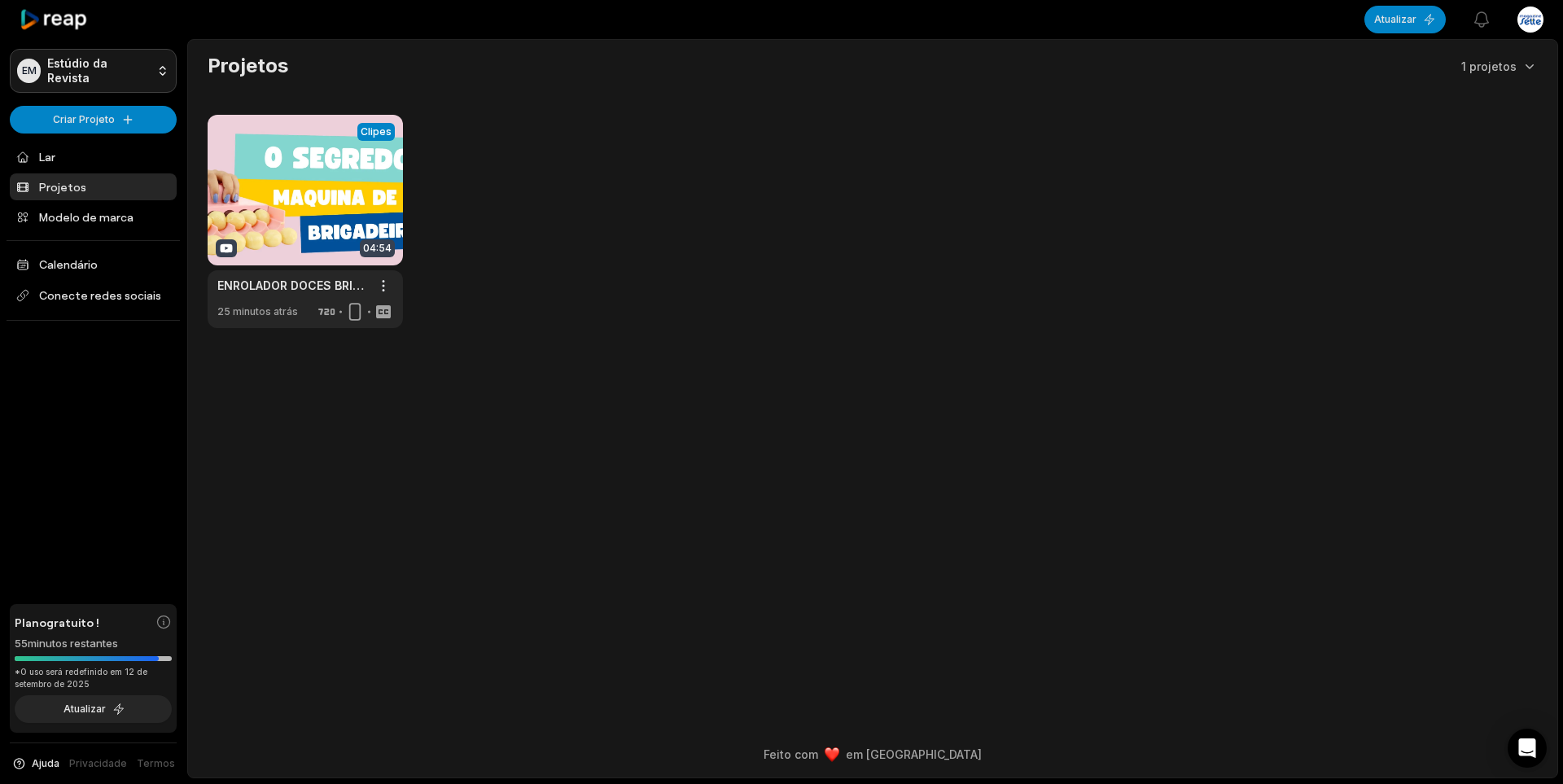
click at [121, 63] on html "EM Estúdio da Revista Criar Projeto Lar Projetos Modelo de marca Calendário Con…" at bounding box center [782, 392] width 1563 height 784
click at [347, 64] on html "EM Estúdio da Revista Criar Projeto Lar Projetos Modelo de marca Calendário Con…" at bounding box center [782, 392] width 1563 height 784
click at [99, 111] on html "EM Estúdio da Revista Criar Projeto Lar Projetos Modelo de marca Calendário Con…" at bounding box center [782, 392] width 1563 height 784
drag, startPoint x: 625, startPoint y: 71, endPoint x: 605, endPoint y: 74, distance: 20.2
click at [611, 73] on html "EM Estúdio da Revista Criar Projeto Lar Projetos Modelo de marca Calendário Con…" at bounding box center [782, 392] width 1563 height 784
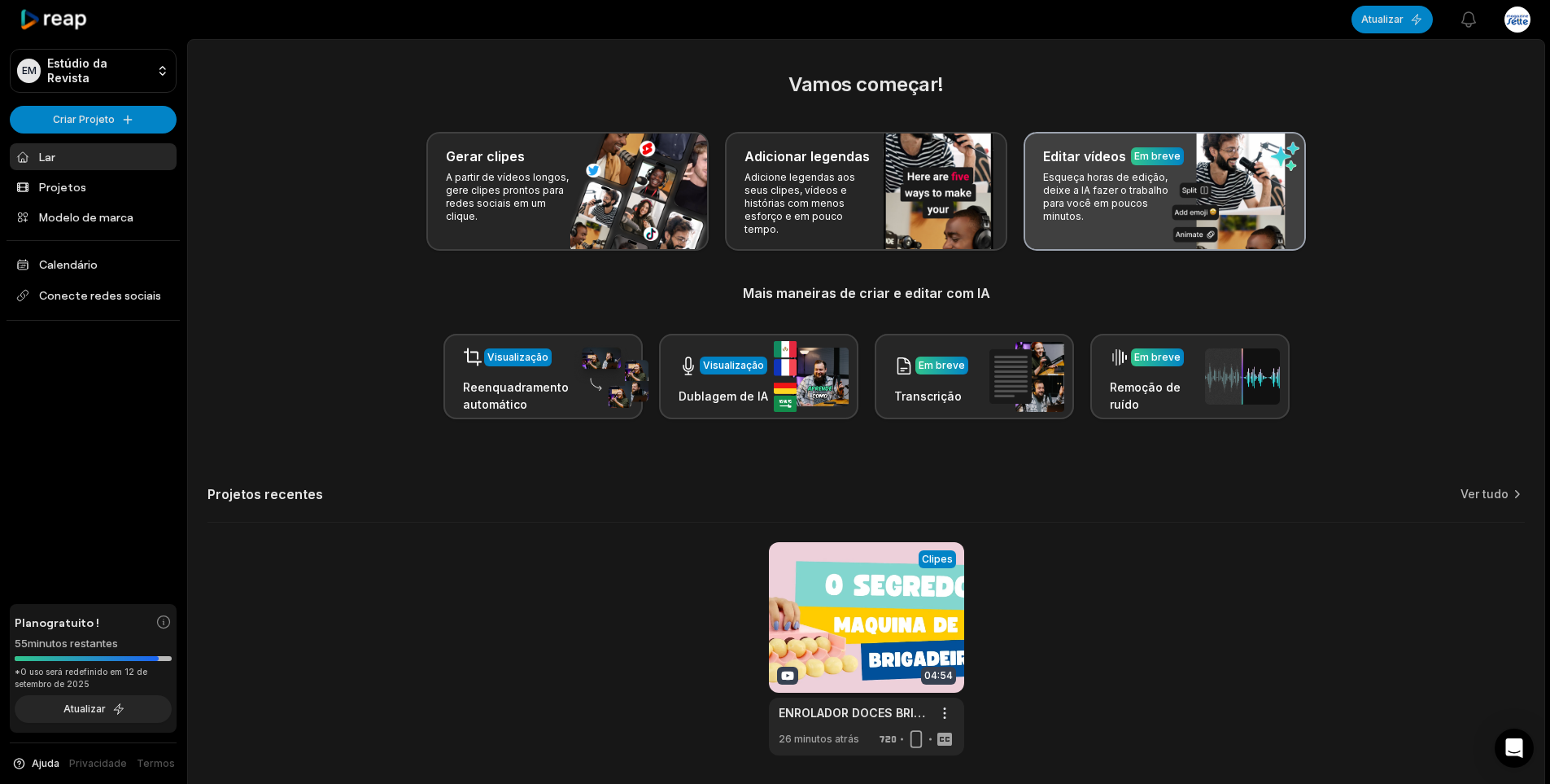
click at [1104, 192] on font "Esqueça horas de edição, deixe a IA fazer o trabalho para você em poucos minuto…" at bounding box center [1106, 196] width 126 height 51
click at [1101, 188] on font "Esqueça horas de edição, deixe a IA fazer o trabalho para você em poucos minuto…" at bounding box center [1106, 196] width 126 height 51
click at [1100, 188] on font "Esqueça horas de edição, deixe a IA fazer o trabalho para você em poucos minuto…" at bounding box center [1106, 196] width 126 height 51
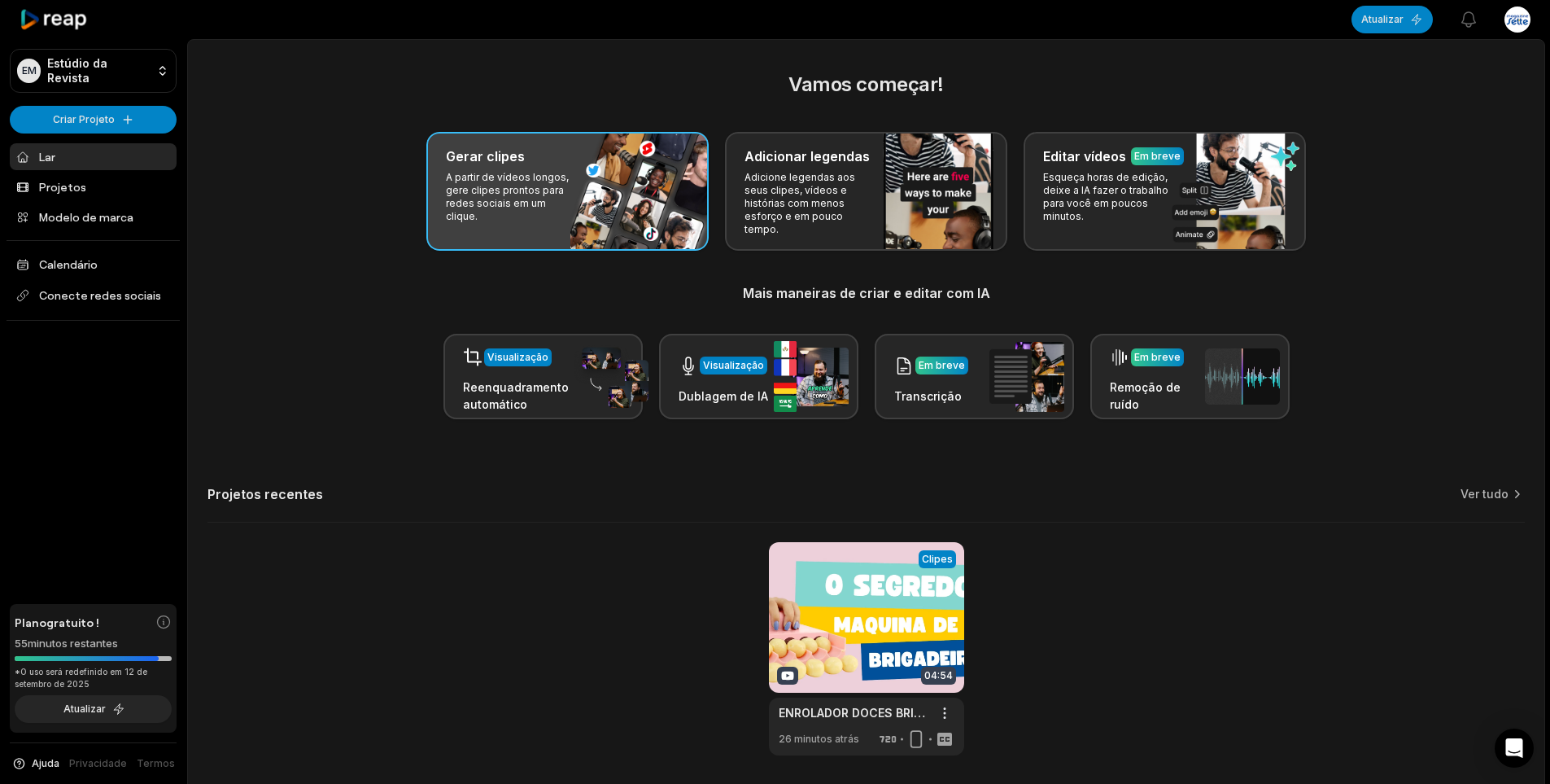
click at [516, 192] on font "A partir de vídeos longos, gere clipes prontos para redes sociais em um clique." at bounding box center [507, 196] width 123 height 51
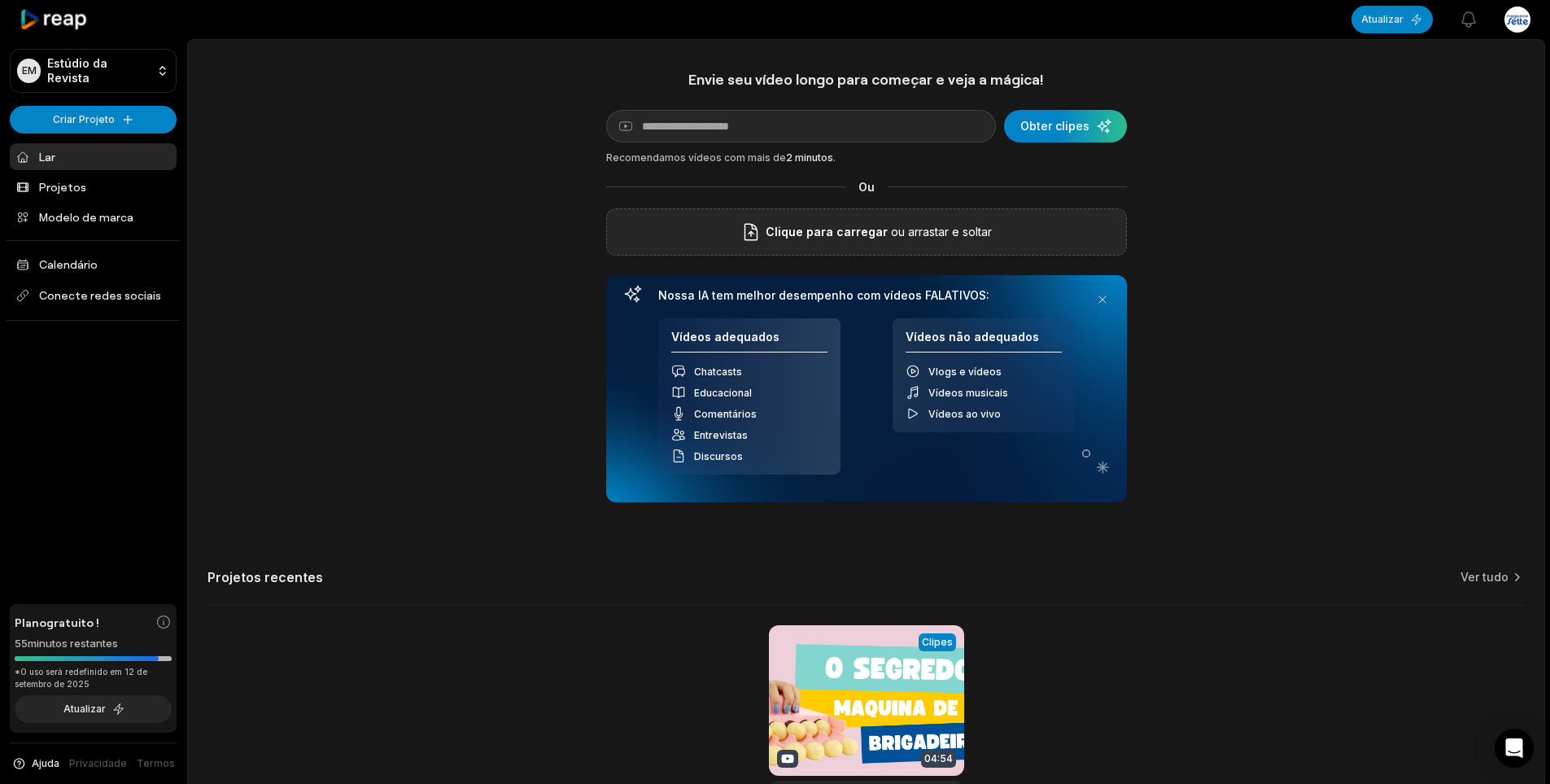
click at [809, 229] on font "Clique para carregar" at bounding box center [827, 231] width 122 height 14
click at [0, 0] on input "Clique para carregar" at bounding box center [0, 0] width 0 height 0
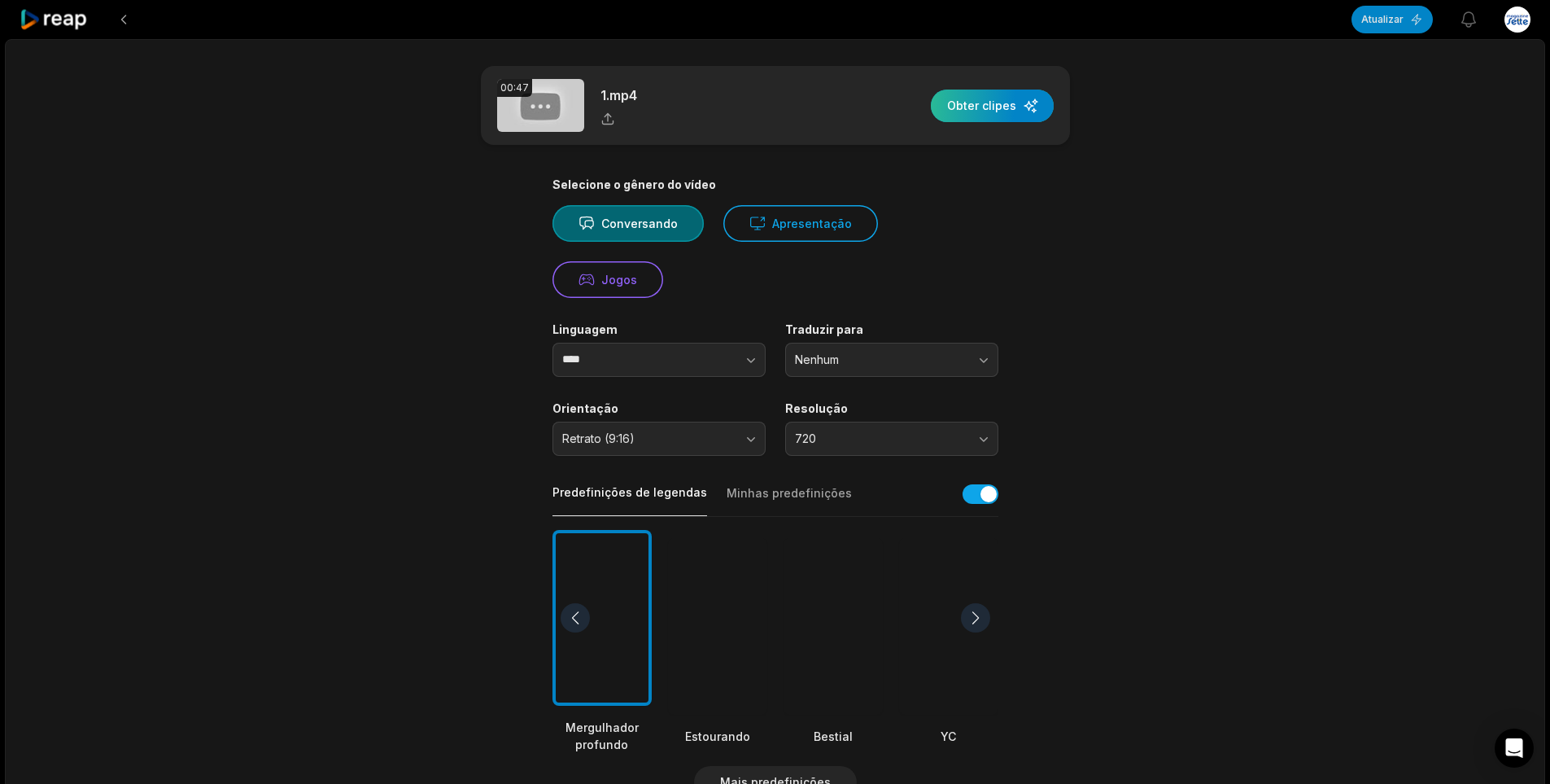
click at [990, 103] on div "button" at bounding box center [992, 106] width 123 height 33
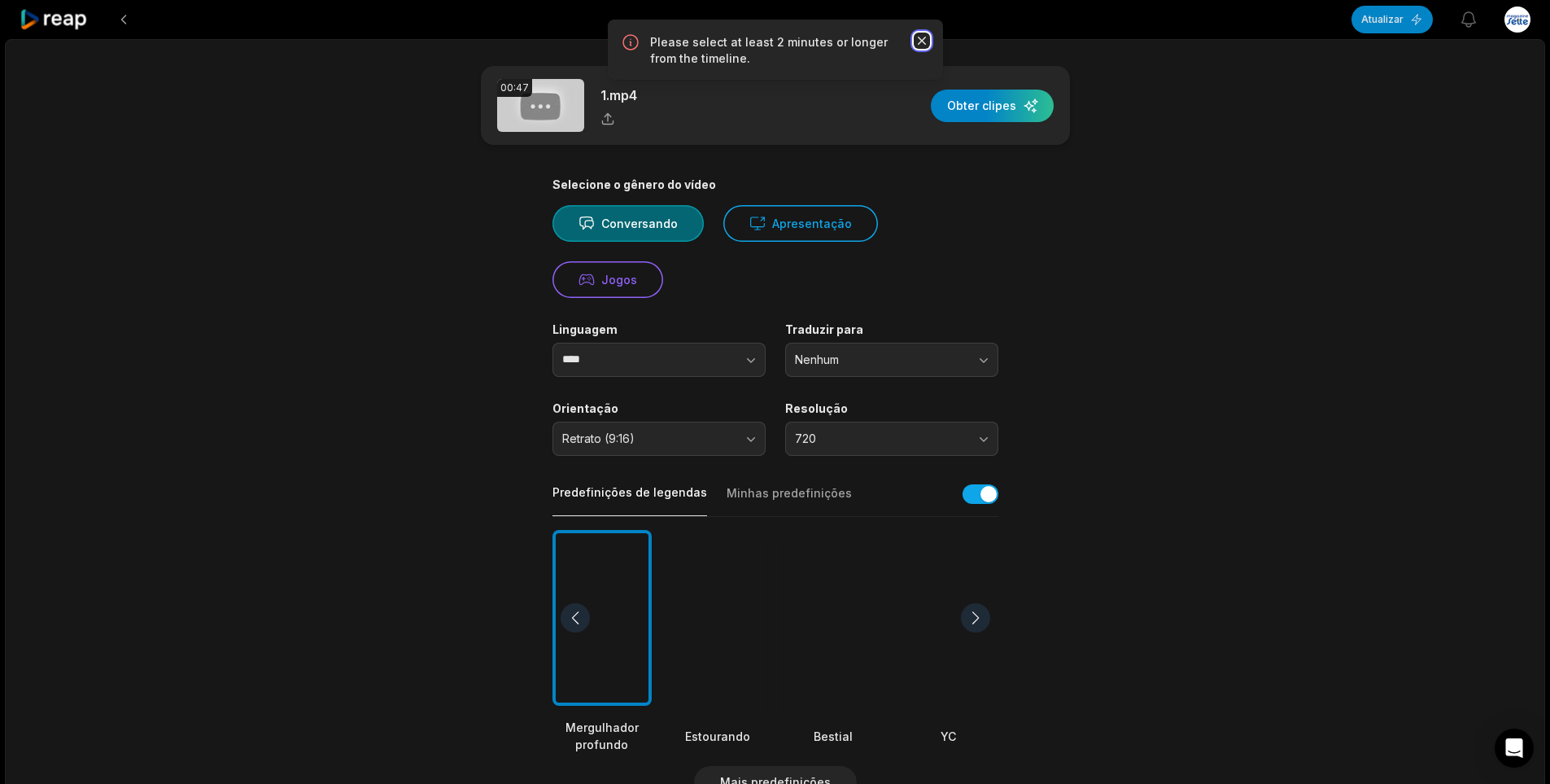
click at [921, 44] on icon "button" at bounding box center [921, 41] width 16 height 16
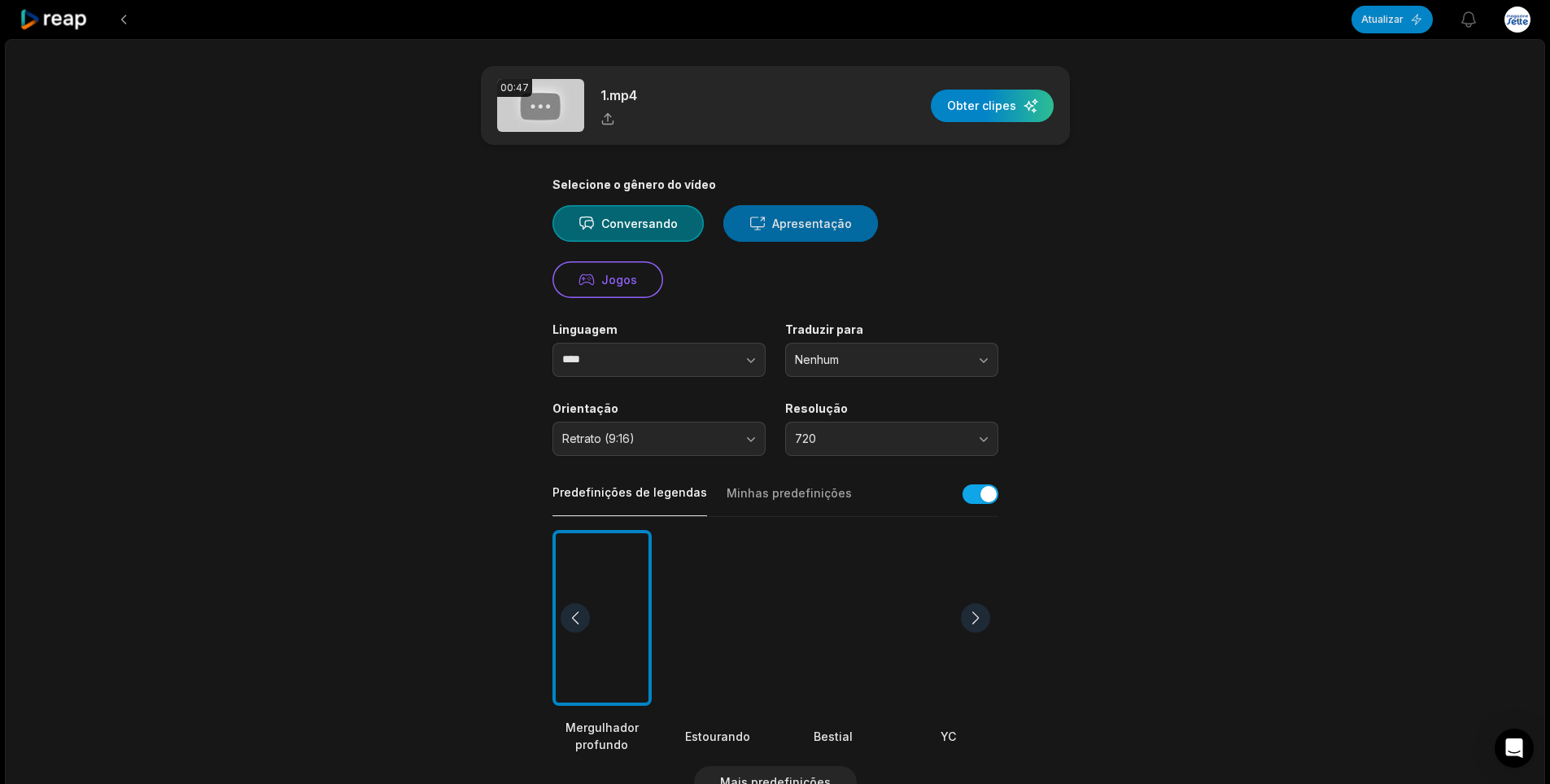
click at [778, 227] on font "Apresentação" at bounding box center [812, 223] width 79 height 14
click at [645, 207] on button "Conversando" at bounding box center [629, 223] width 152 height 37
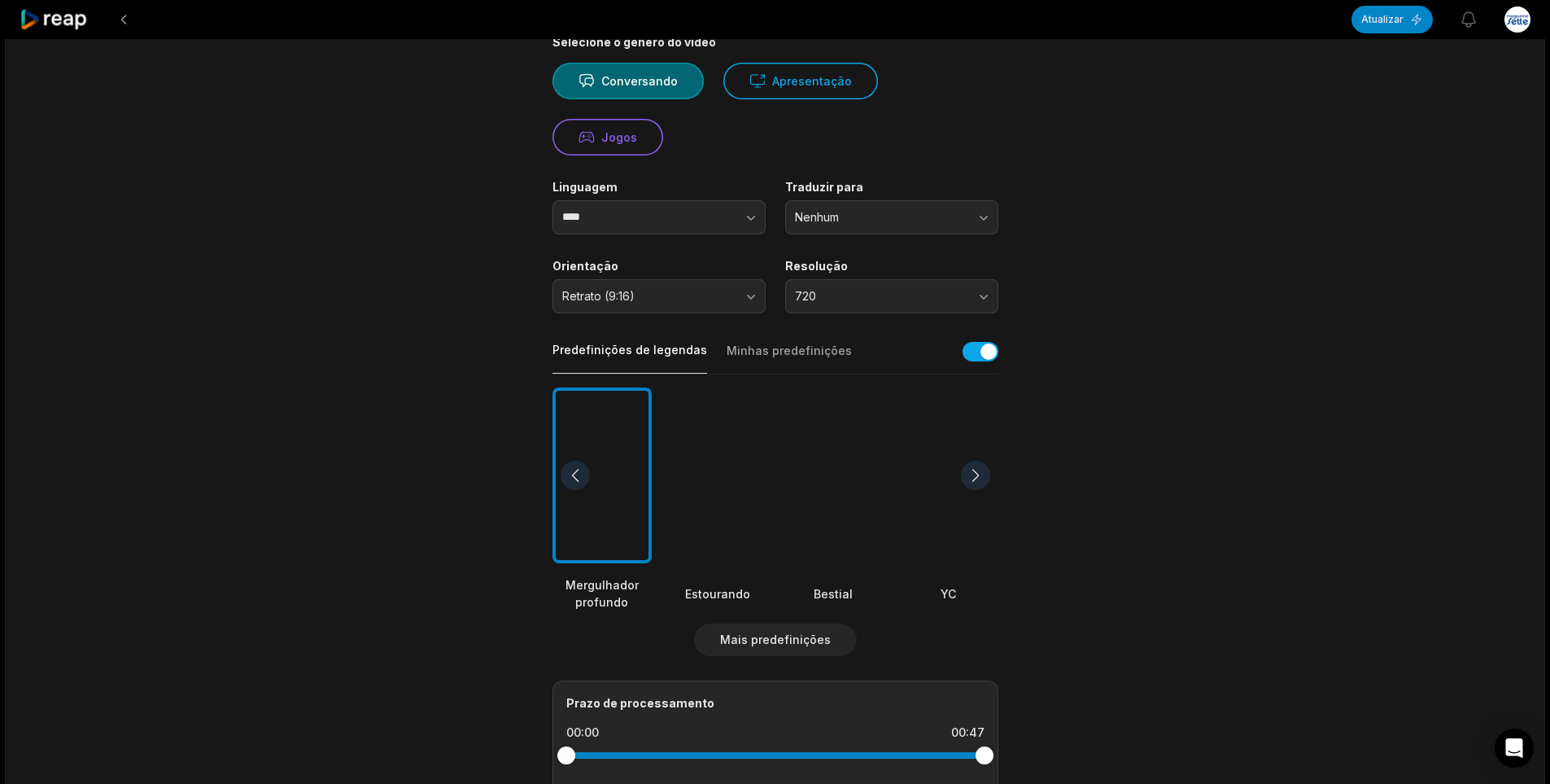
scroll to position [162, 0]
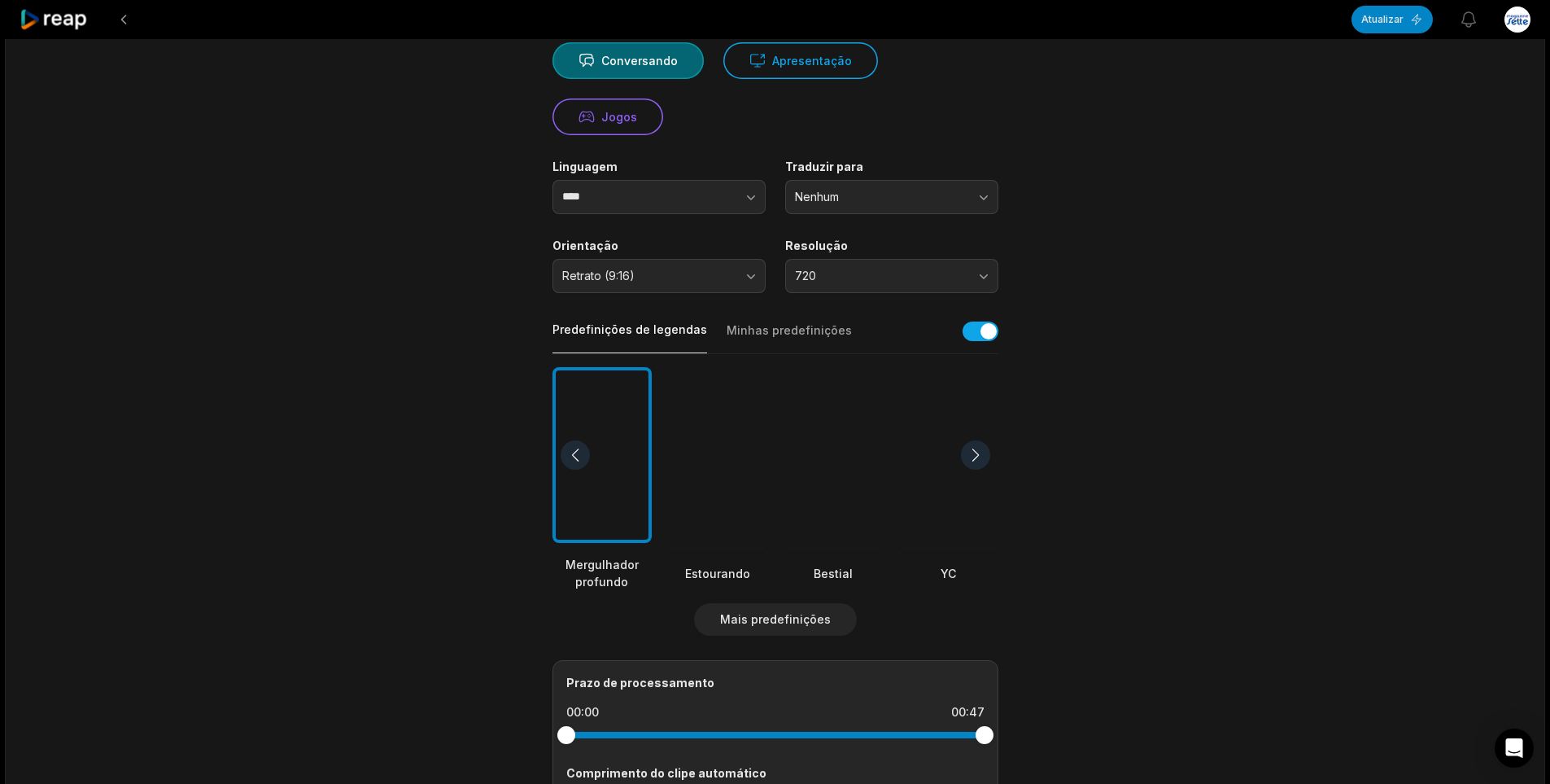
click at [601, 451] on div at bounding box center [602, 455] width 100 height 177
click at [728, 445] on div at bounding box center [717, 463] width 100 height 177
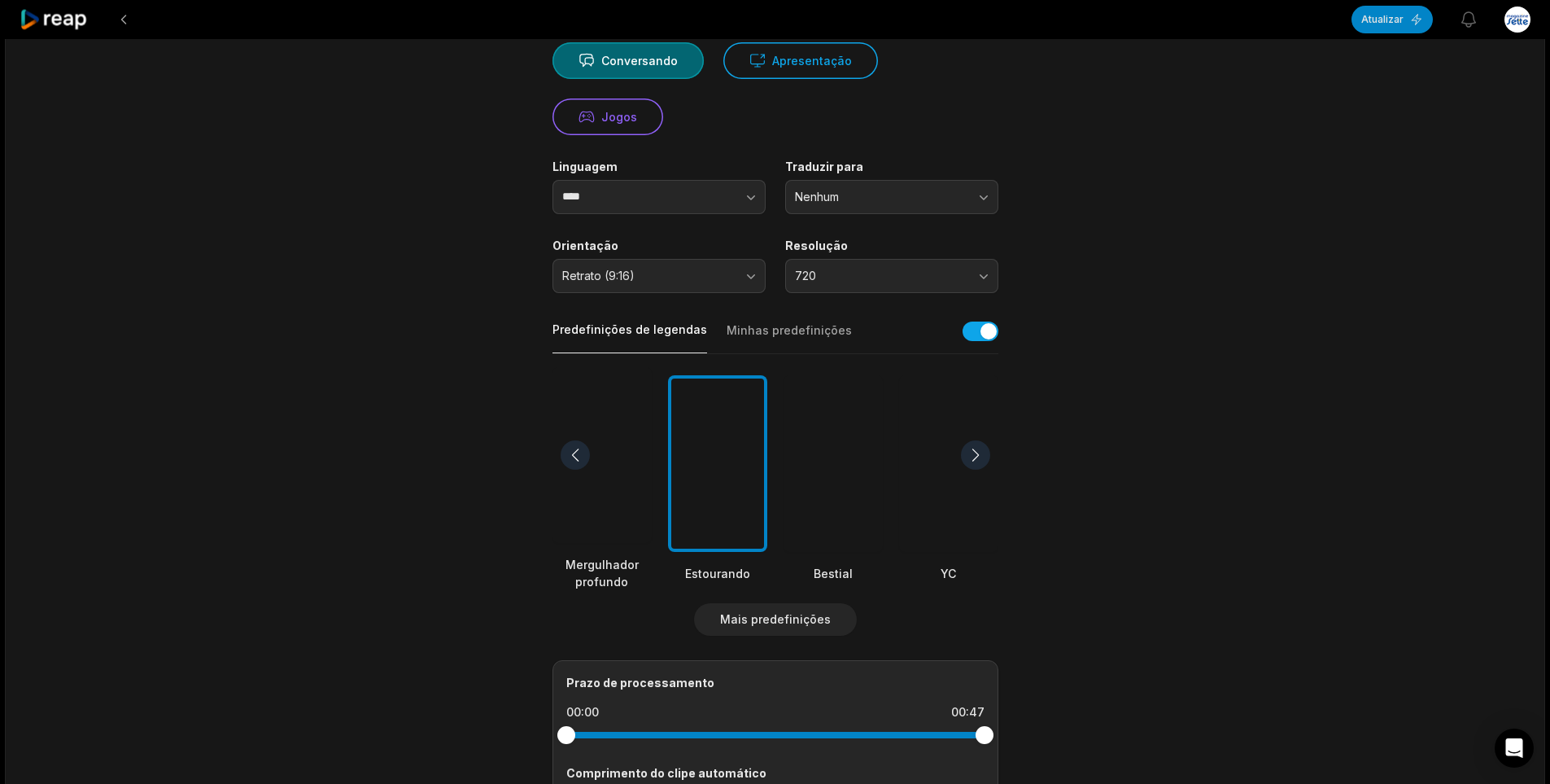
click at [609, 464] on div at bounding box center [602, 455] width 100 height 177
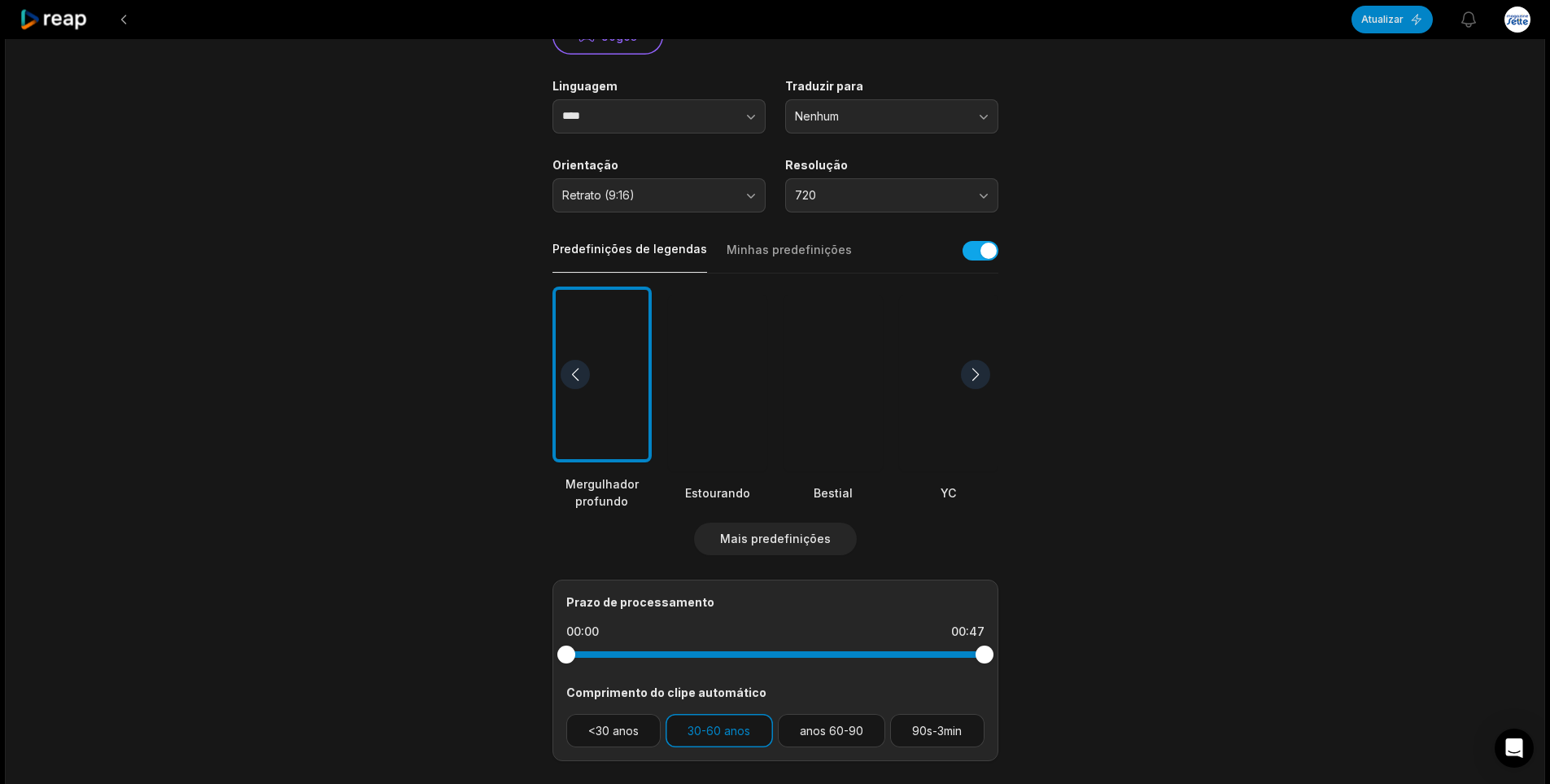
scroll to position [245, 0]
click at [752, 536] on font "Mais predefinições" at bounding box center [775, 537] width 110 height 14
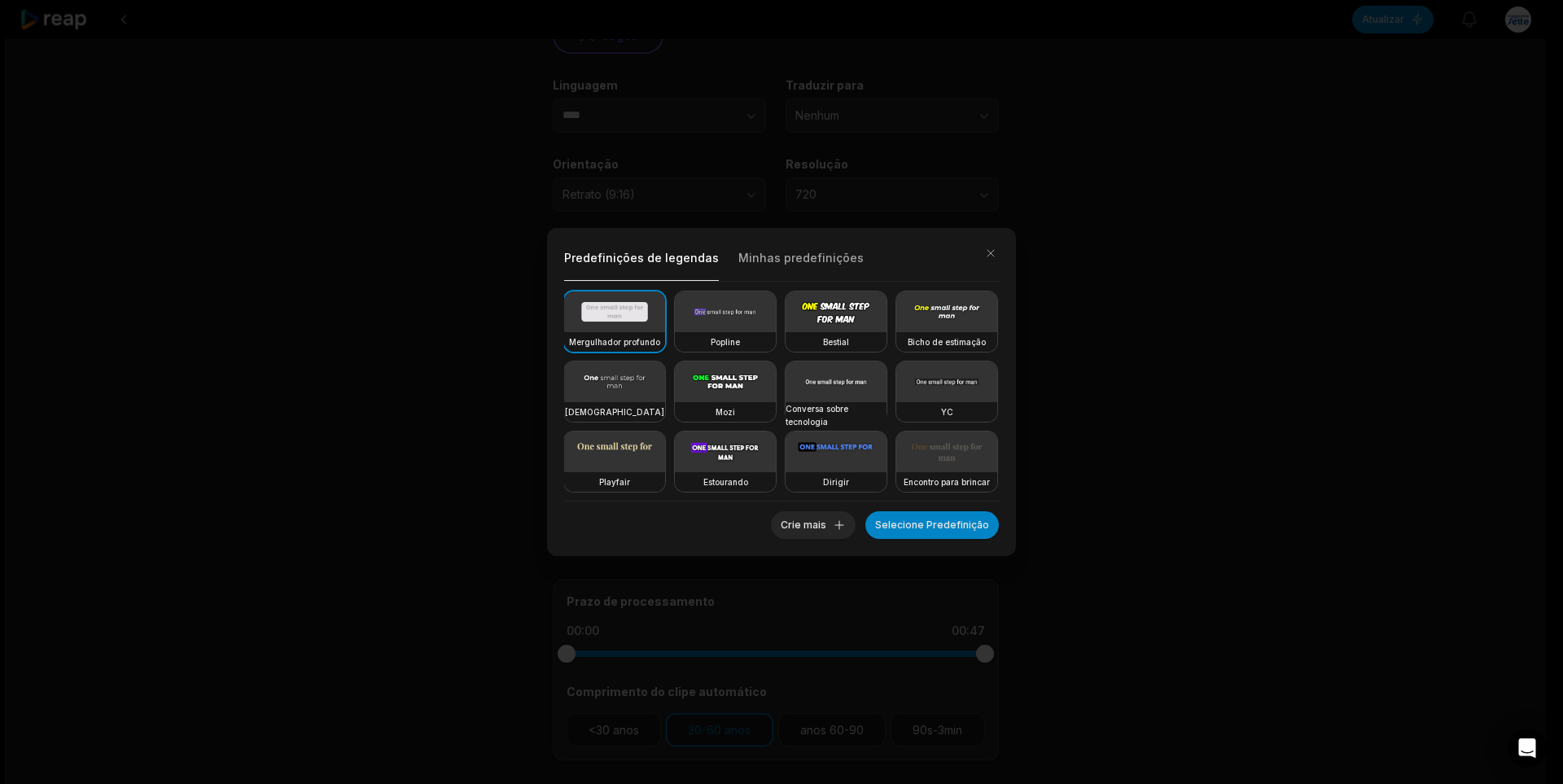
click at [591, 323] on video at bounding box center [614, 311] width 101 height 41
click at [918, 527] on font "Selecione Predefinição" at bounding box center [932, 524] width 114 height 13
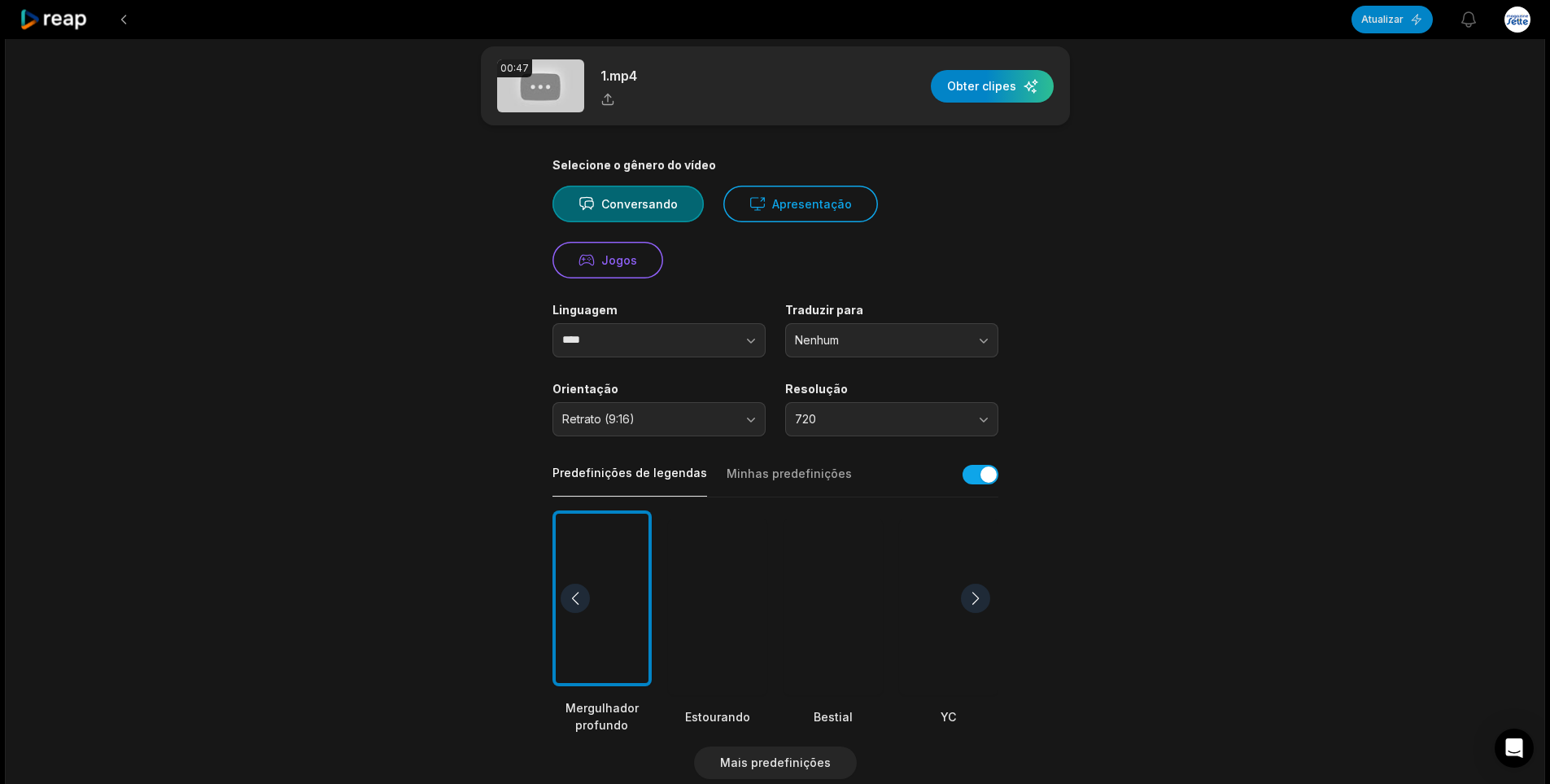
scroll to position [0, 0]
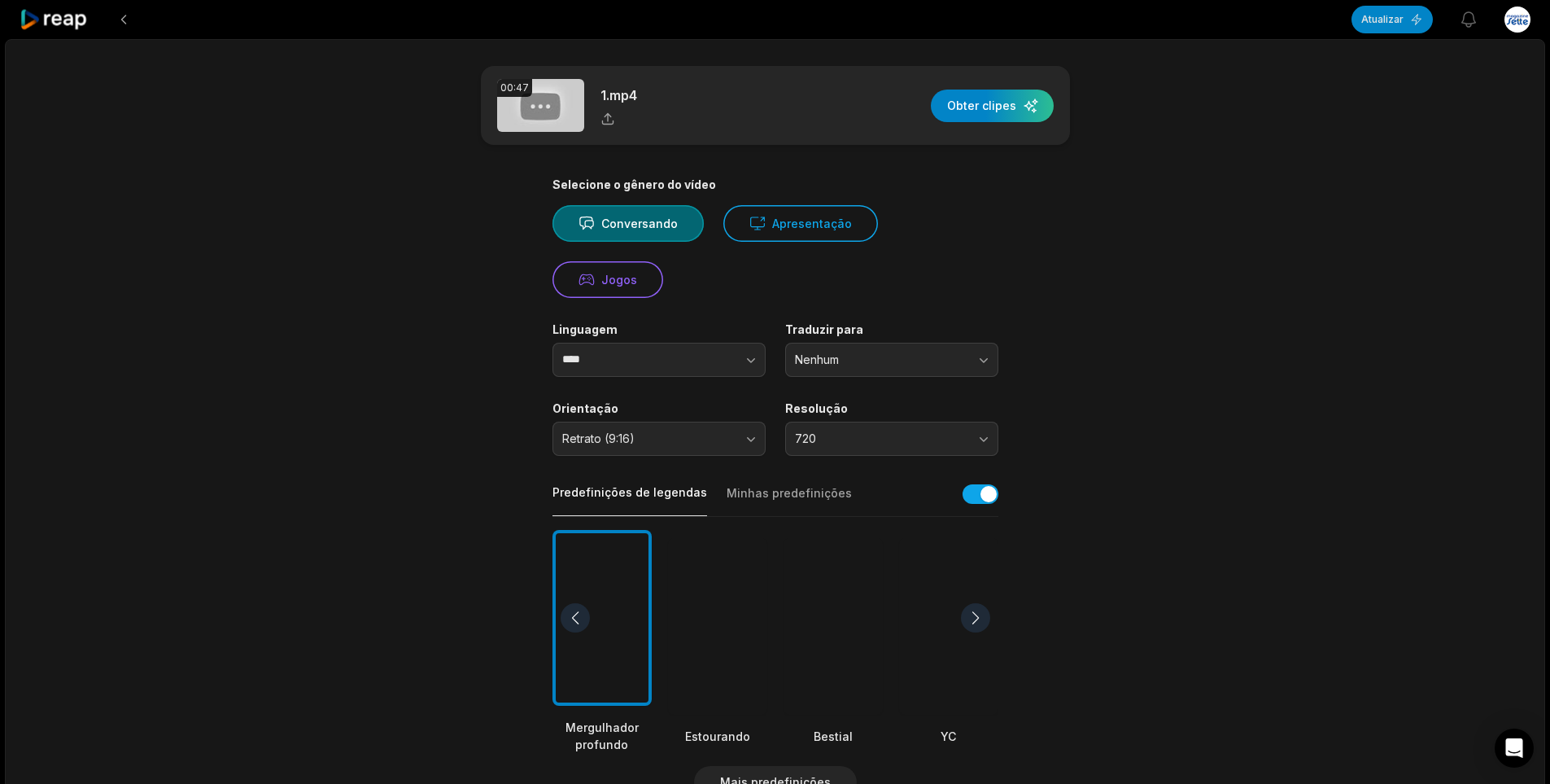
click at [682, 102] on div "00:47 1.mp4 Obter clipes" at bounding box center [775, 105] width 589 height 79
click at [609, 123] on icon at bounding box center [607, 118] width 15 height 15
click at [985, 109] on div "button" at bounding box center [992, 106] width 123 height 33
click at [1026, 286] on main "00:47 1.mp4 Obter clipes Selecione o gênero do vídeo Conversando Apresentação J…" at bounding box center [775, 596] width 788 height 1062
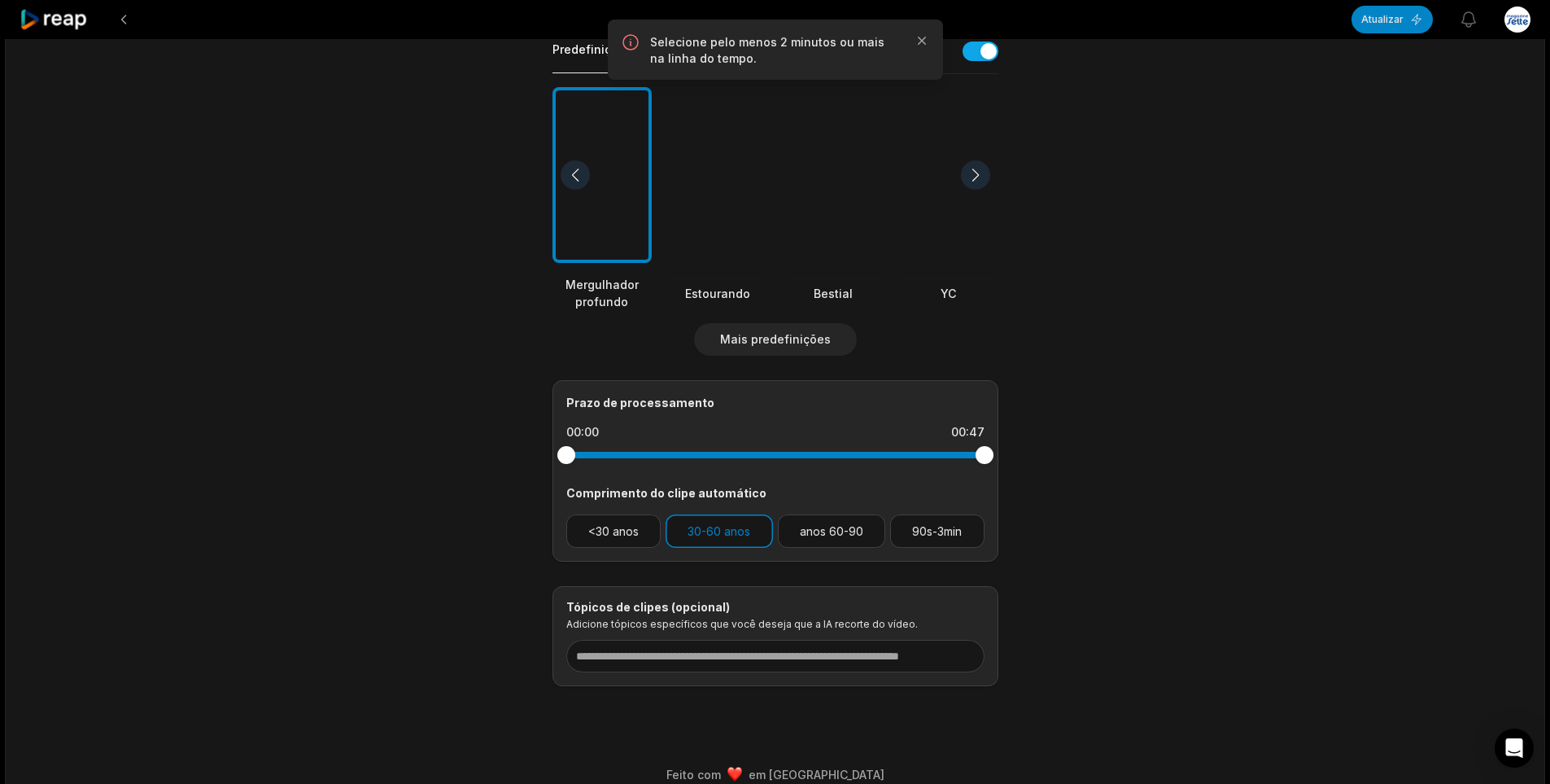
scroll to position [462, 0]
